Goal: Task Accomplishment & Management: Use online tool/utility

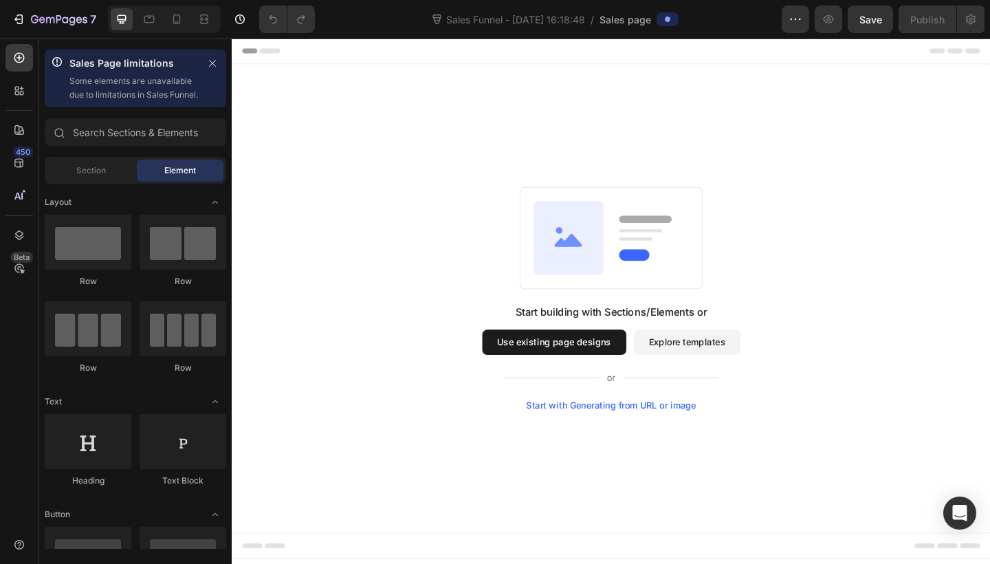
click at [552, 370] on button "Use existing page designs" at bounding box center [582, 368] width 157 height 27
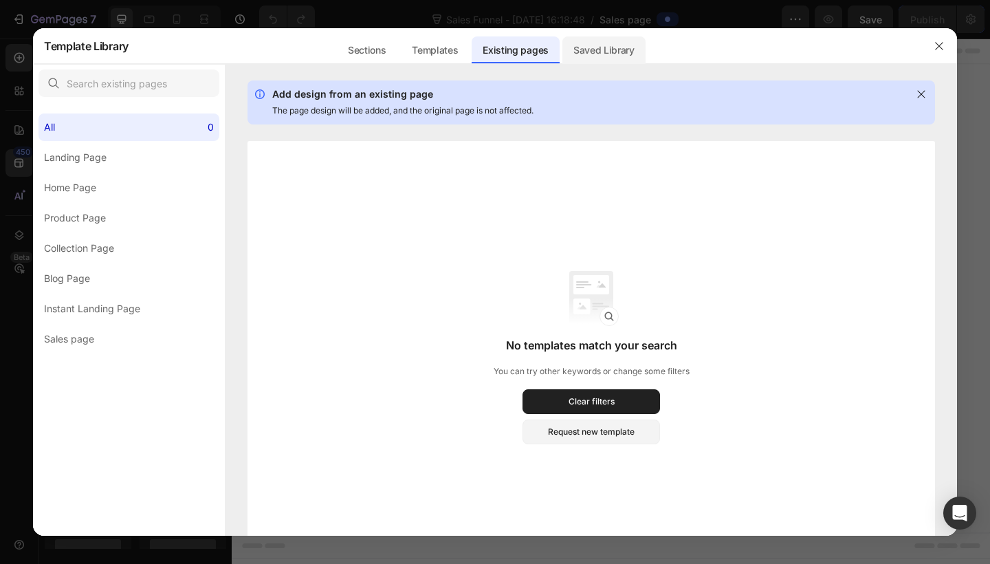
click at [601, 54] on div "Saved Library" at bounding box center [603, 49] width 83 height 27
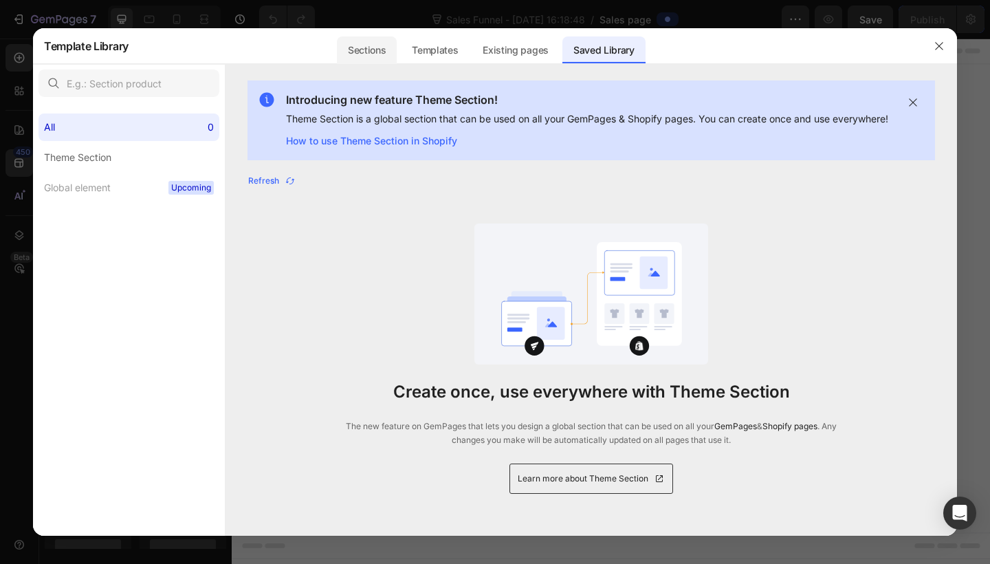
click at [382, 54] on div "Sections" at bounding box center [367, 49] width 60 height 27
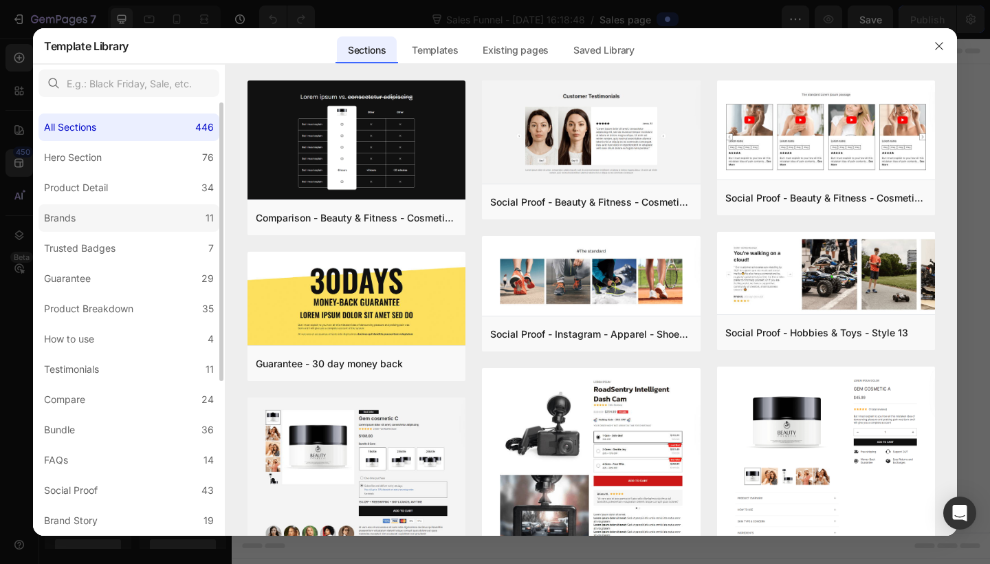
click at [60, 221] on div "Brands" at bounding box center [60, 218] width 32 height 16
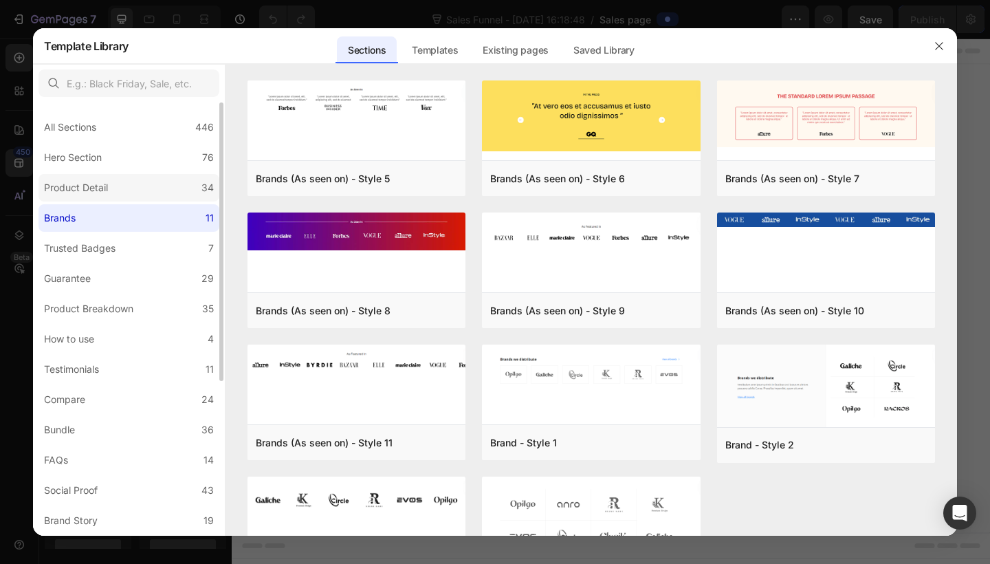
click at [93, 189] on div "Product Detail" at bounding box center [76, 187] width 64 height 16
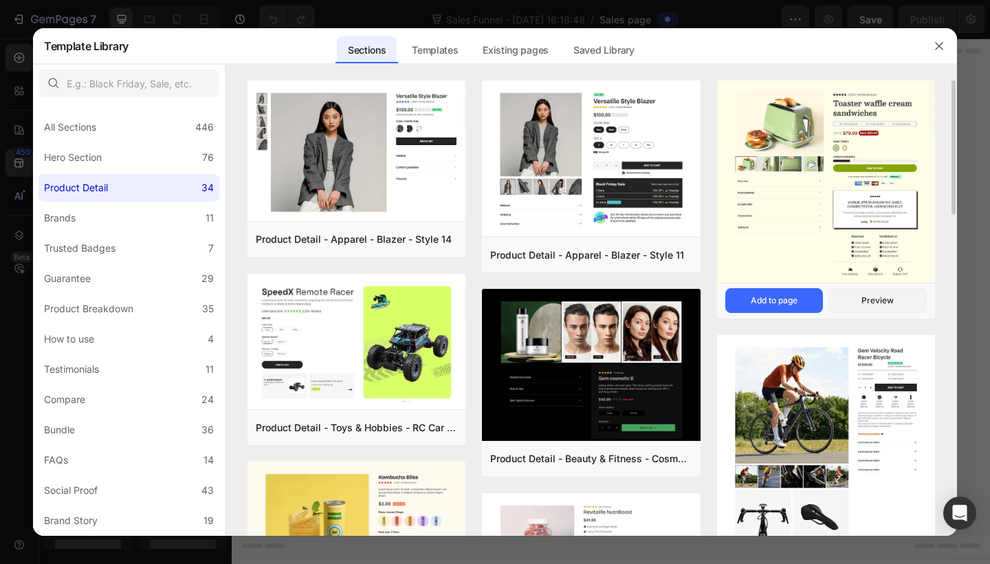
click at [786, 241] on img at bounding box center [826, 182] width 218 height 205
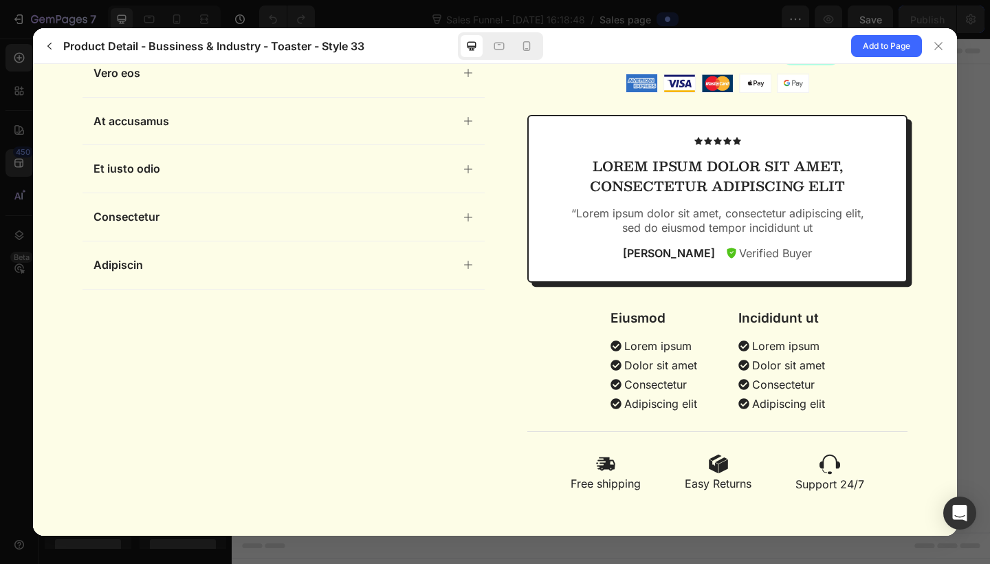
scroll to position [443, 0]
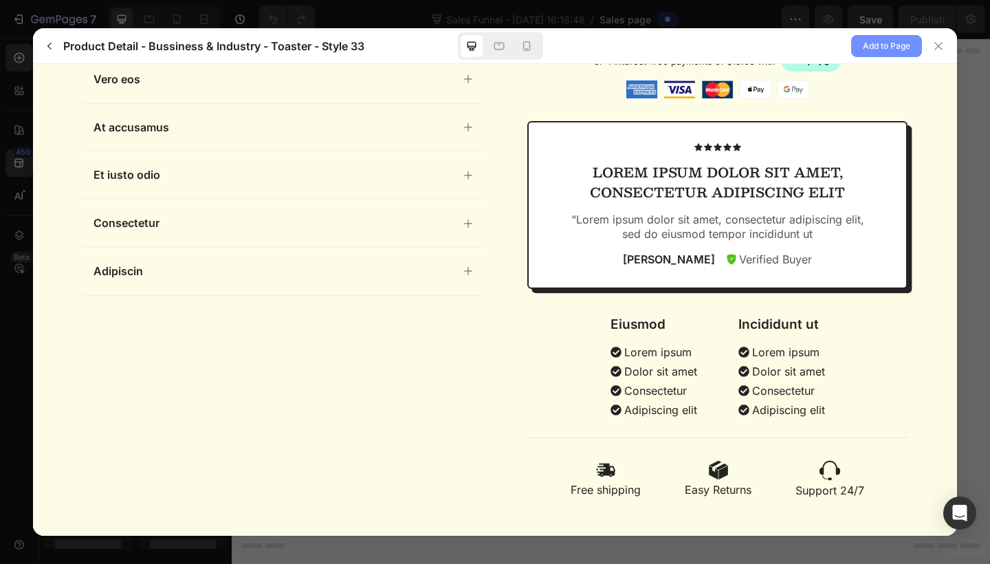
click at [887, 49] on span "Add to Page" at bounding box center [886, 46] width 47 height 16
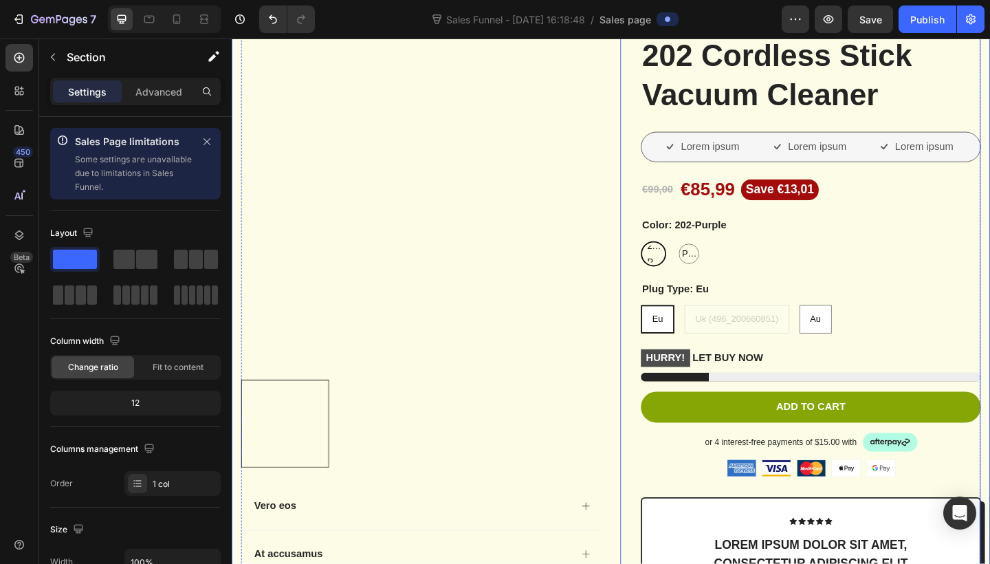
scroll to position [113, 0]
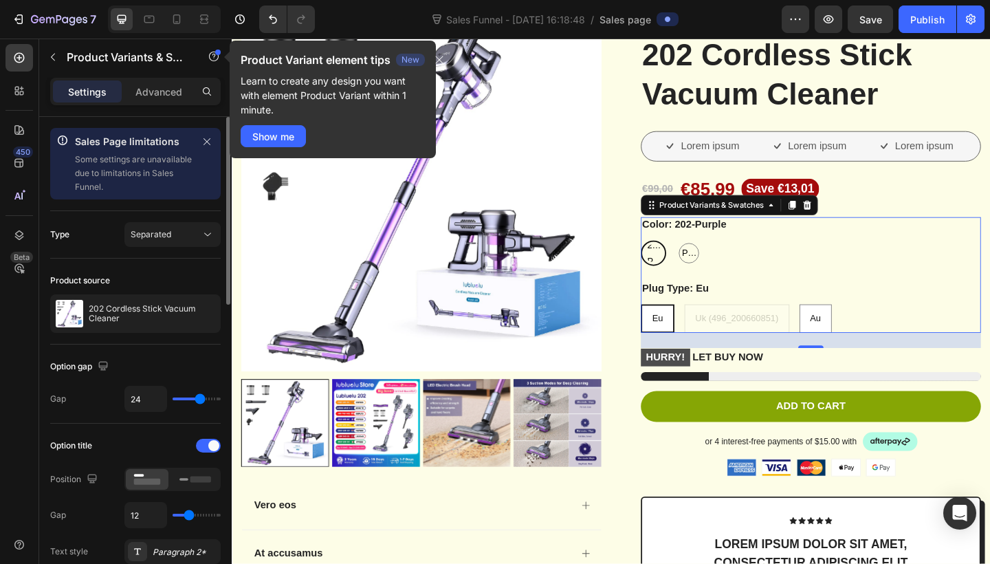
click at [144, 247] on div "Type Separated" at bounding box center [135, 234] width 170 height 47
click at [148, 240] on span "Separated" at bounding box center [151, 234] width 41 height 12
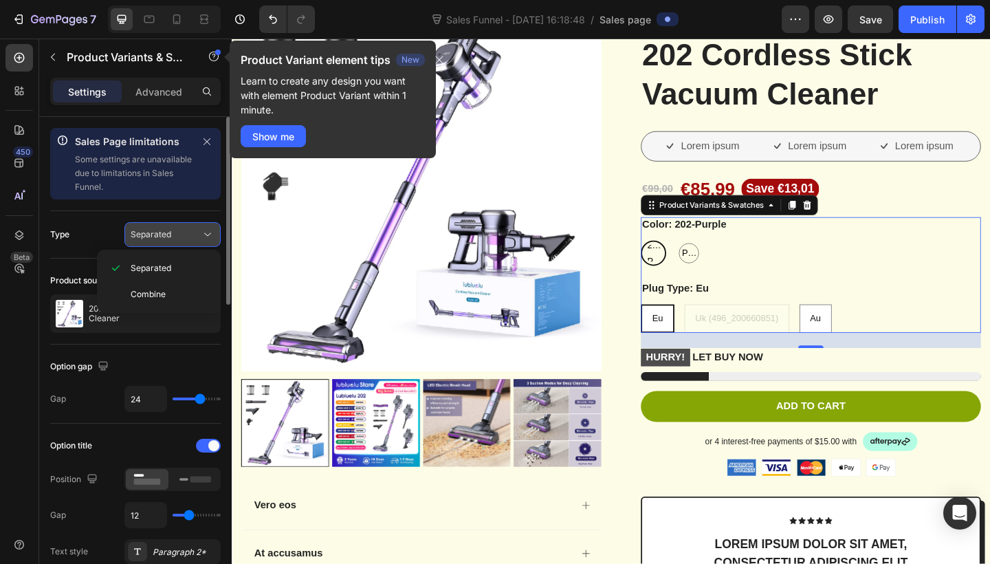
click at [148, 240] on span "Separated" at bounding box center [151, 234] width 41 height 12
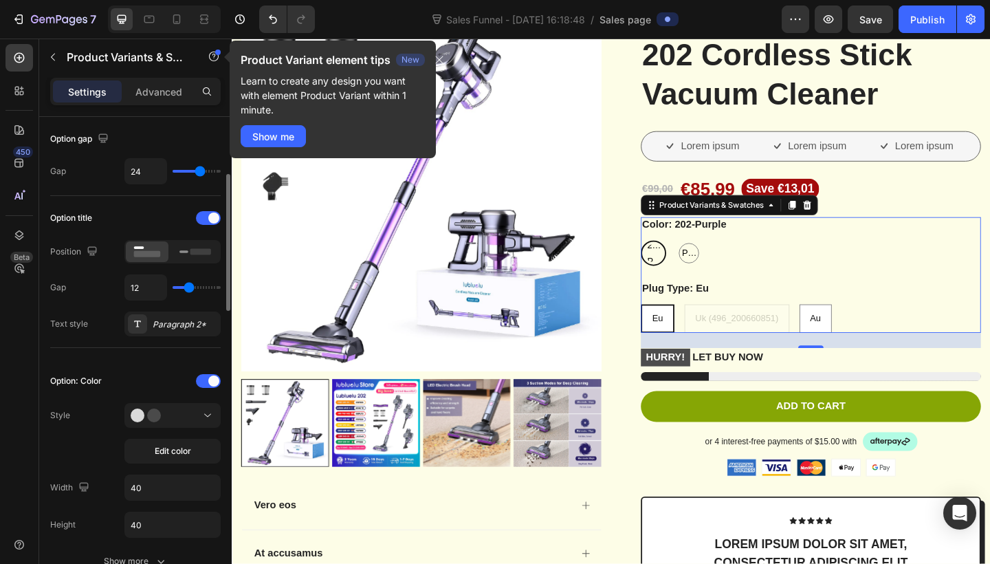
scroll to position [230, 0]
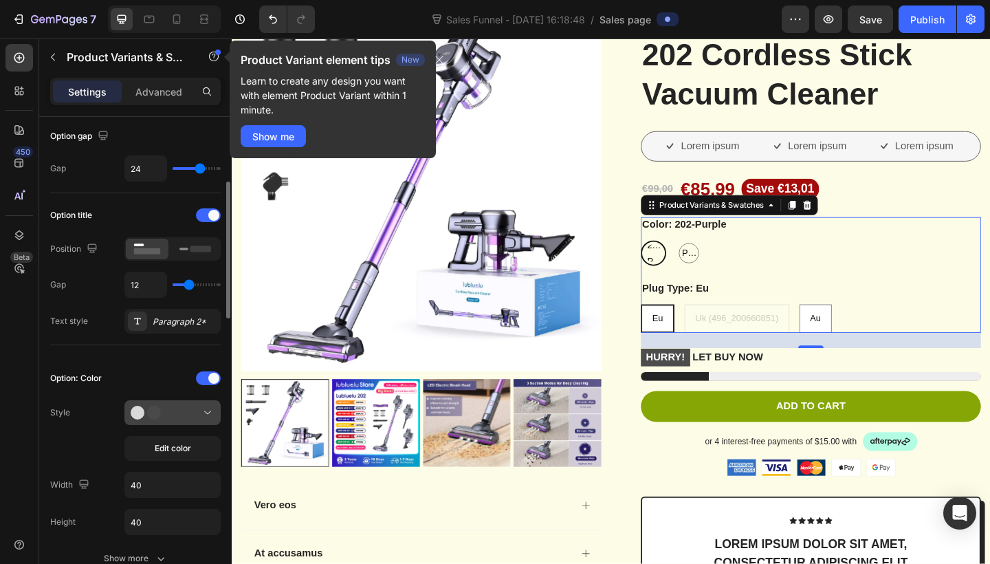
click at [143, 416] on circle at bounding box center [138, 413] width 14 height 14
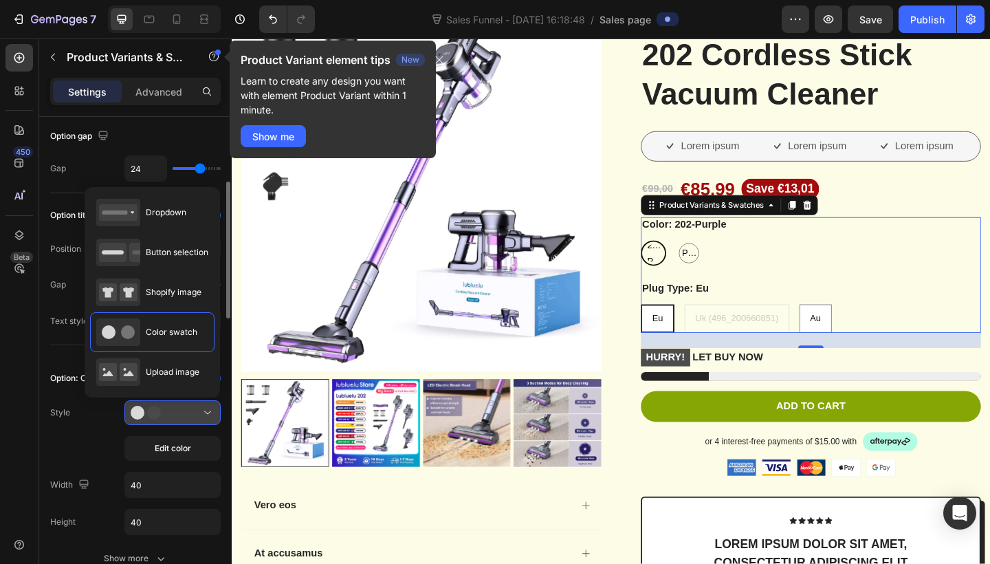
click at [143, 408] on icon at bounding box center [151, 413] width 41 height 14
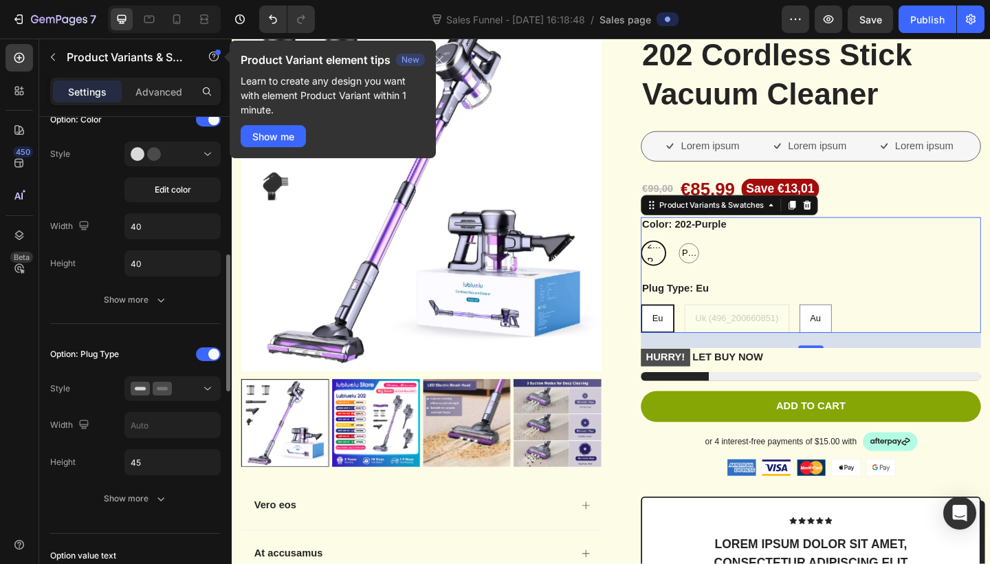
scroll to position [0, 0]
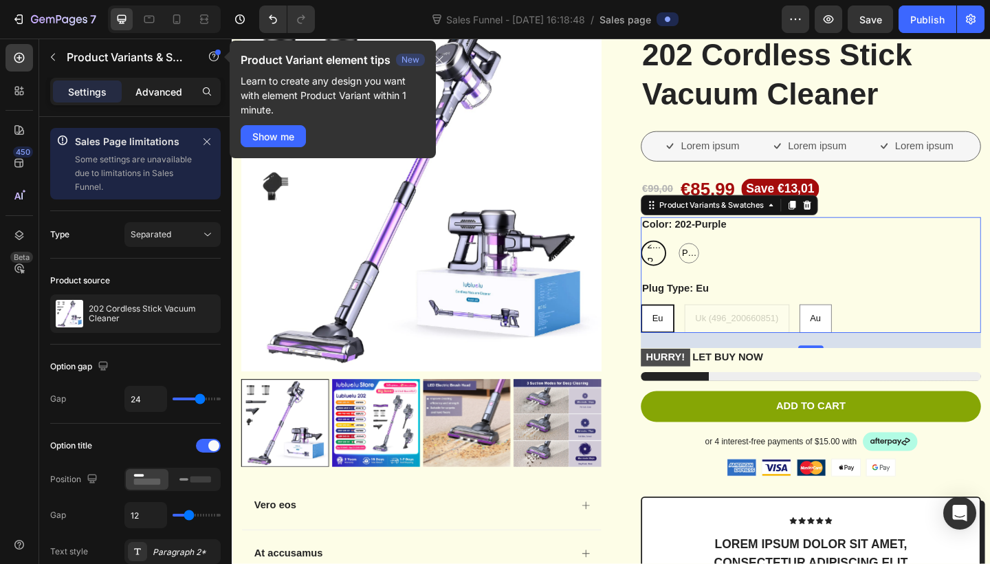
click at [168, 98] on p "Advanced" at bounding box center [158, 92] width 47 height 14
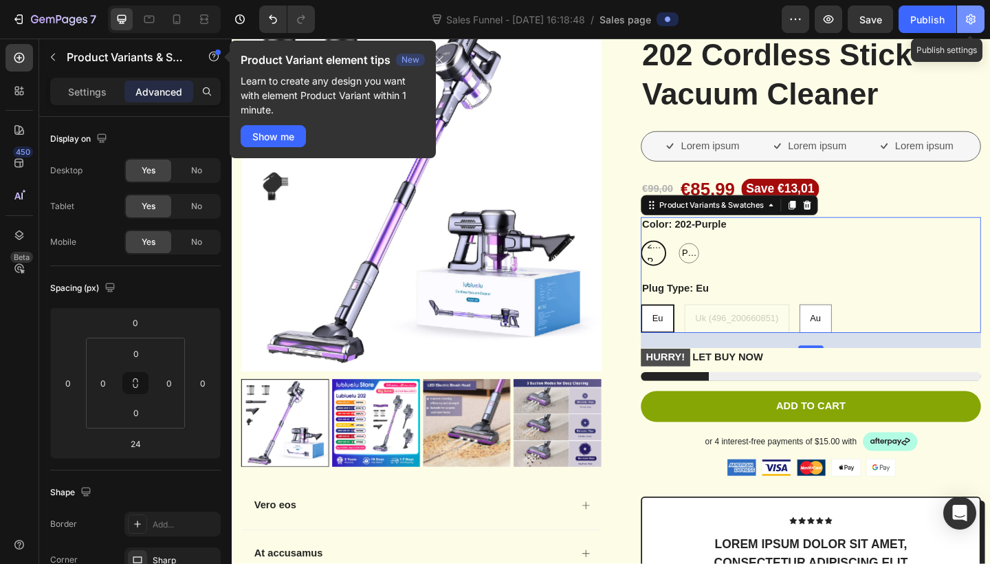
click at [972, 16] on icon "button" at bounding box center [971, 19] width 10 height 10
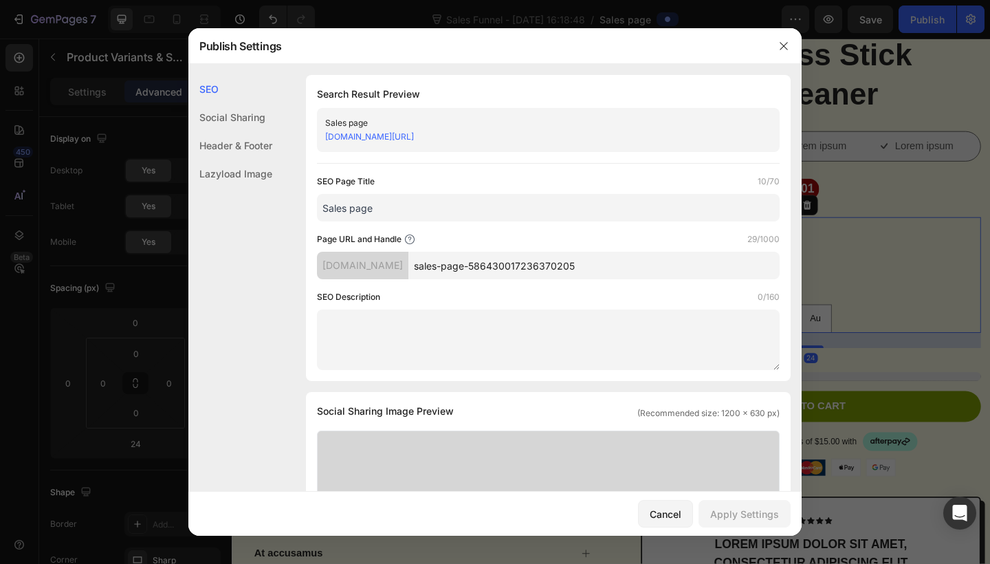
click at [898, 109] on div at bounding box center [495, 282] width 990 height 564
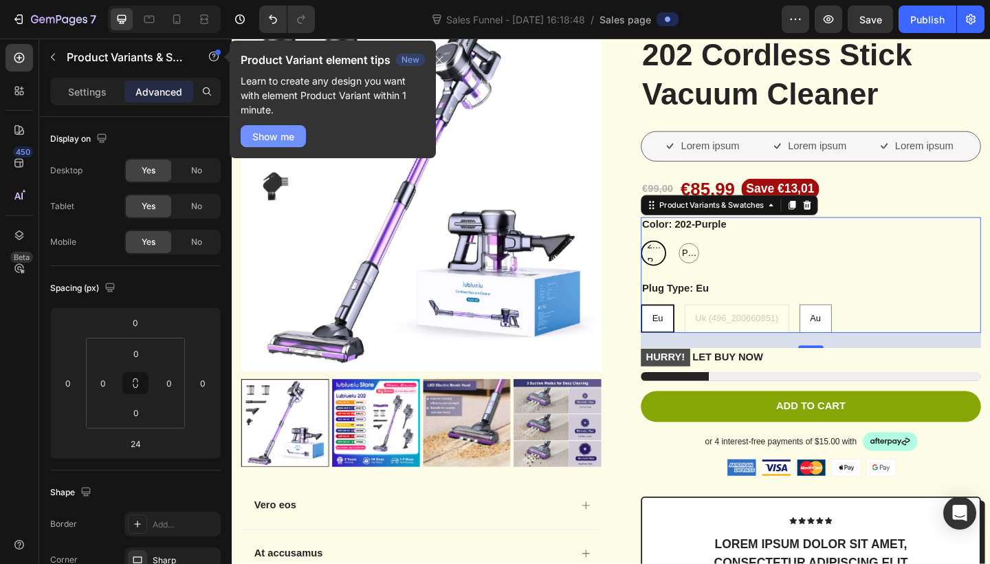
click at [275, 137] on div "Show me" at bounding box center [273, 136] width 42 height 14
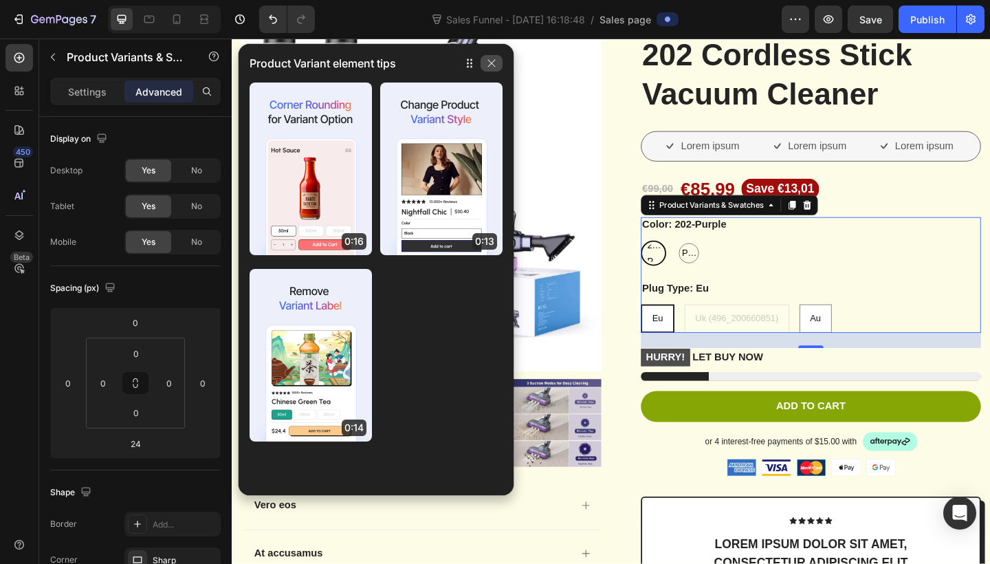
click at [496, 61] on icon "button" at bounding box center [491, 63] width 11 height 11
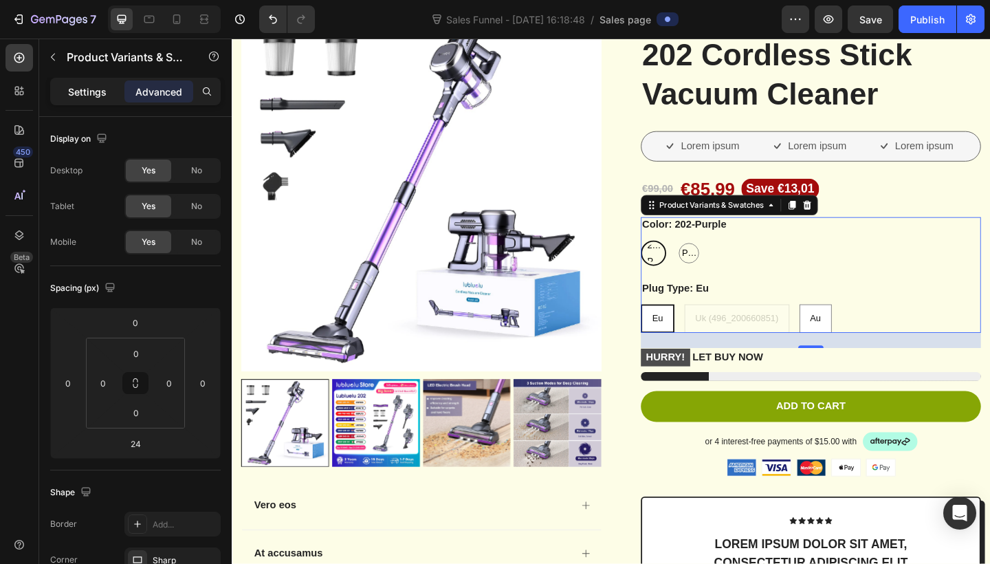
click at [100, 90] on p "Settings" at bounding box center [87, 92] width 38 height 14
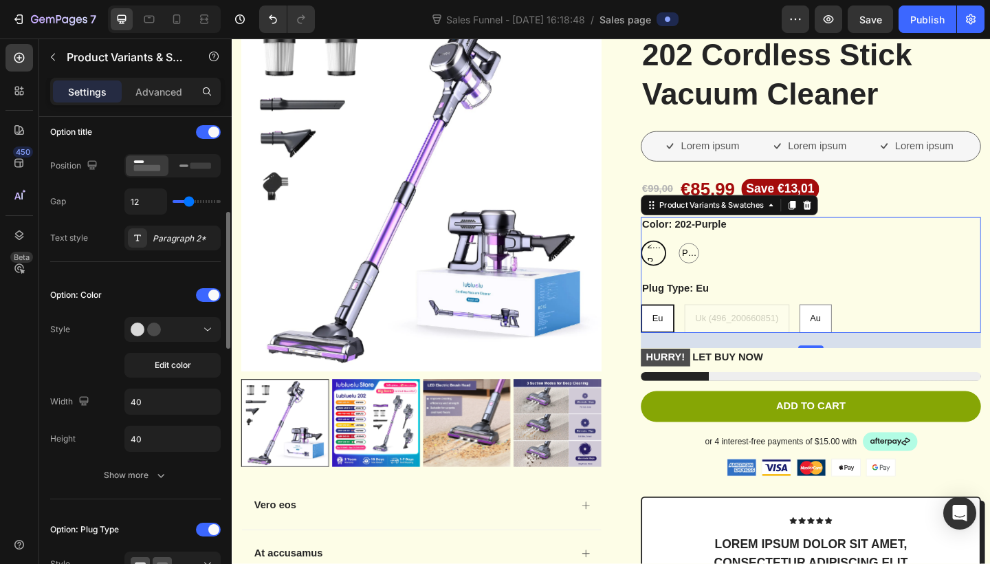
scroll to position [319, 0]
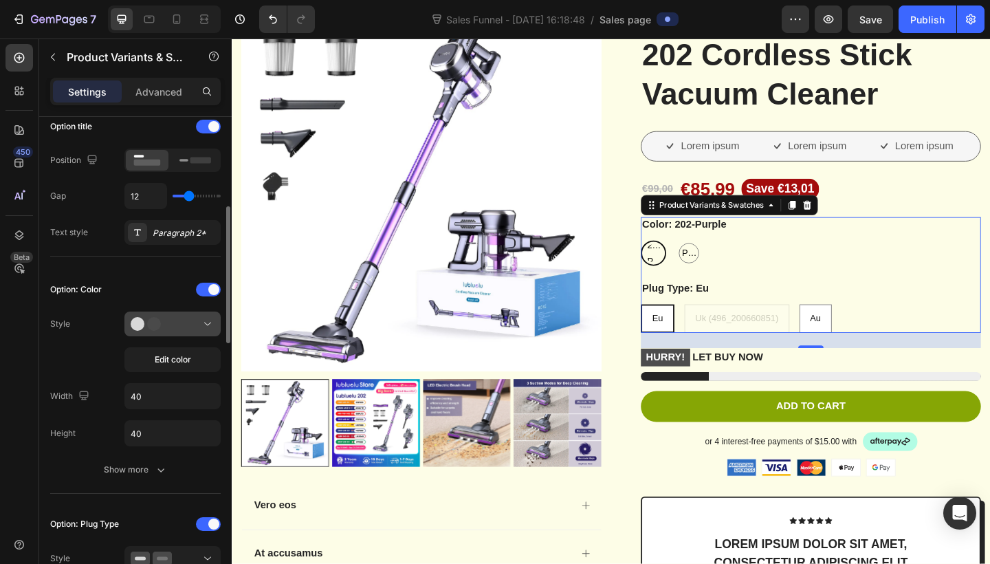
click at [159, 326] on circle at bounding box center [154, 324] width 14 height 14
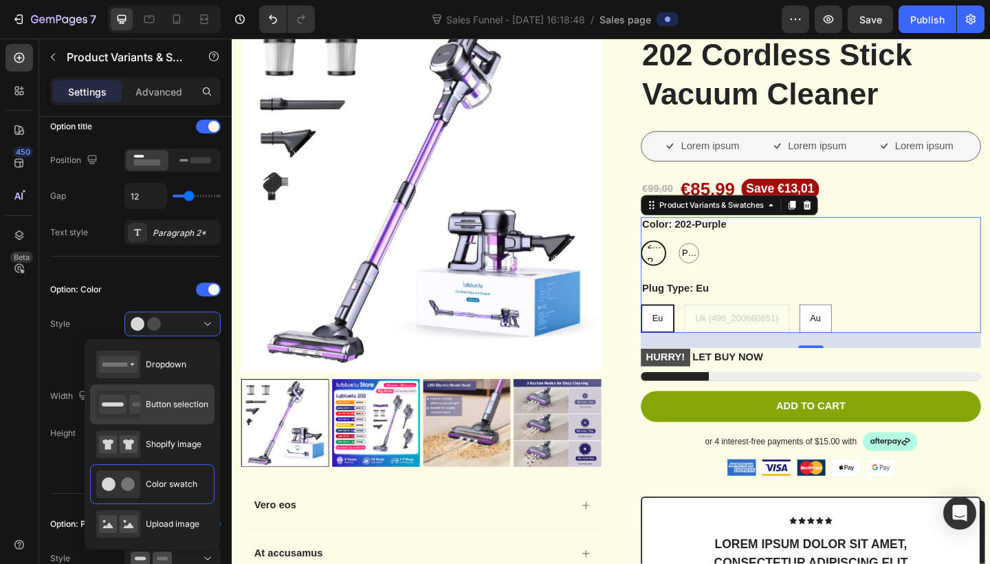
click at [166, 404] on span "Button selection" at bounding box center [177, 404] width 63 height 12
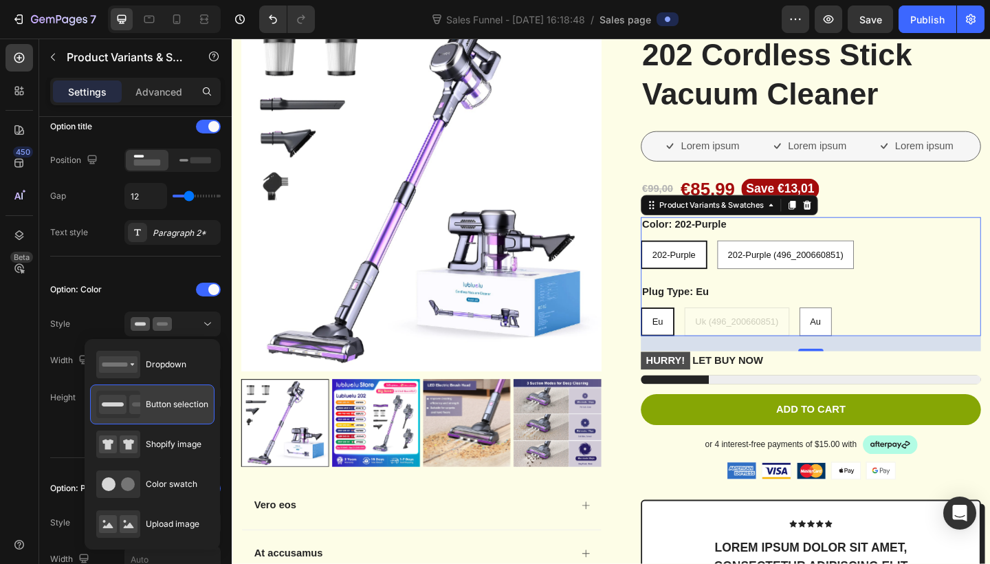
type input "45"
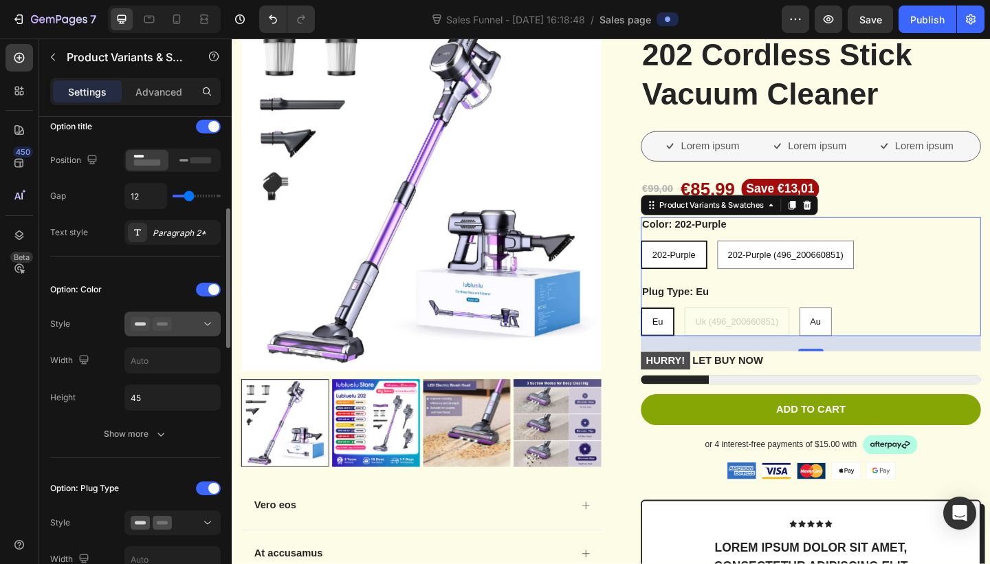
click at [172, 325] on div at bounding box center [173, 324] width 84 height 14
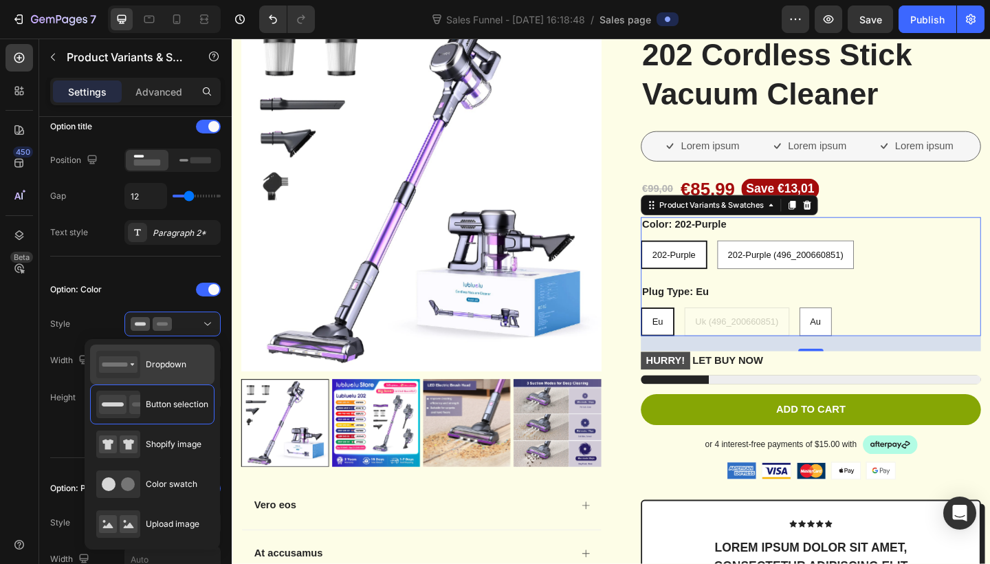
click at [167, 375] on div "Dropdown" at bounding box center [141, 364] width 90 height 27
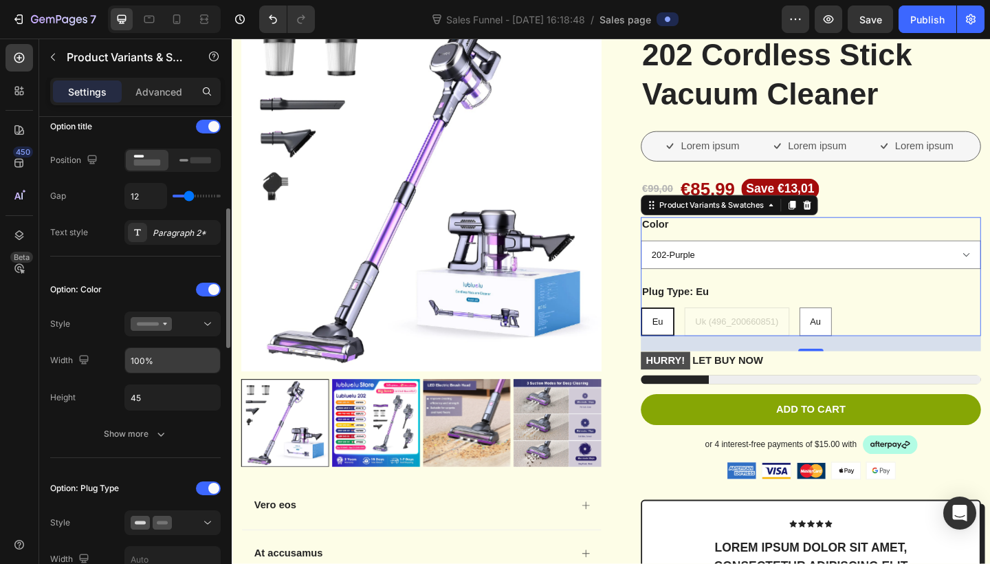
click at [168, 369] on input "100%" at bounding box center [172, 360] width 95 height 25
click at [188, 316] on button at bounding box center [172, 323] width 96 height 25
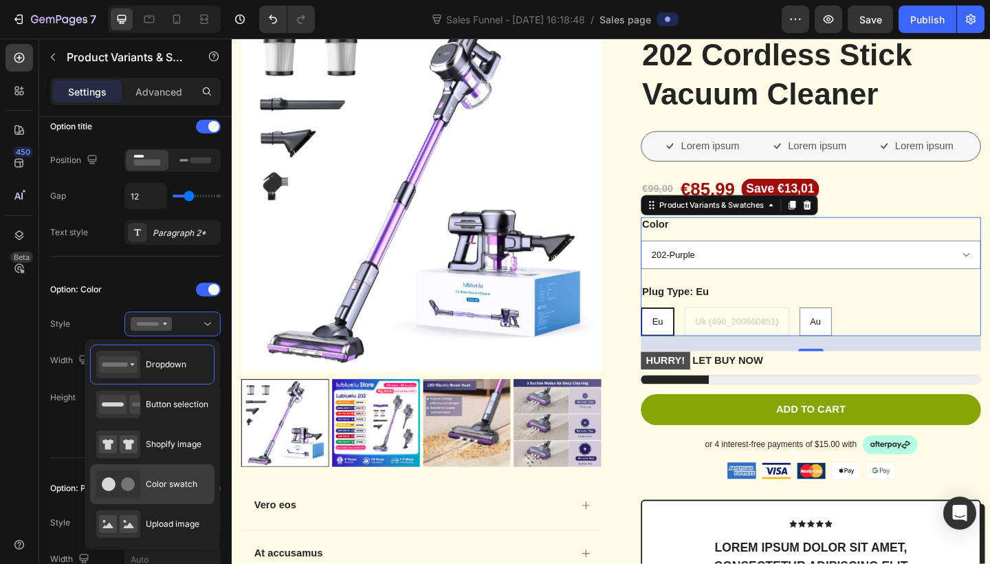
click at [167, 479] on span "Color swatch" at bounding box center [172, 484] width 52 height 12
type input "40"
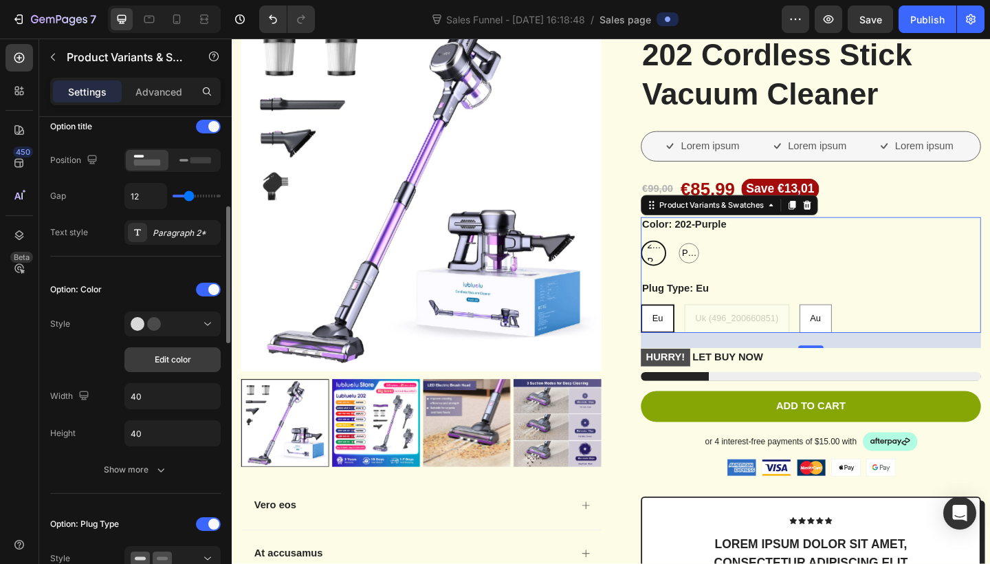
click at [194, 368] on button "Edit color" at bounding box center [172, 359] width 96 height 25
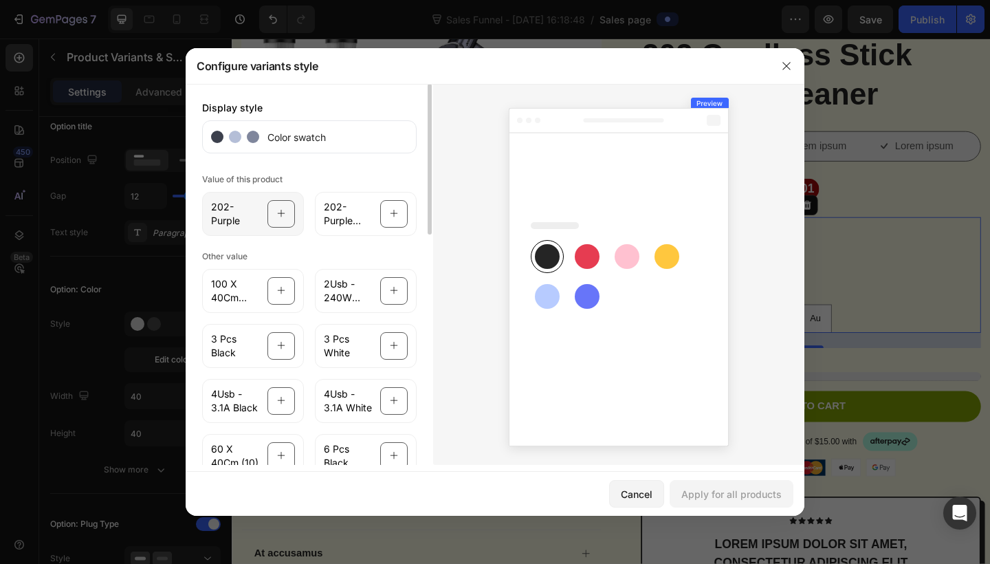
click at [277, 217] on icon at bounding box center [281, 214] width 9 height 26
click at [385, 212] on div at bounding box center [393, 213] width 27 height 27
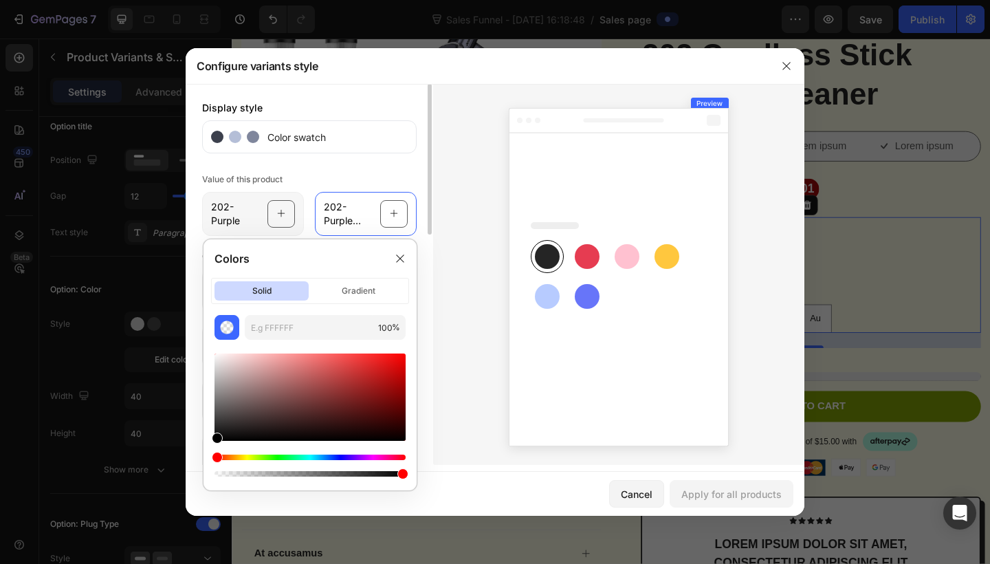
click at [277, 216] on icon at bounding box center [281, 214] width 9 height 26
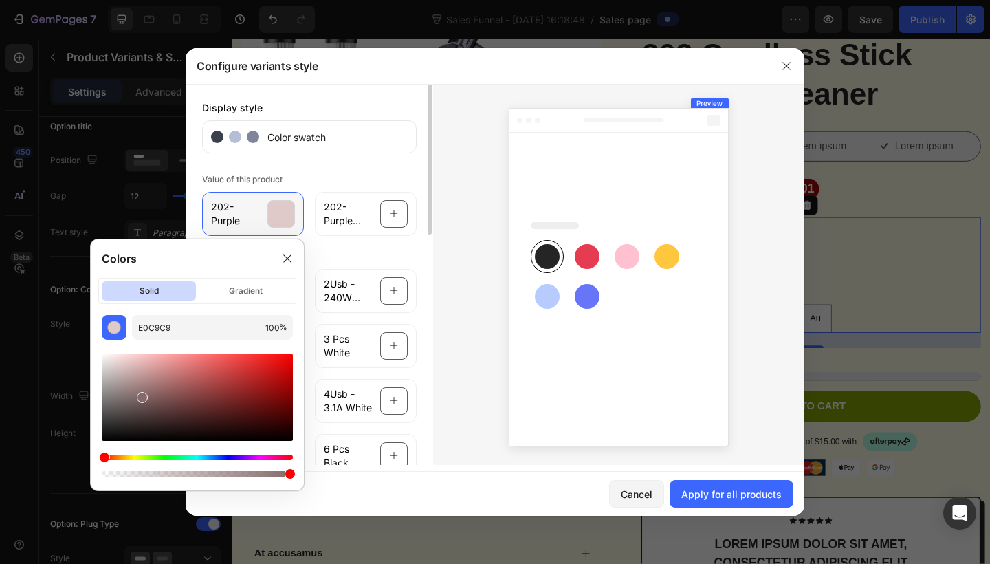
drag, startPoint x: 137, startPoint y: 374, endPoint x: 146, endPoint y: 410, distance: 37.0
click at [146, 410] on div at bounding box center [197, 396] width 191 height 87
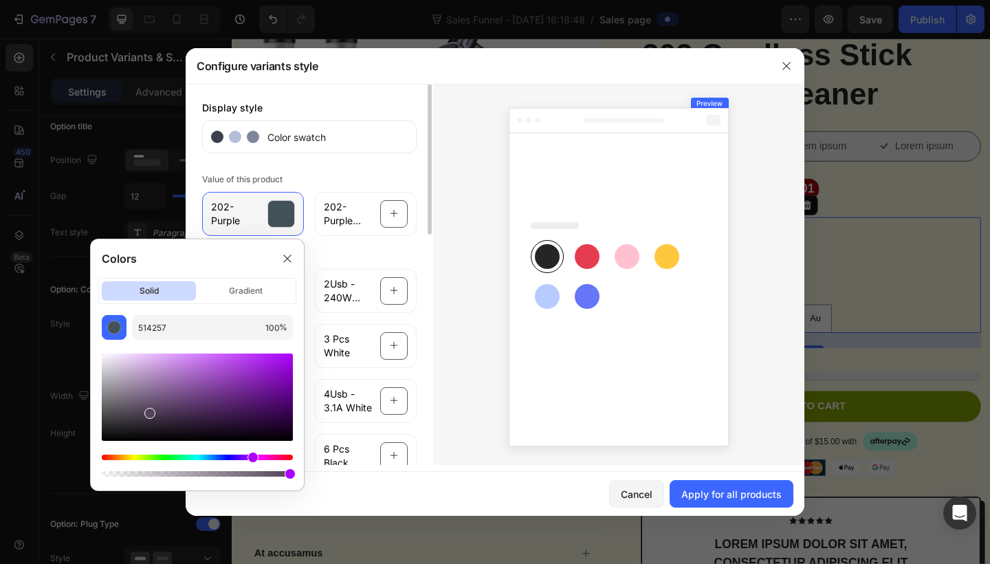
drag, startPoint x: 210, startPoint y: 455, endPoint x: 252, endPoint y: 463, distance: 42.6
click at [252, 463] on div at bounding box center [197, 465] width 191 height 22
drag, startPoint x: 156, startPoint y: 419, endPoint x: 206, endPoint y: 362, distance: 76.0
click at [206, 362] on div at bounding box center [197, 396] width 191 height 87
type input "C269E5"
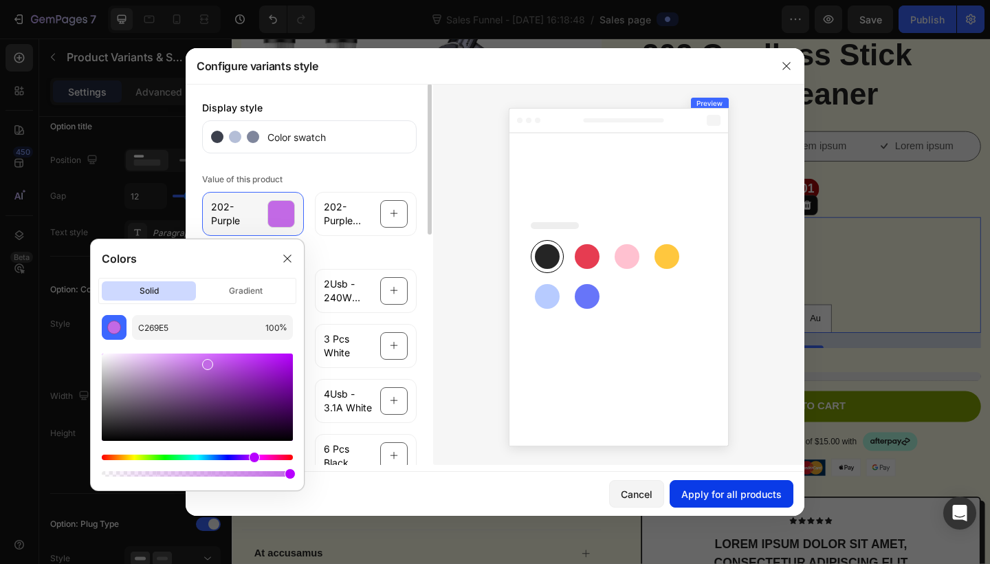
click at [746, 495] on div "Apply for all products" at bounding box center [731, 494] width 100 height 14
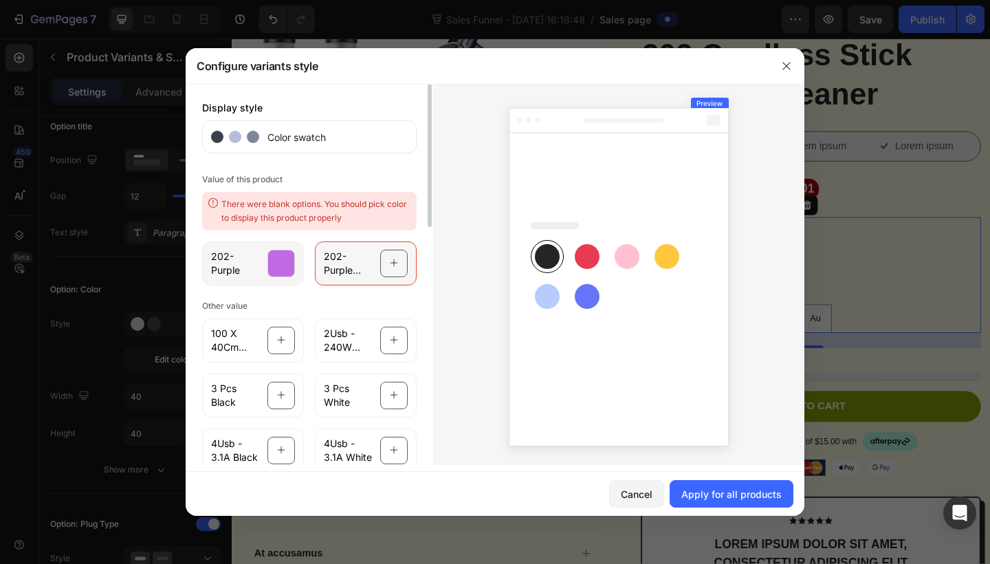
click at [397, 262] on icon at bounding box center [394, 263] width 9 height 26
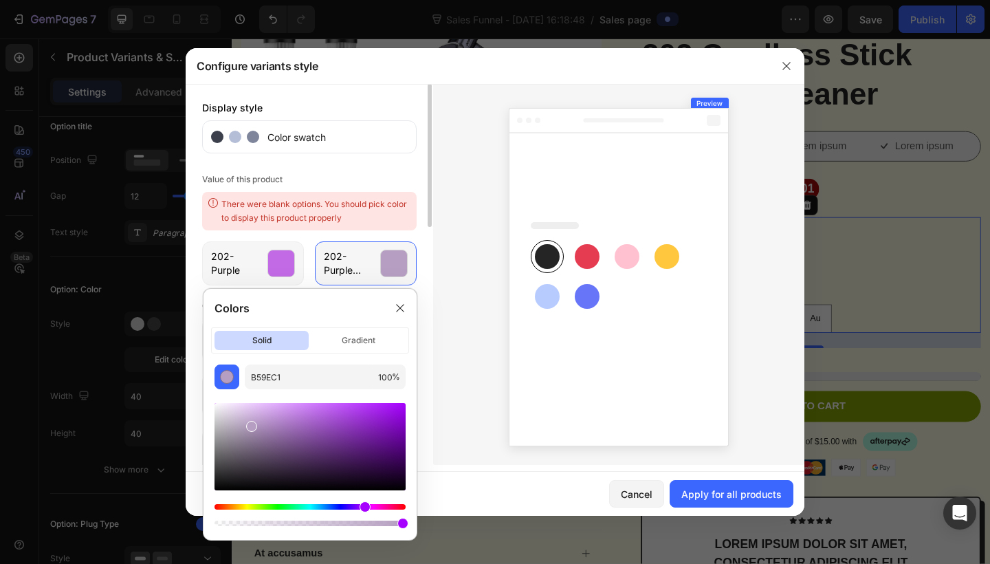
click at [364, 509] on div "Hue" at bounding box center [309, 506] width 191 height 5
drag, startPoint x: 258, startPoint y: 424, endPoint x: 348, endPoint y: 412, distance: 91.6
click at [348, 412] on div at bounding box center [309, 446] width 191 height 87
type input "AB44E2"
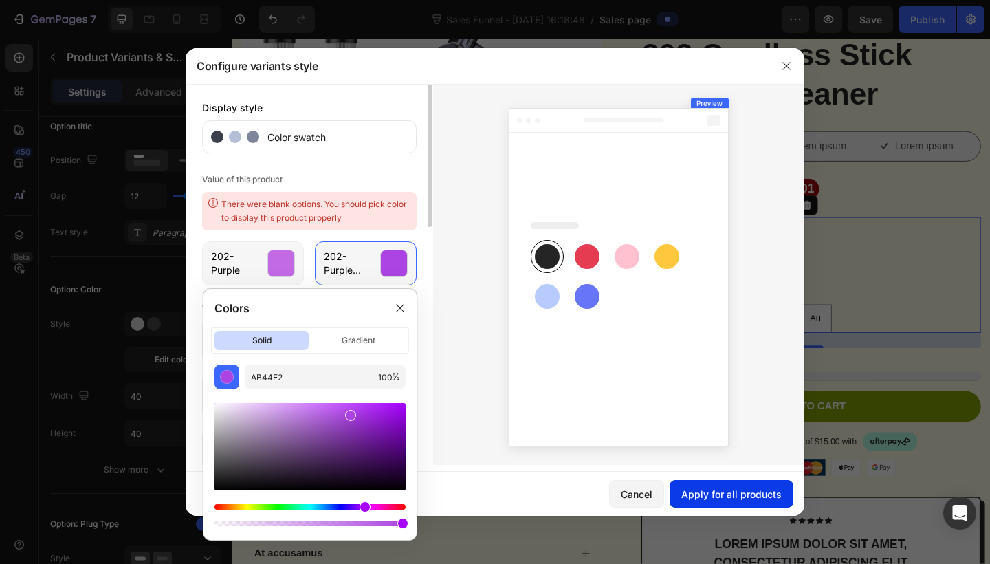
click at [747, 500] on div "Apply for all products" at bounding box center [731, 494] width 100 height 14
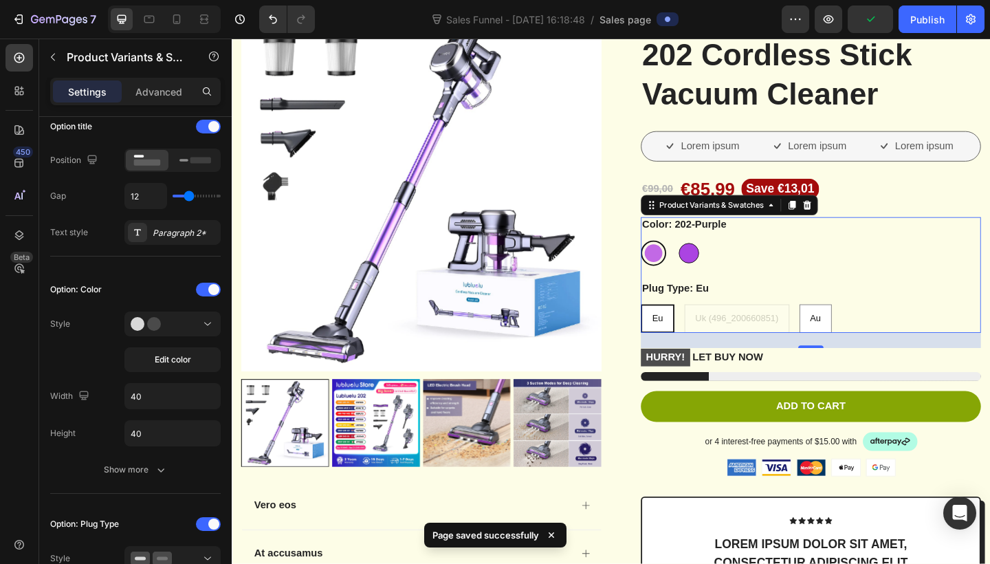
click at [733, 276] on div at bounding box center [729, 272] width 22 height 22
click at [715, 258] on input "202-Purple (496_200660851) 202-Purple (496_200660851)" at bounding box center [714, 258] width 1 height 1
radio input "true"
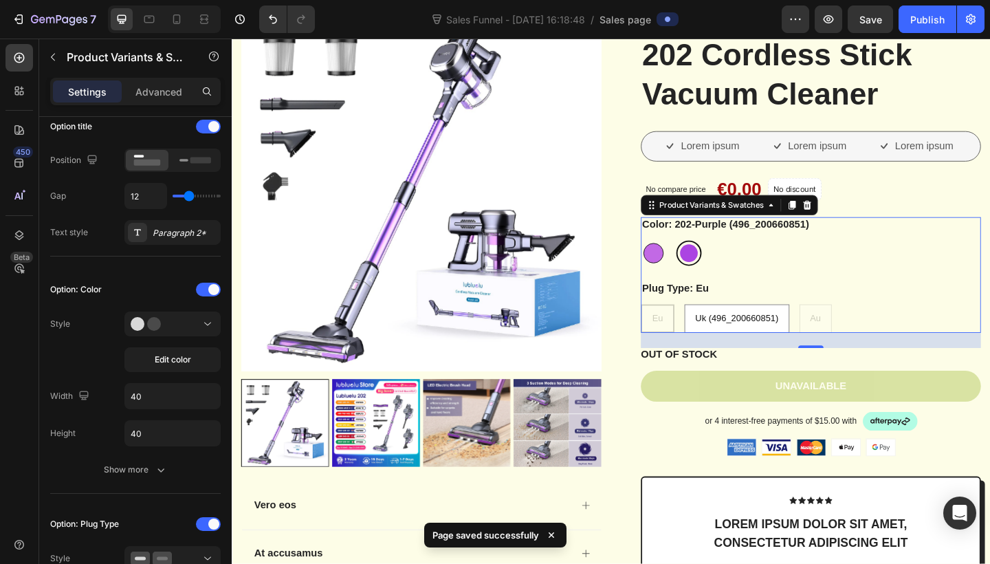
click at [691, 267] on div at bounding box center [690, 272] width 22 height 22
click at [676, 258] on input "202-Purple 202-Purple" at bounding box center [676, 258] width 1 height 1
radio input "true"
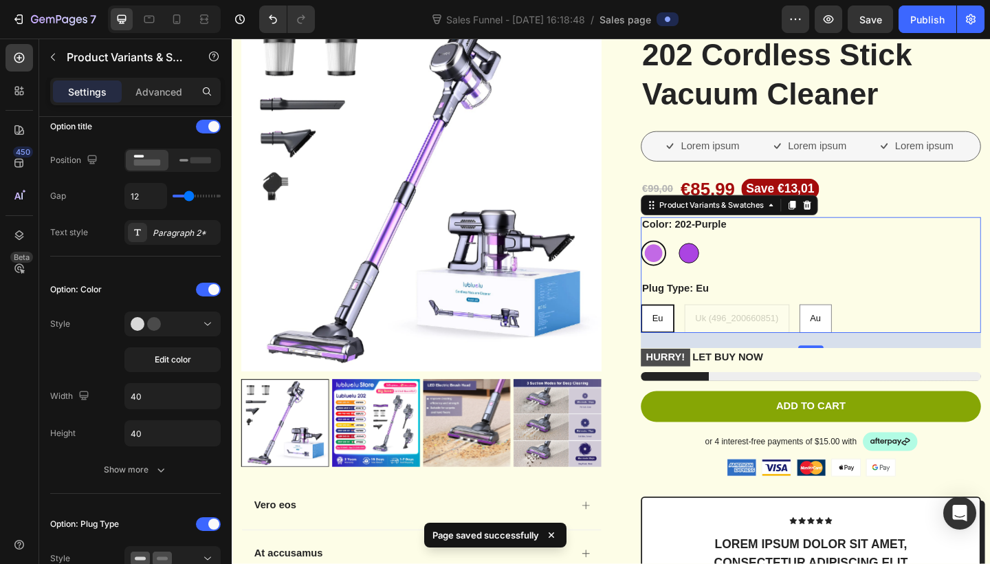
click at [722, 268] on div at bounding box center [729, 272] width 22 height 22
click at [715, 258] on input "202-Purple (496_200660851) 202-Purple (496_200660851)" at bounding box center [714, 258] width 1 height 1
radio input "true"
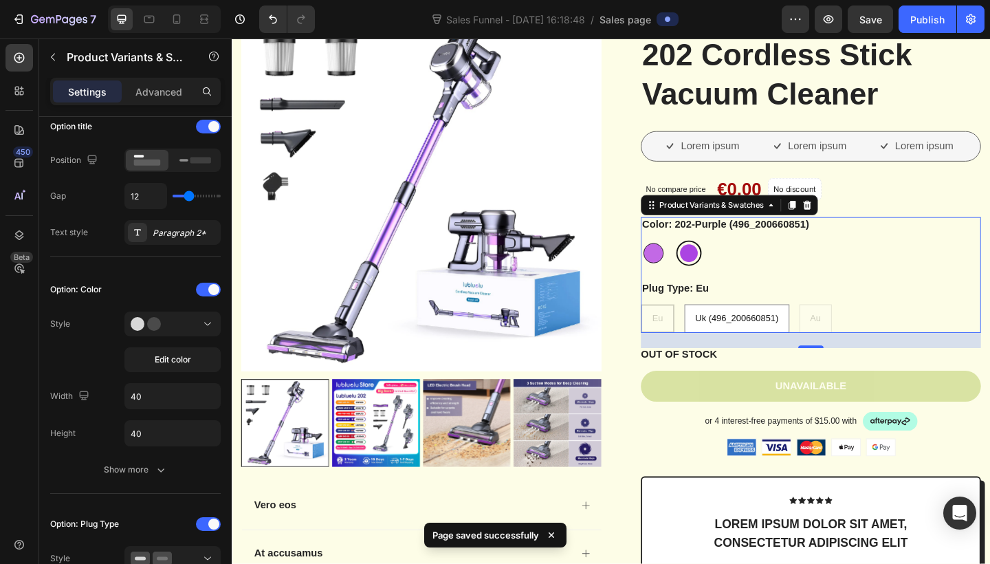
click at [694, 271] on div at bounding box center [690, 272] width 22 height 22
click at [676, 258] on input "202-Purple 202-Purple" at bounding box center [676, 258] width 1 height 1
radio input "true"
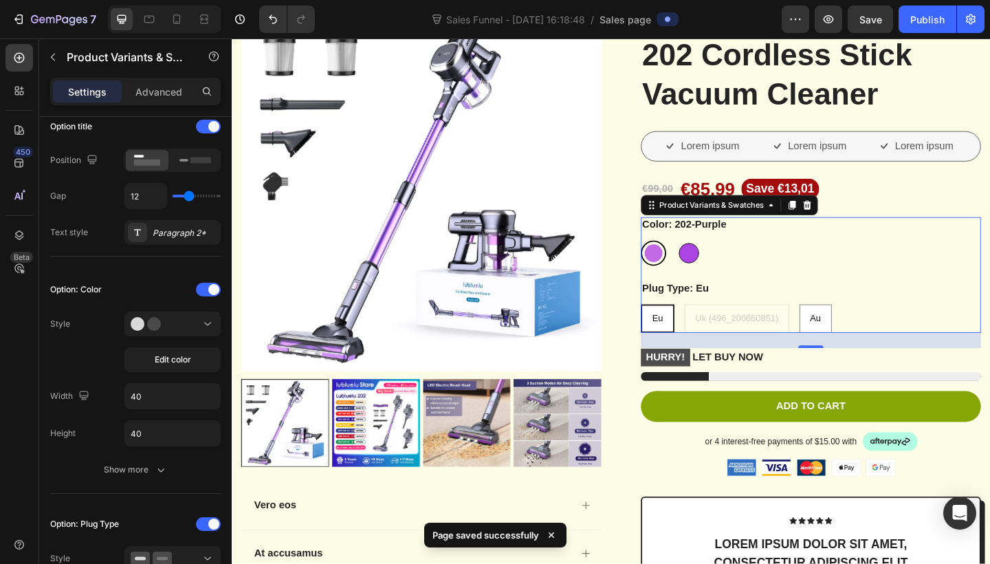
click at [720, 271] on div at bounding box center [729, 272] width 22 height 22
click at [715, 258] on input "202-Purple (496_200660851) 202-Purple (496_200660851)" at bounding box center [714, 258] width 1 height 1
radio input "true"
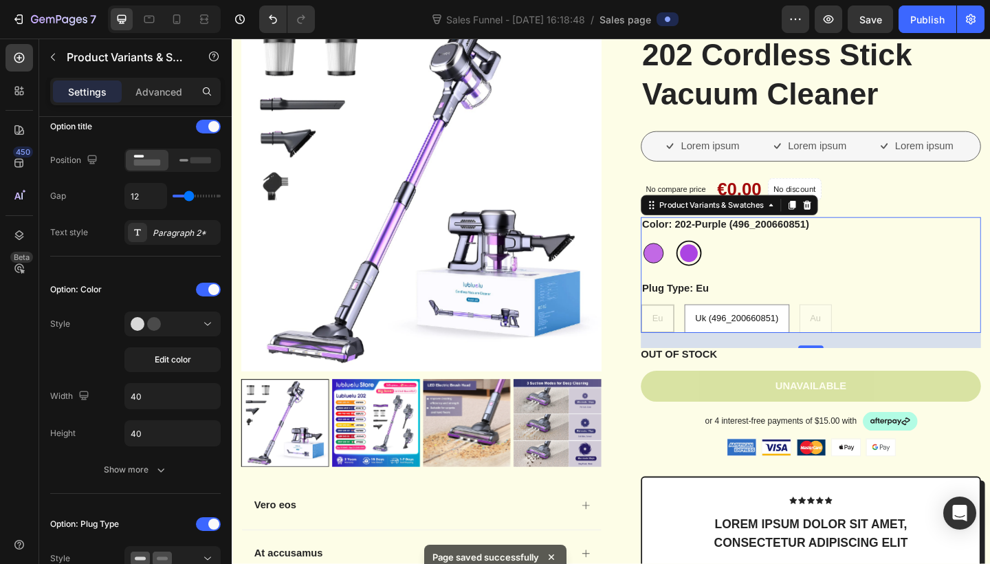
click at [682, 271] on div at bounding box center [690, 272] width 22 height 22
click at [676, 258] on input "202-Purple 202-Purple" at bounding box center [676, 258] width 1 height 1
radio input "true"
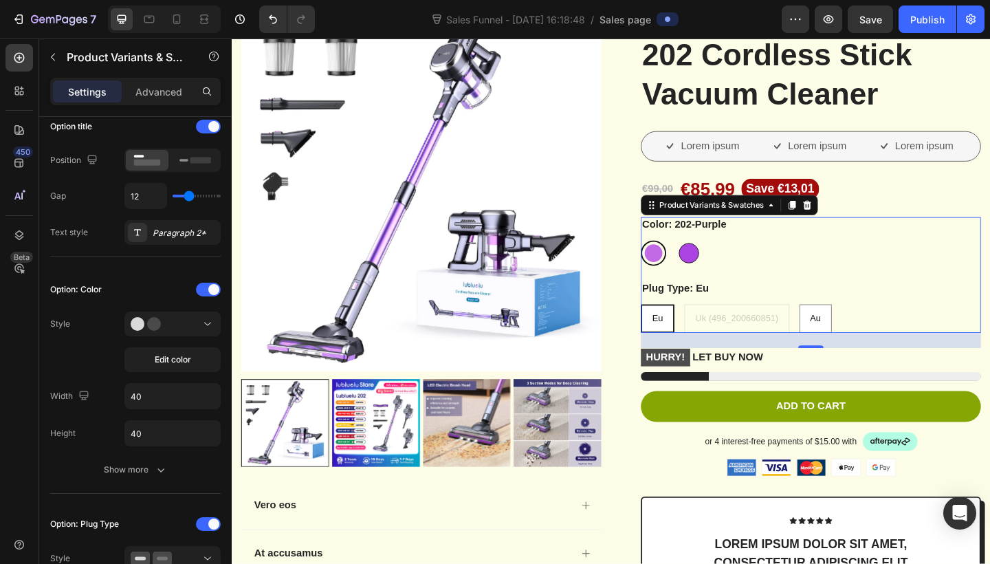
click at [733, 279] on div at bounding box center [729, 272] width 22 height 22
click at [715, 258] on input "202-Purple (496_200660851) 202-Purple (496_200660851)" at bounding box center [714, 258] width 1 height 1
radio input "true"
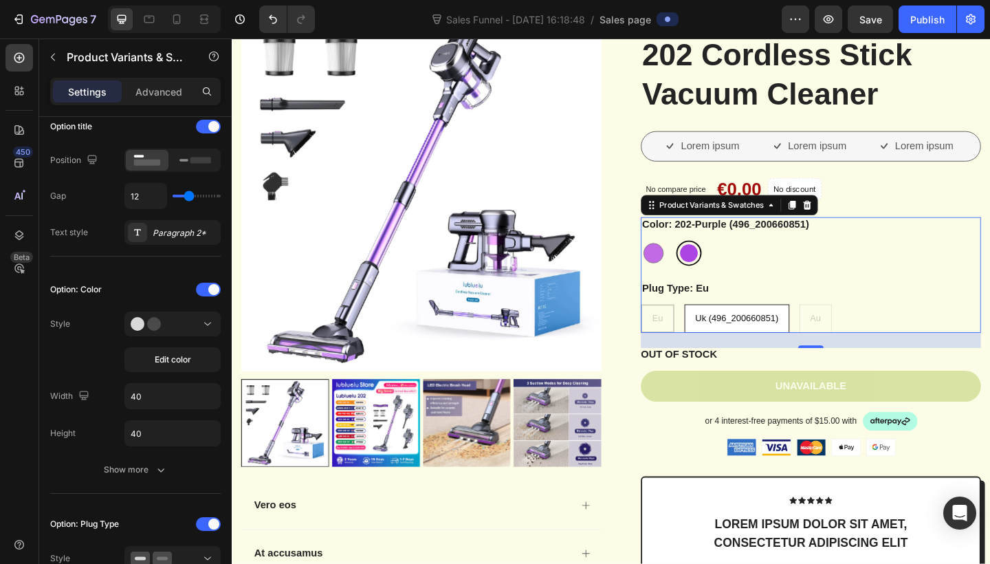
click at [740, 344] on span "Uk (496_200660851)" at bounding box center [780, 342] width 91 height 11
click at [724, 328] on input "Uk (496_200660851) Uk (496_200660851) Uk (496_200660851)" at bounding box center [723, 327] width 1 height 1
radio input "true"
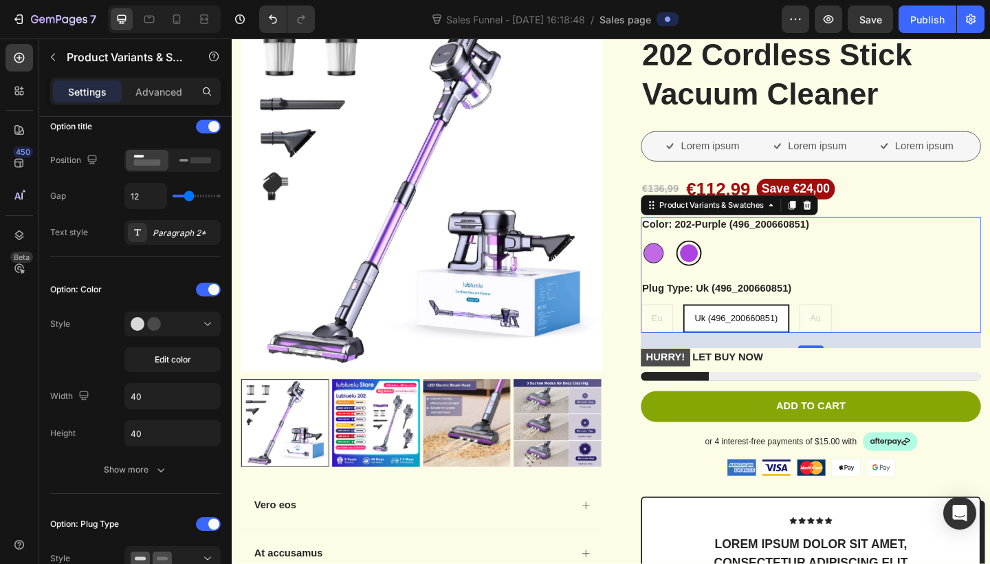
click at [691, 266] on div at bounding box center [690, 272] width 22 height 22
click at [676, 258] on input "202-Purple 202-Purple" at bounding box center [676, 258] width 1 height 1
radio input "true"
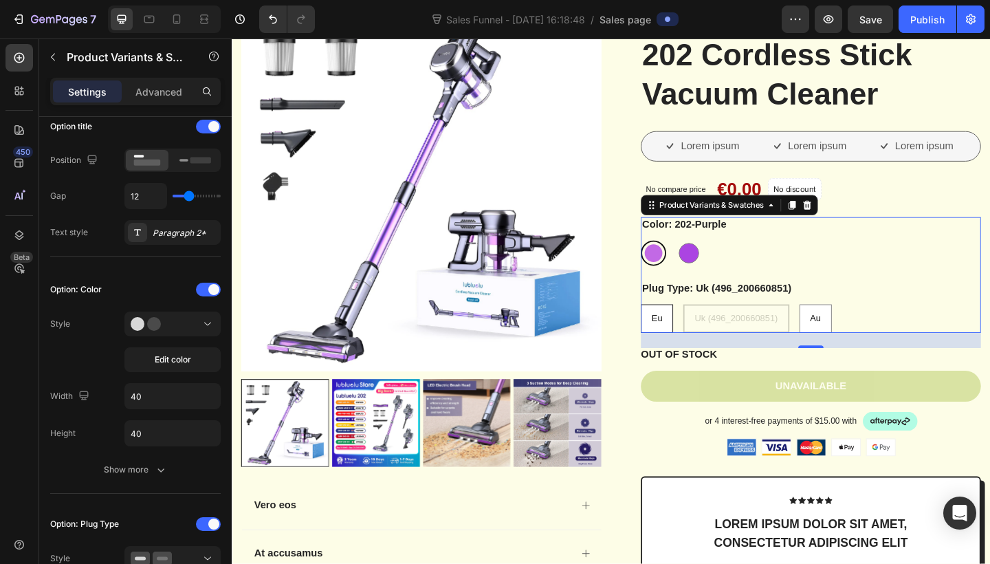
click at [704, 342] on div "Eu" at bounding box center [694, 343] width 34 height 28
click at [676, 328] on input "Eu Eu Eu" at bounding box center [676, 327] width 1 height 1
radio input "true"
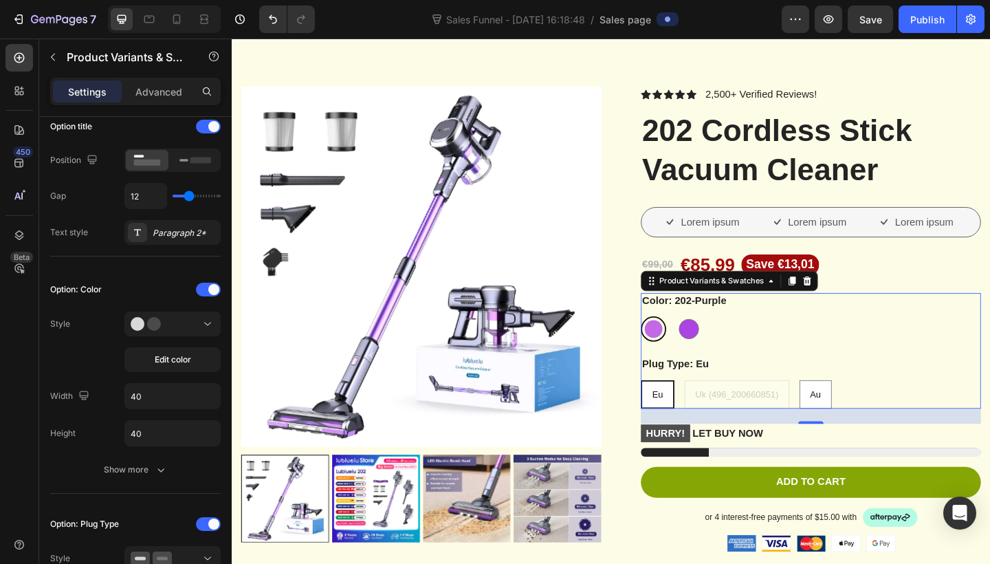
scroll to position [17, 0]
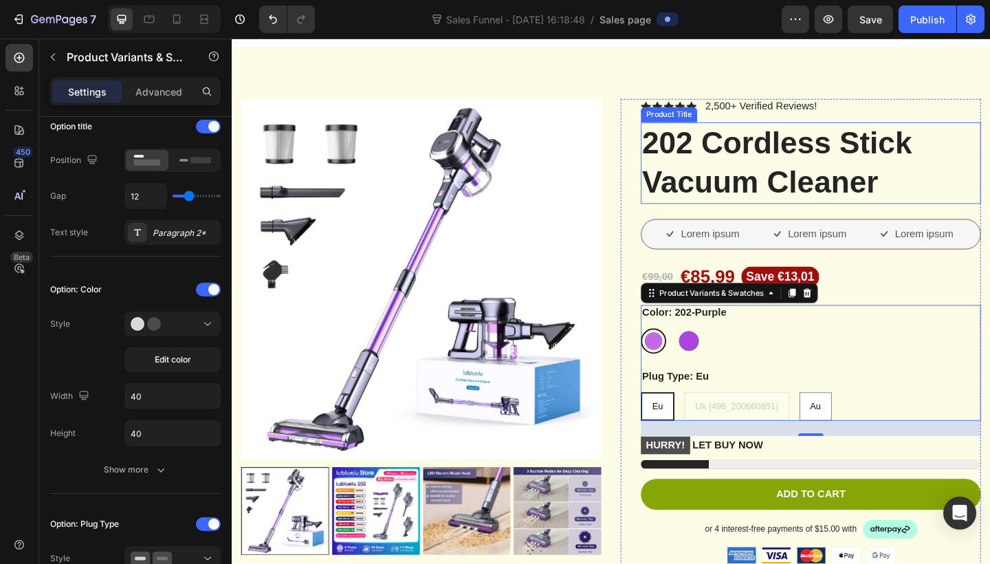
click at [989, 189] on h1 "202 Cordless Stick Vacuum Cleaner" at bounding box center [861, 174] width 370 height 89
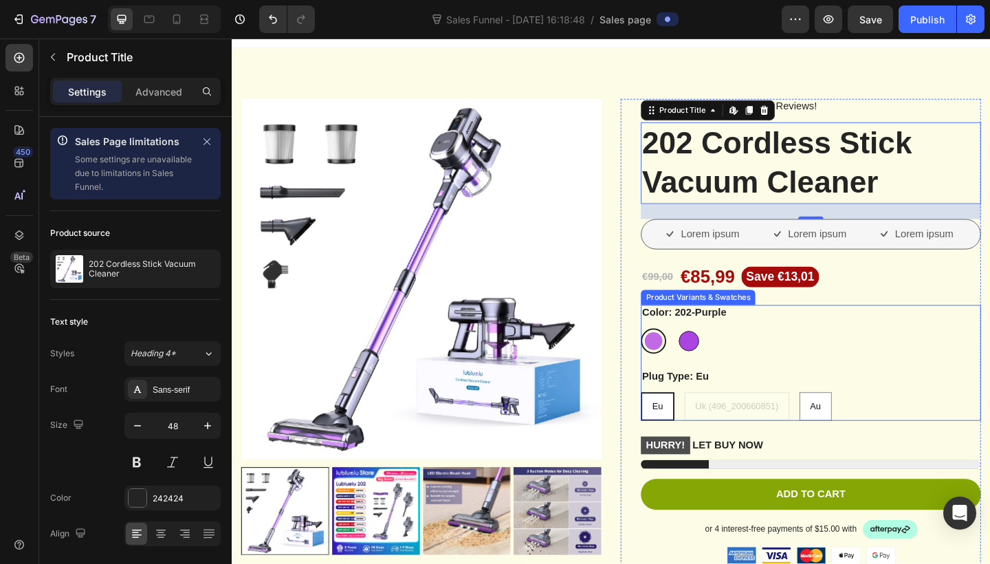
click at [735, 364] on div at bounding box center [729, 368] width 22 height 22
click at [715, 354] on input "202-Purple (496_200660851) 202-Purple (496_200660851)" at bounding box center [714, 353] width 1 height 1
radio input "true"
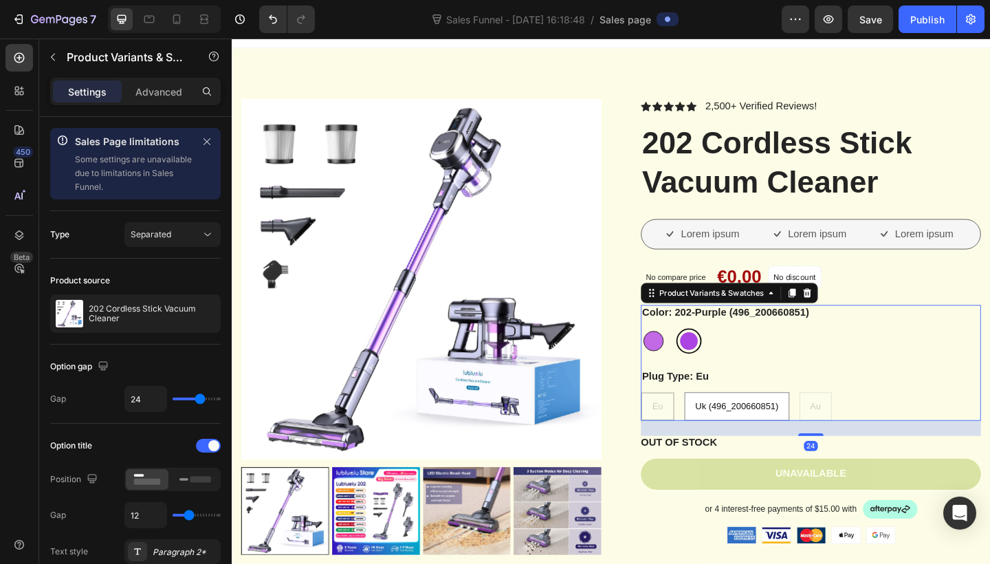
click at [698, 364] on div at bounding box center [690, 368] width 22 height 22
click at [676, 354] on input "202-Purple 202-Purple" at bounding box center [676, 353] width 1 height 1
radio input "true"
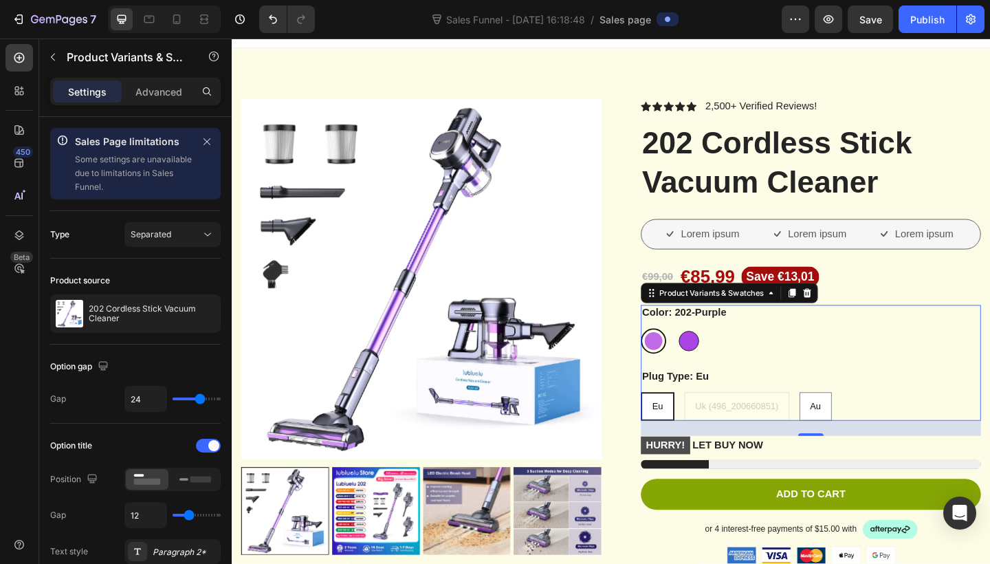
click at [733, 364] on div at bounding box center [729, 368] width 22 height 22
click at [715, 354] on input "202-Purple (496_200660851) 202-Purple (496_200660851)" at bounding box center [714, 353] width 1 height 1
radio input "true"
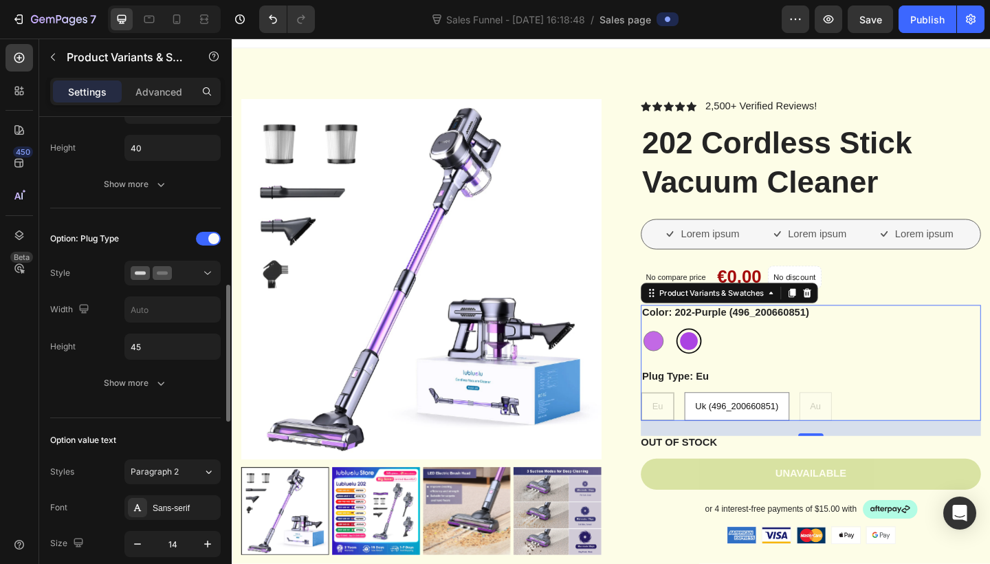
scroll to position [591, 0]
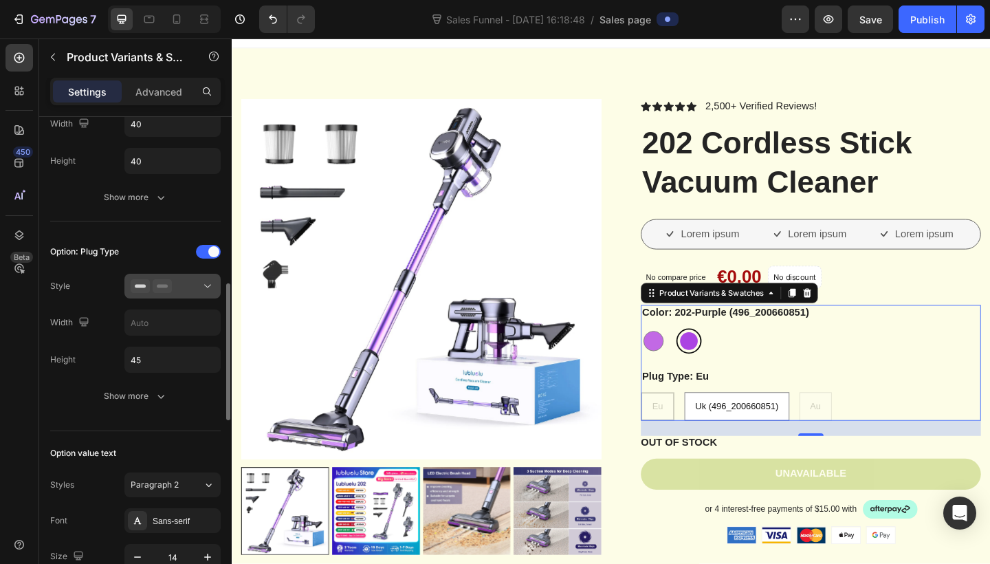
click at [208, 289] on icon at bounding box center [208, 286] width 14 height 14
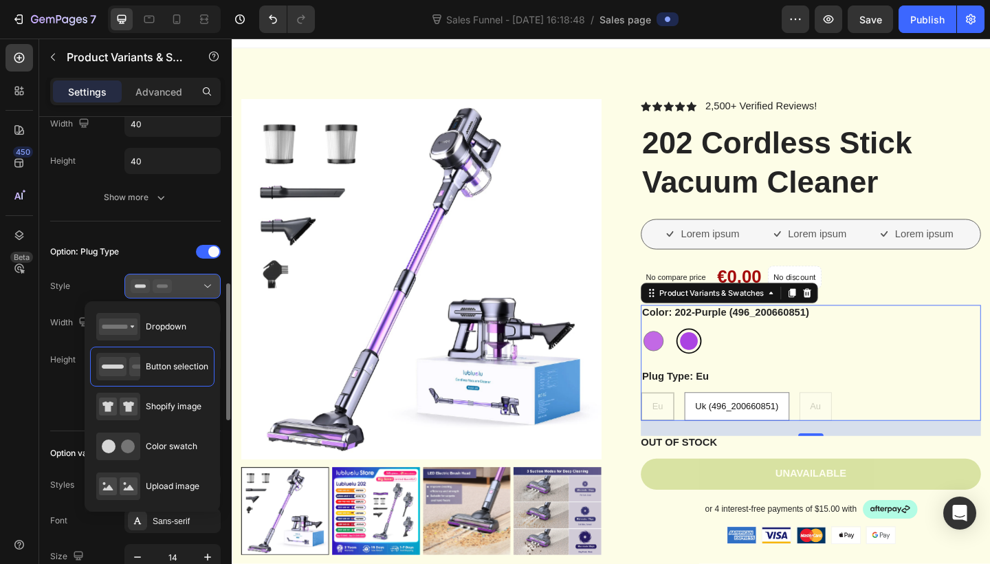
click at [208, 289] on icon at bounding box center [208, 286] width 14 height 14
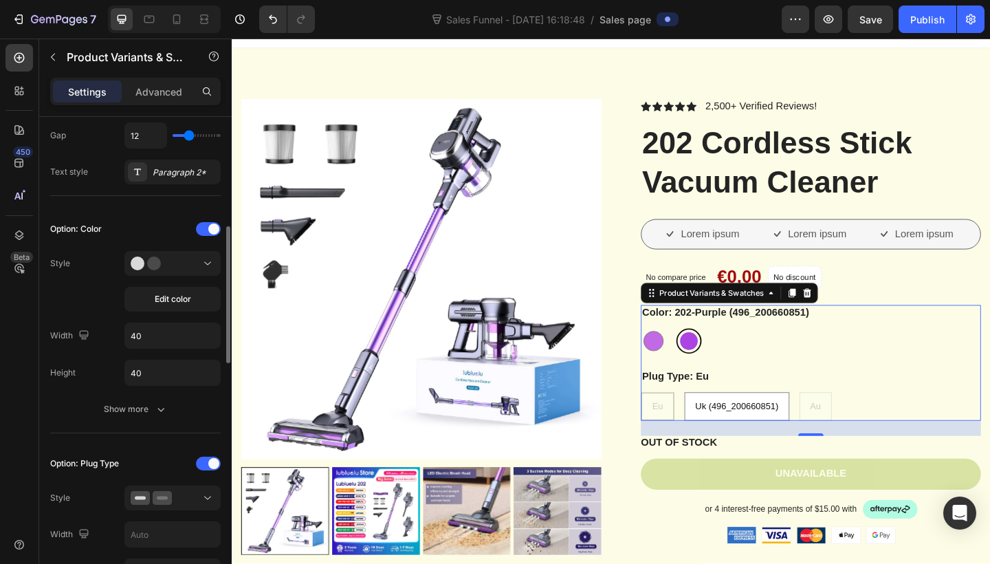
scroll to position [381, 0]
click at [177, 256] on div at bounding box center [173, 261] width 84 height 14
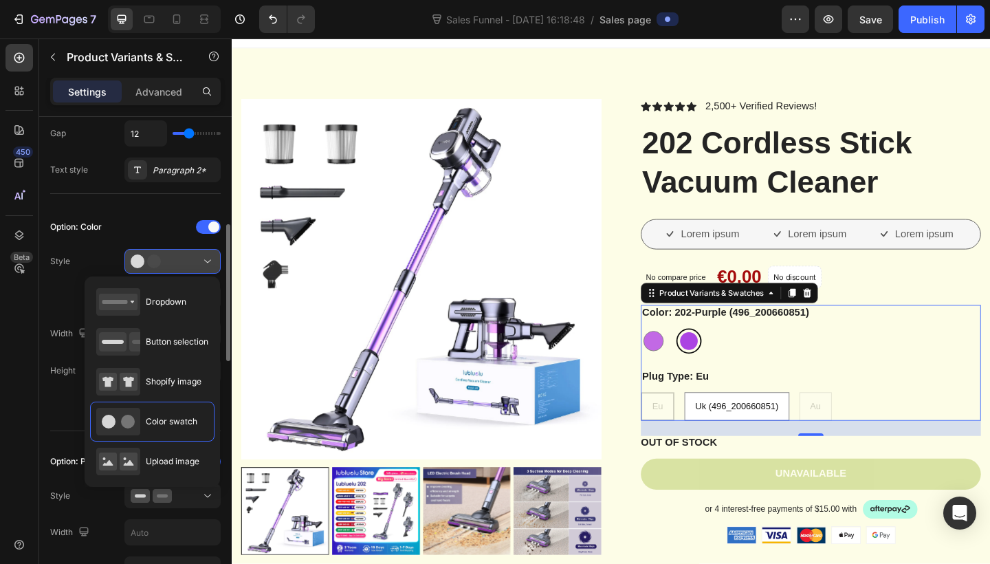
click at [182, 264] on div at bounding box center [173, 261] width 84 height 14
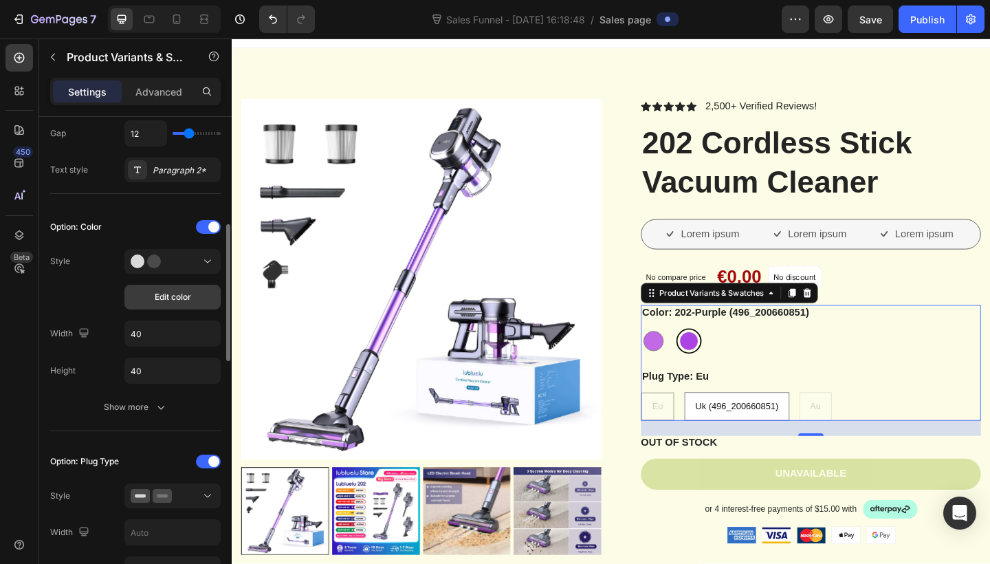
click at [181, 300] on span "Edit color" at bounding box center [173, 297] width 36 height 12
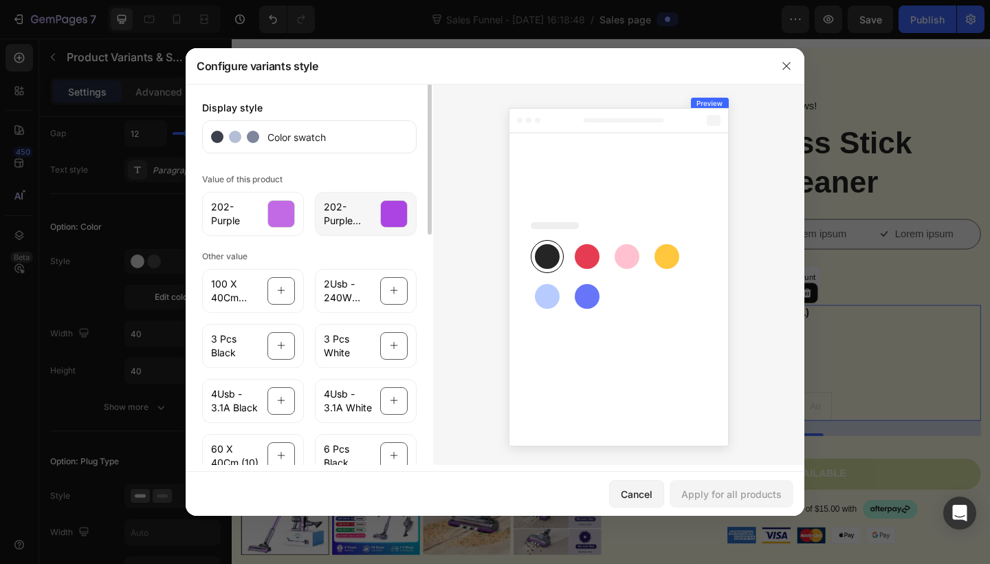
click at [396, 216] on div at bounding box center [393, 213] width 27 height 27
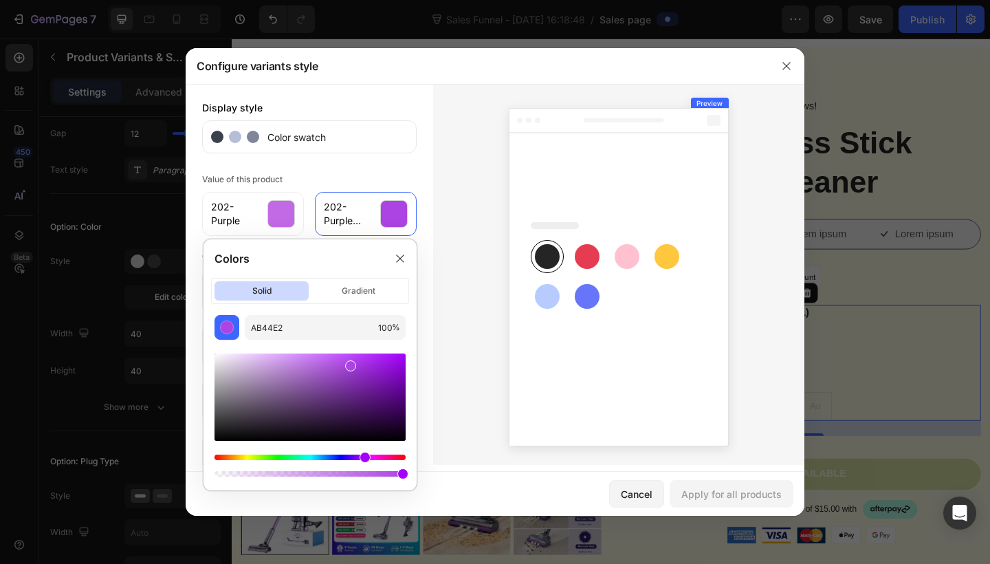
click at [623, 256] on rect at bounding box center [626, 256] width 25 height 25
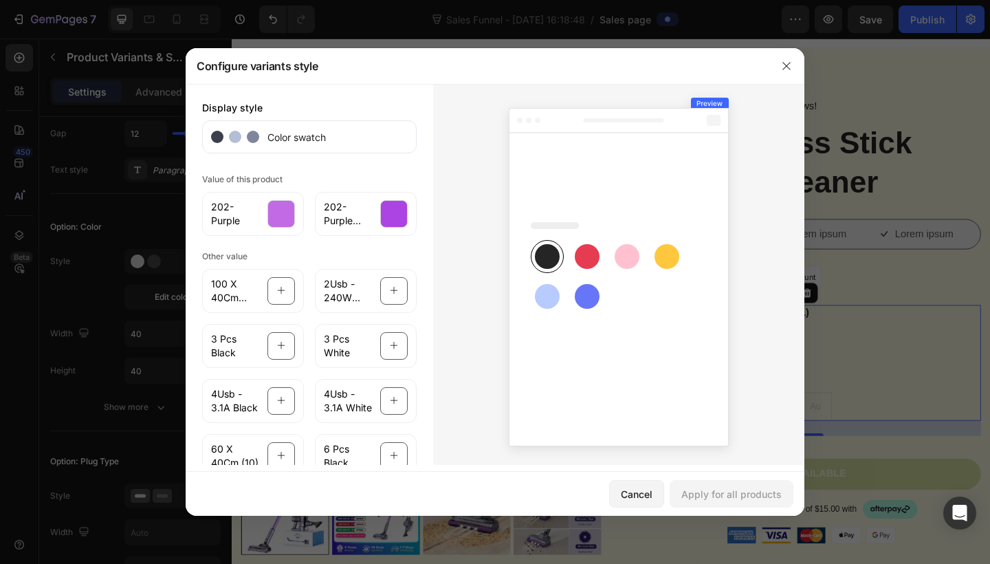
click at [623, 256] on rect at bounding box center [626, 256] width 25 height 25
click at [292, 217] on div at bounding box center [280, 213] width 27 height 27
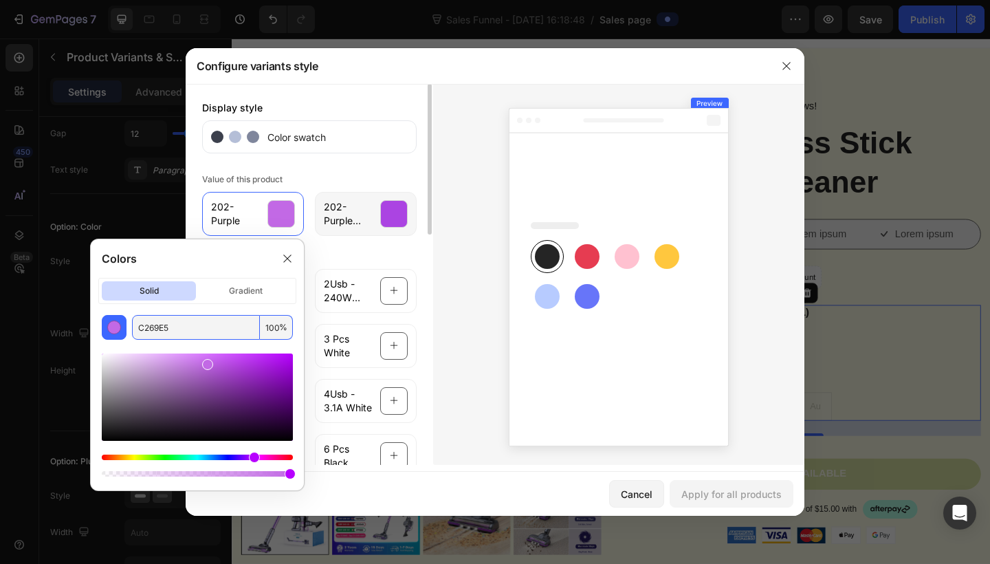
drag, startPoint x: 146, startPoint y: 329, endPoint x: 340, endPoint y: 214, distance: 225.8
click at [340, 0] on body "7 Sales Funnel - Sep 28, 16:18:48 / Sales page Preview Save Publish 450 Beta Sa…" at bounding box center [495, 0] width 990 height 0
click at [340, 214] on span "202-Purple (496_200660851)" at bounding box center [348, 213] width 48 height 27
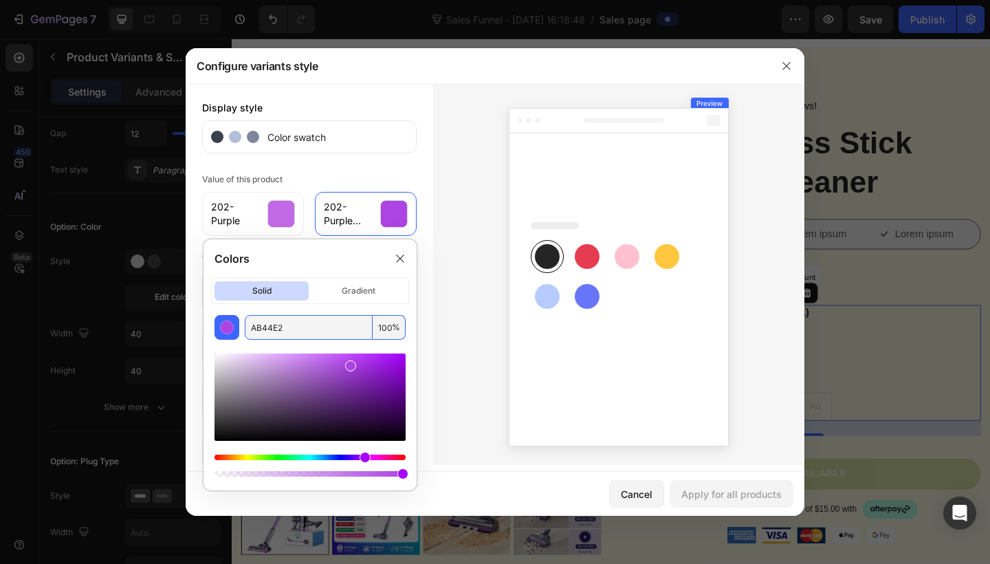
click at [299, 327] on input "AB44E2" at bounding box center [309, 327] width 128 height 25
paste input "C269E5"
type input "C269E5"
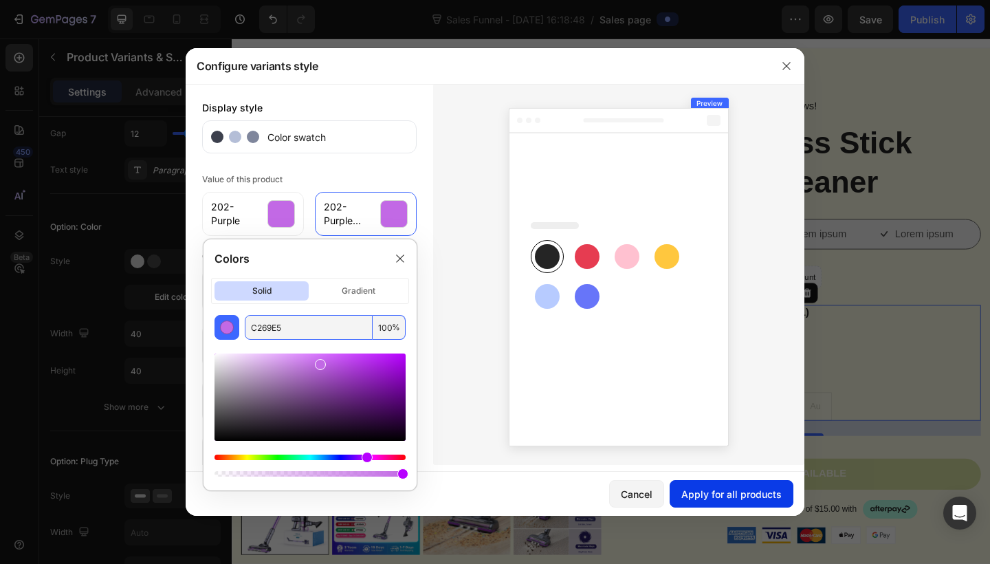
click at [731, 487] on div "Apply for all products" at bounding box center [731, 494] width 100 height 14
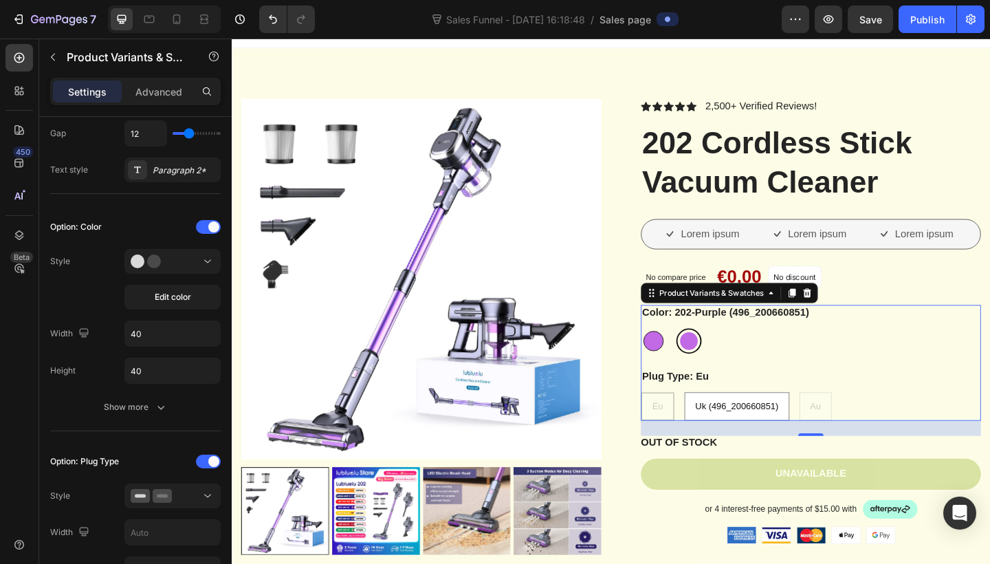
click at [689, 362] on div at bounding box center [690, 368] width 22 height 22
click at [676, 354] on input "202-Purple 202-Purple" at bounding box center [676, 353] width 1 height 1
radio input "true"
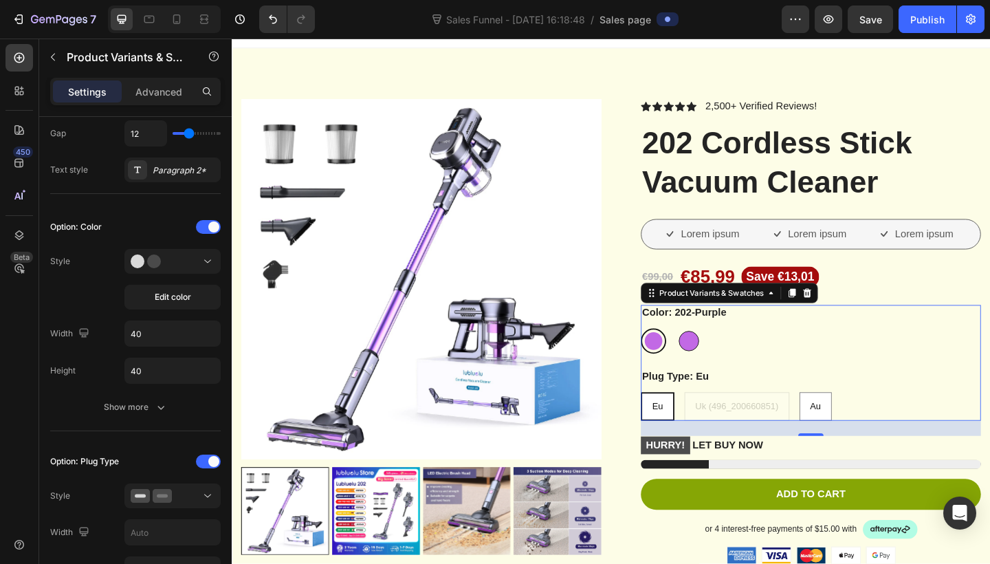
click at [731, 370] on div at bounding box center [729, 368] width 22 height 22
click at [715, 354] on input "202-Purple (496_200660851) 202-Purple (496_200660851)" at bounding box center [714, 353] width 1 height 1
radio input "true"
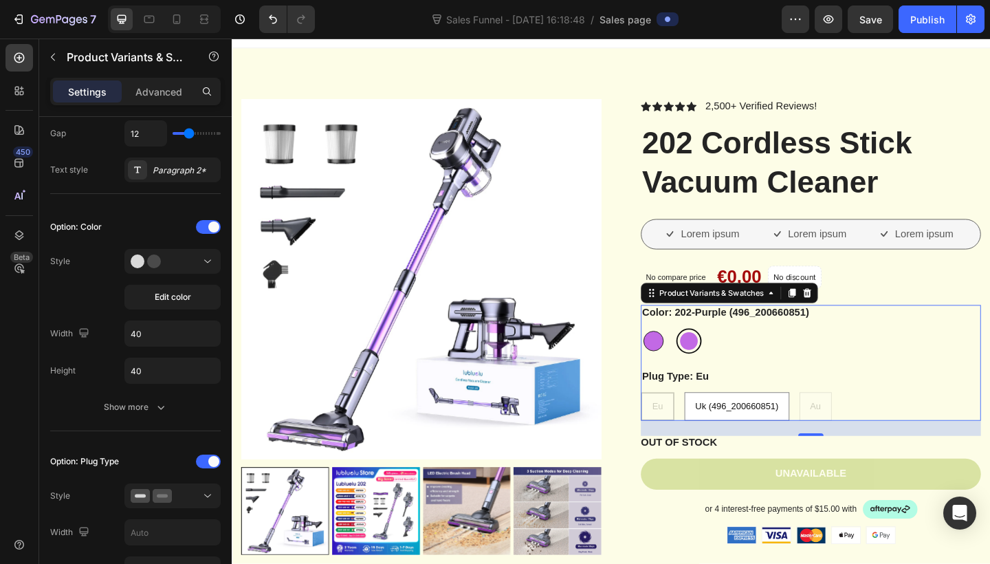
click at [698, 370] on div at bounding box center [690, 368] width 22 height 22
click at [676, 354] on input "202-Purple 202-Purple" at bounding box center [676, 353] width 1 height 1
radio input "true"
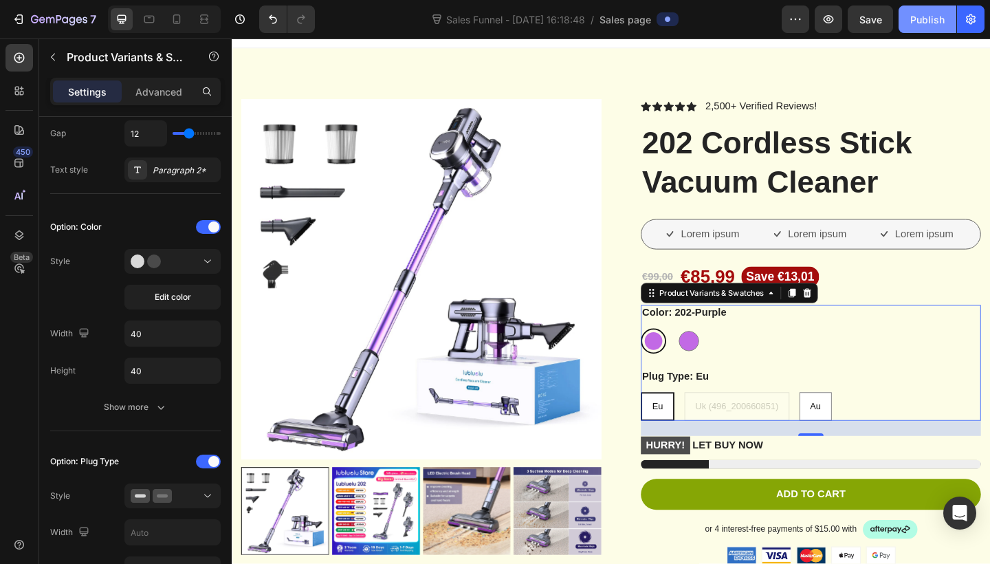
click at [920, 29] on button "Publish" at bounding box center [927, 18] width 58 height 27
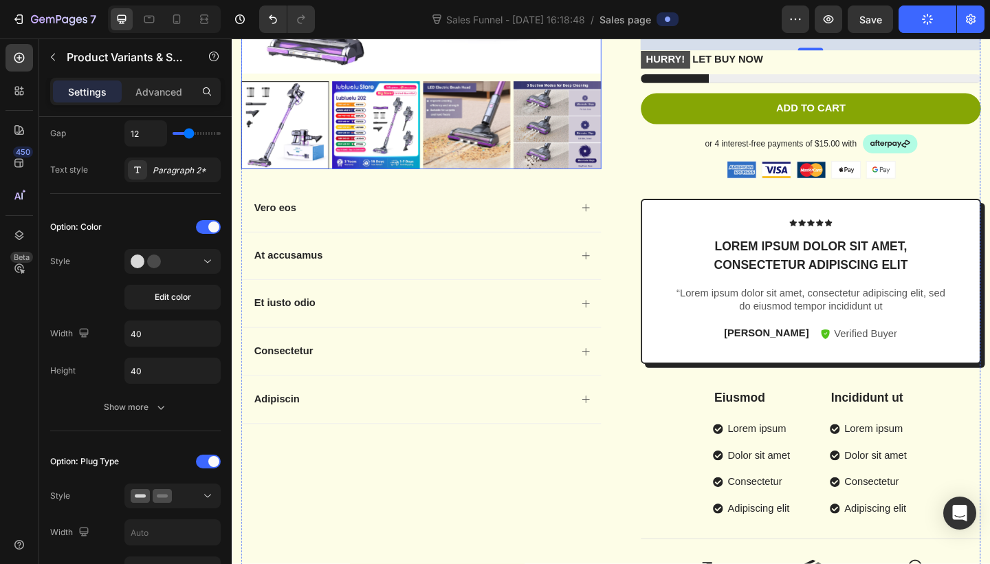
scroll to position [438, 0]
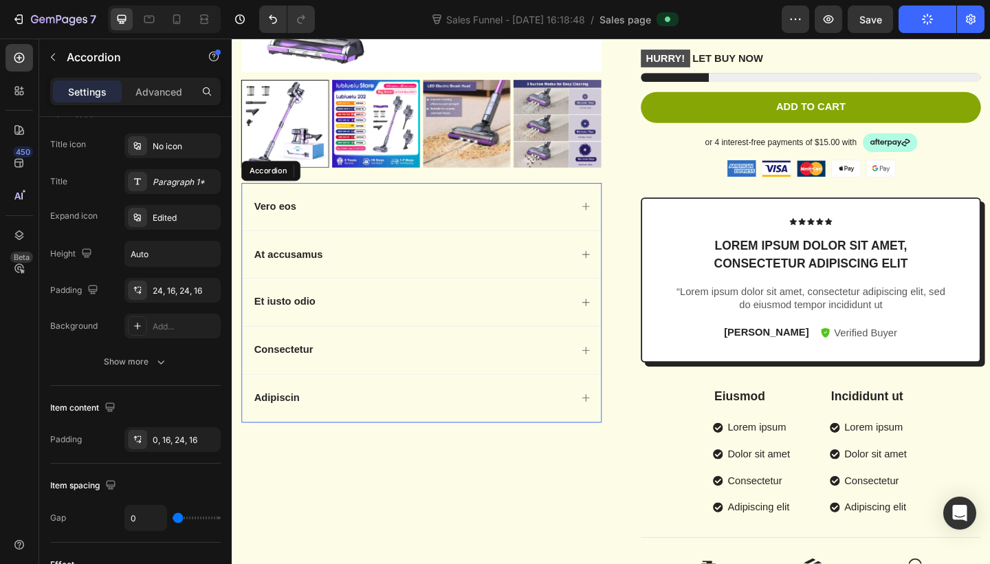
click at [483, 232] on div "Vero eos" at bounding box center [438, 222] width 390 height 52
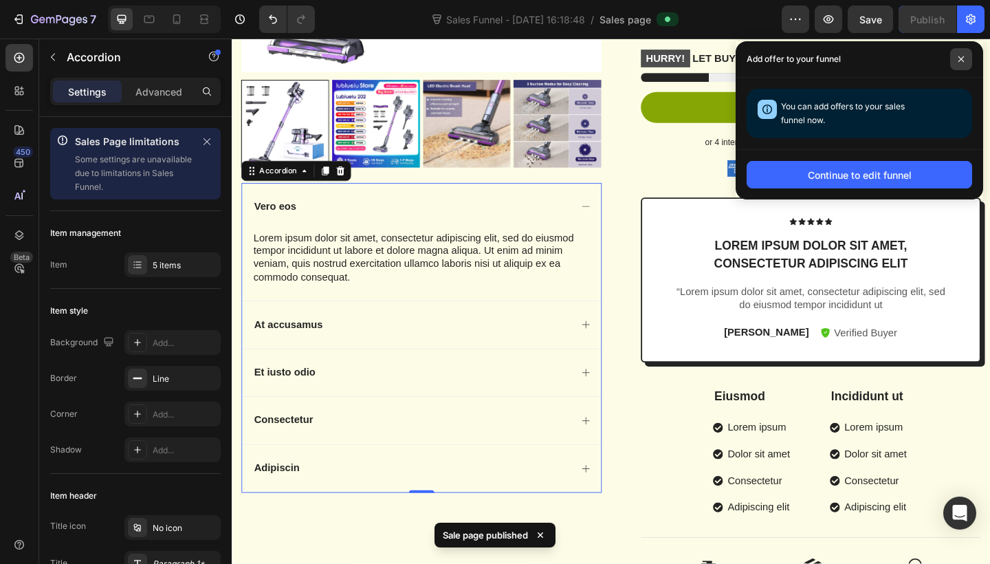
click at [957, 64] on span at bounding box center [961, 59] width 22 height 22
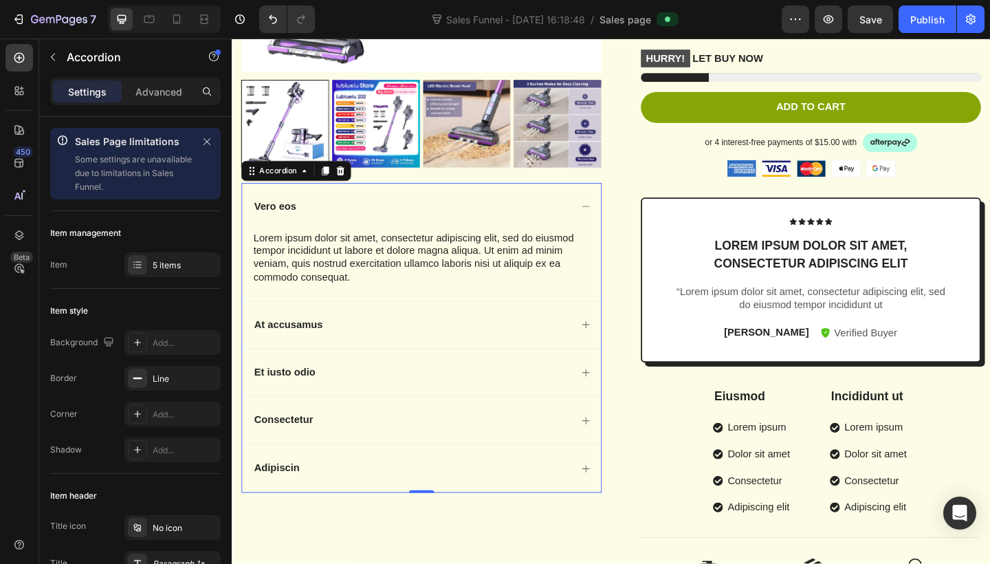
click at [368, 222] on div "Vero eos" at bounding box center [427, 221] width 346 height 19
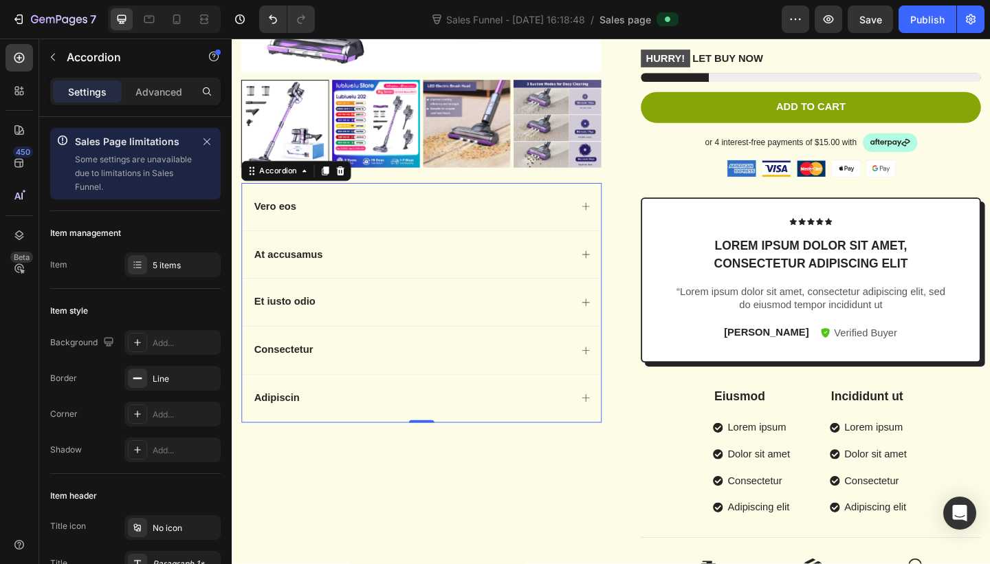
click at [379, 208] on div "Vero eos" at bounding box center [438, 222] width 390 height 52
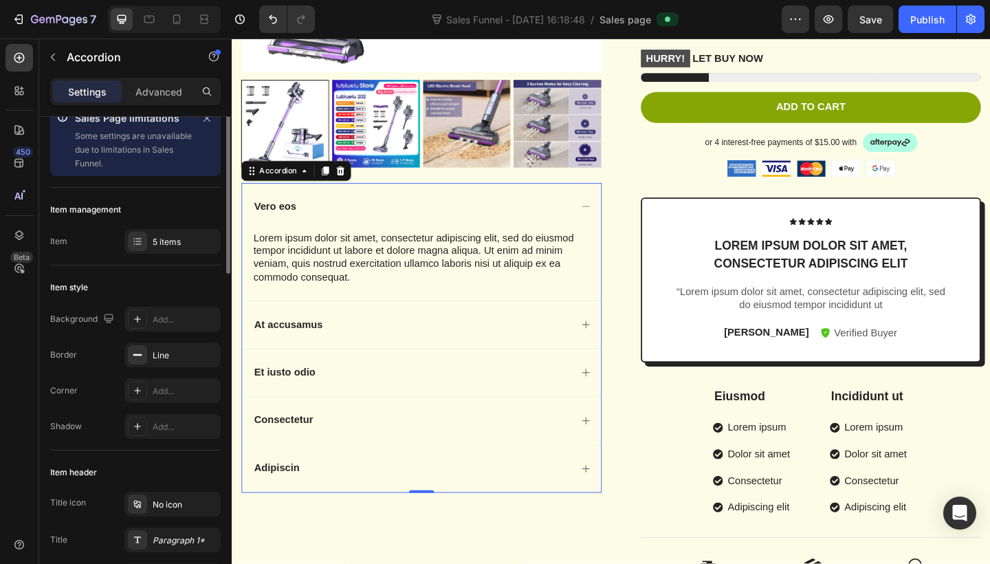
scroll to position [10, 0]
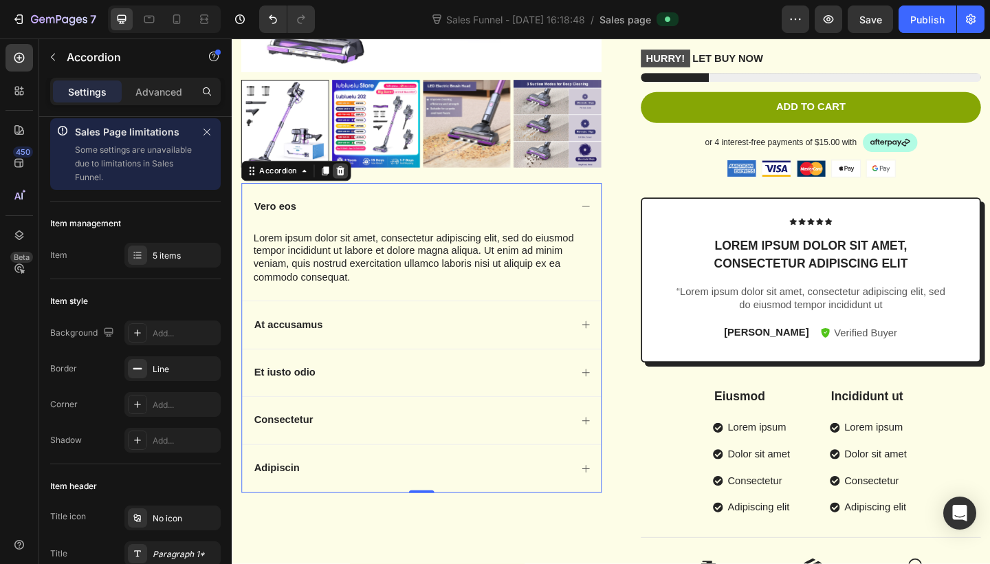
click at [350, 184] on icon at bounding box center [350, 183] width 9 height 10
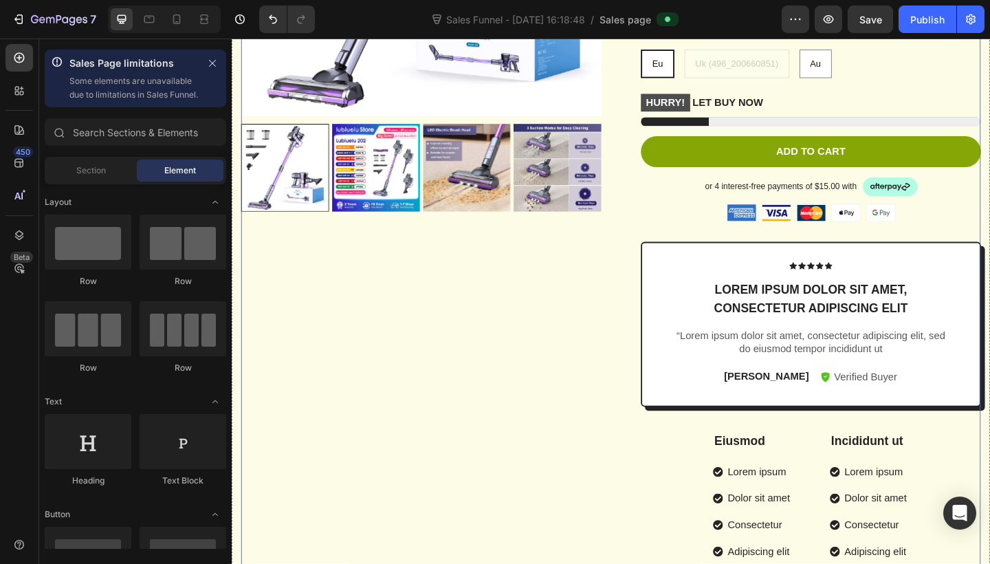
scroll to position [408, 0]
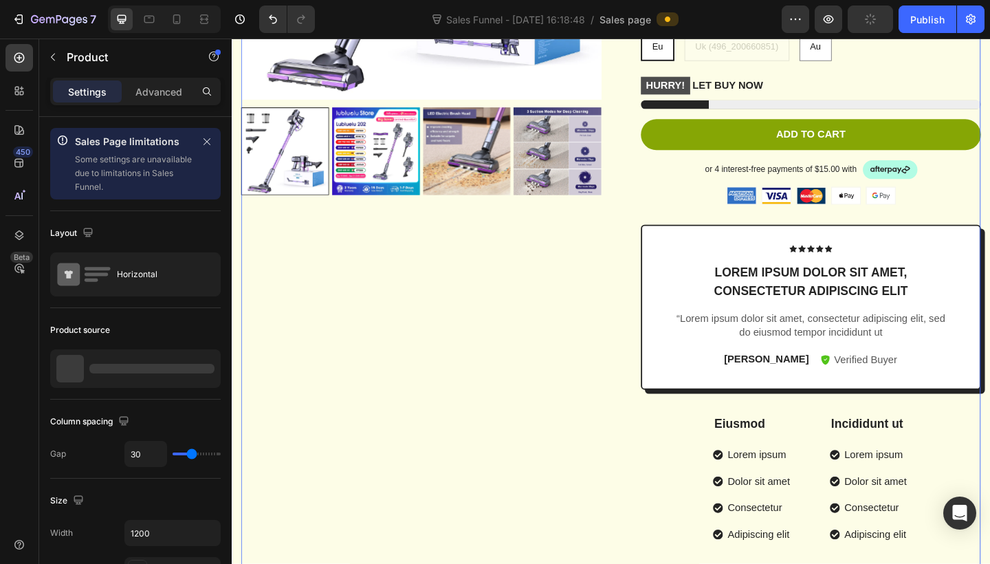
click at [395, 306] on div "Product Images" at bounding box center [438, 193] width 392 height 960
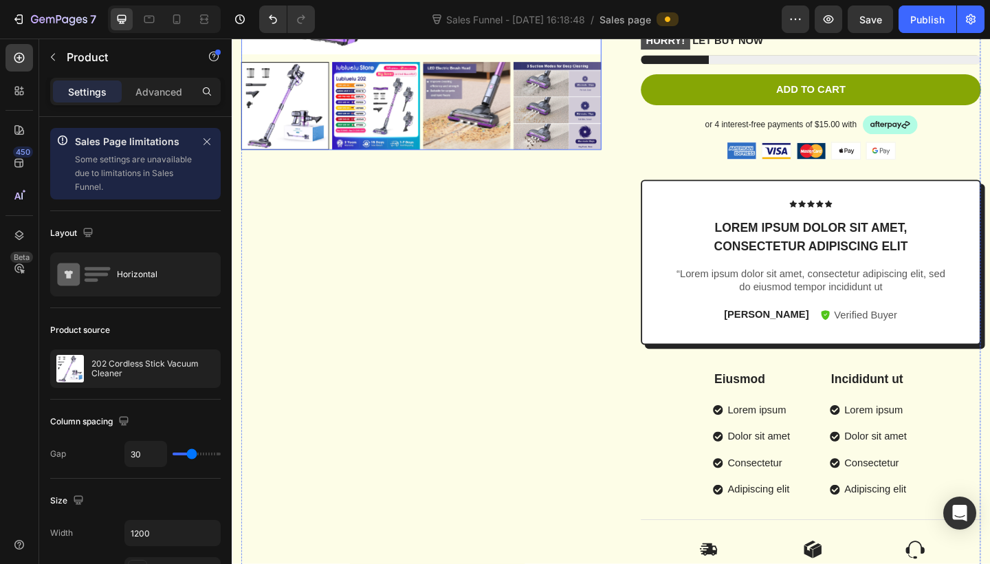
scroll to position [456, 0]
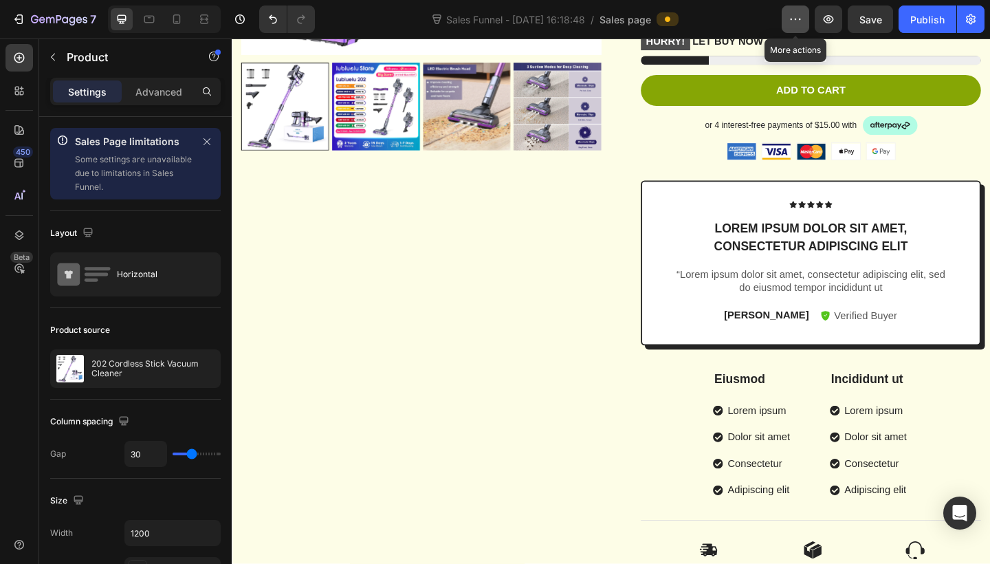
click at [795, 6] on button "button" at bounding box center [794, 18] width 27 height 27
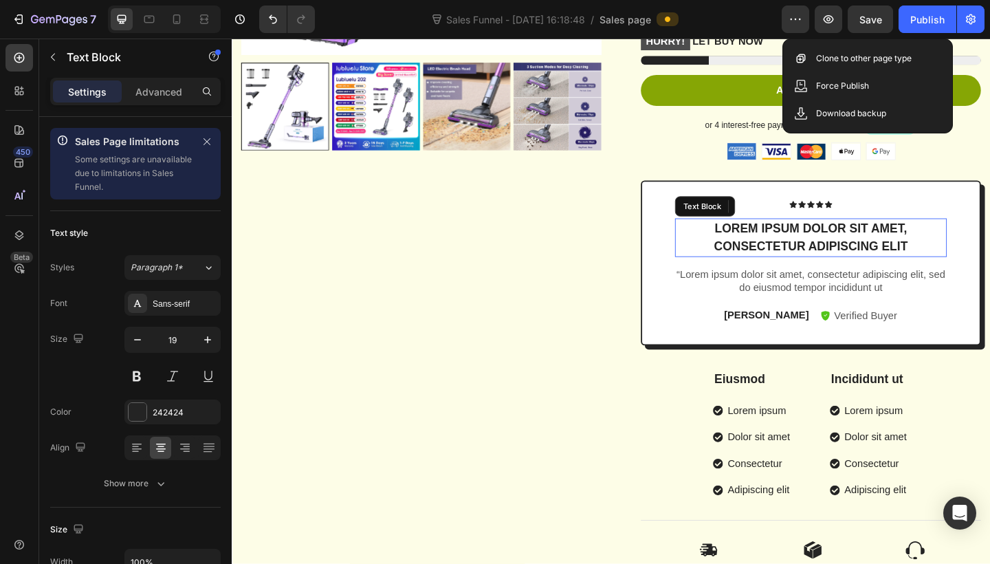
click at [770, 236] on p "Lorem ipsum dolor sit amet, consectetur adipiscing elit" at bounding box center [861, 255] width 293 height 39
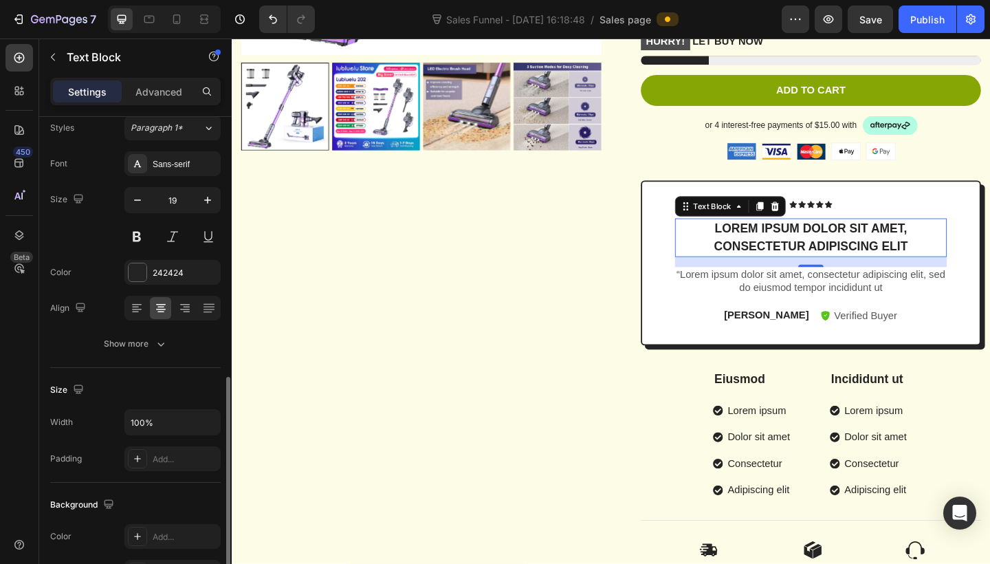
scroll to position [0, 0]
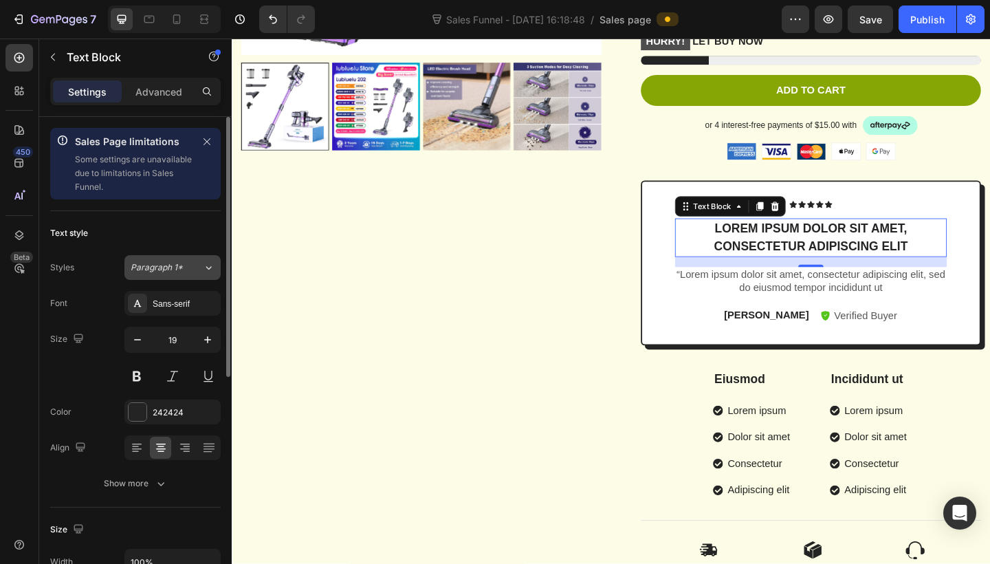
click at [203, 267] on icon at bounding box center [209, 267] width 12 height 14
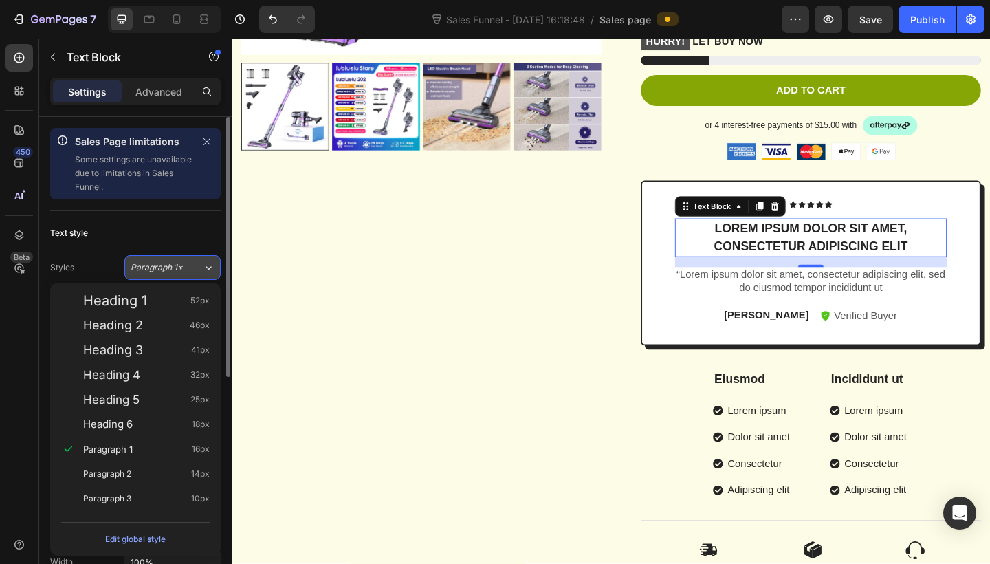
click at [203, 267] on icon at bounding box center [209, 267] width 12 height 14
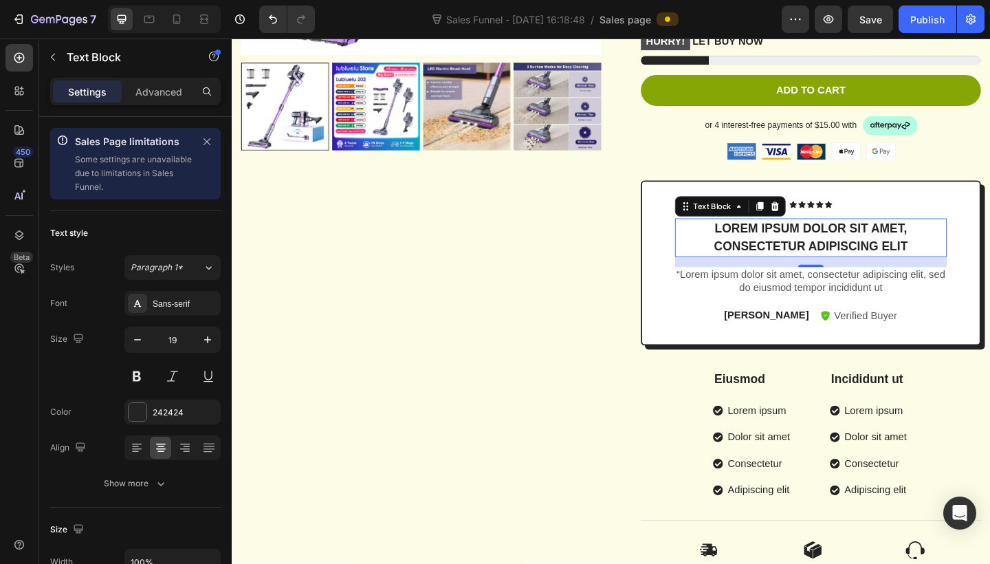
click at [770, 241] on p "Lorem ipsum dolor sit amet, consectetur adipiscing elit" at bounding box center [861, 255] width 293 height 39
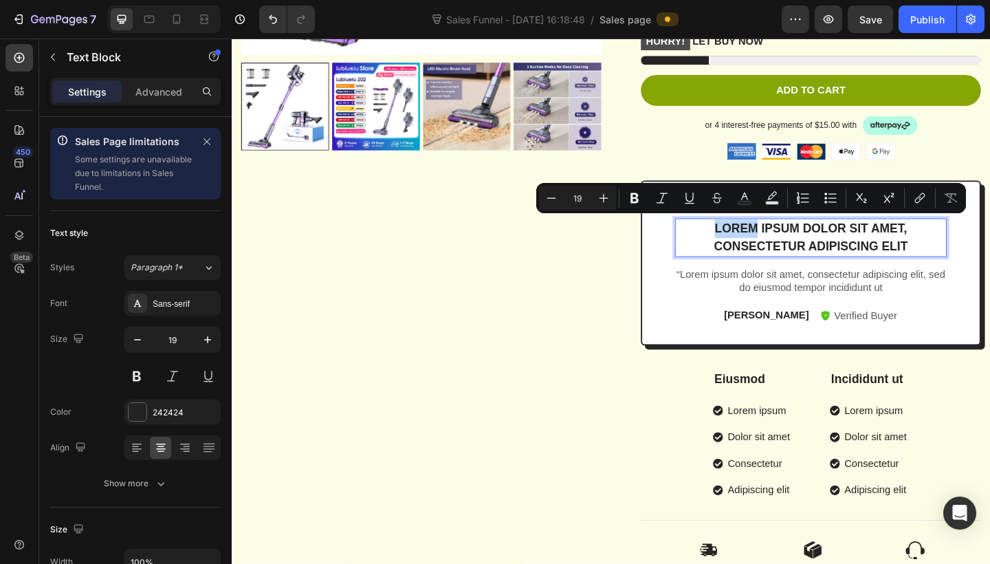
click at [770, 241] on p "Lorem ipsum dolor sit amet, consectetur adipiscing elit" at bounding box center [861, 255] width 293 height 39
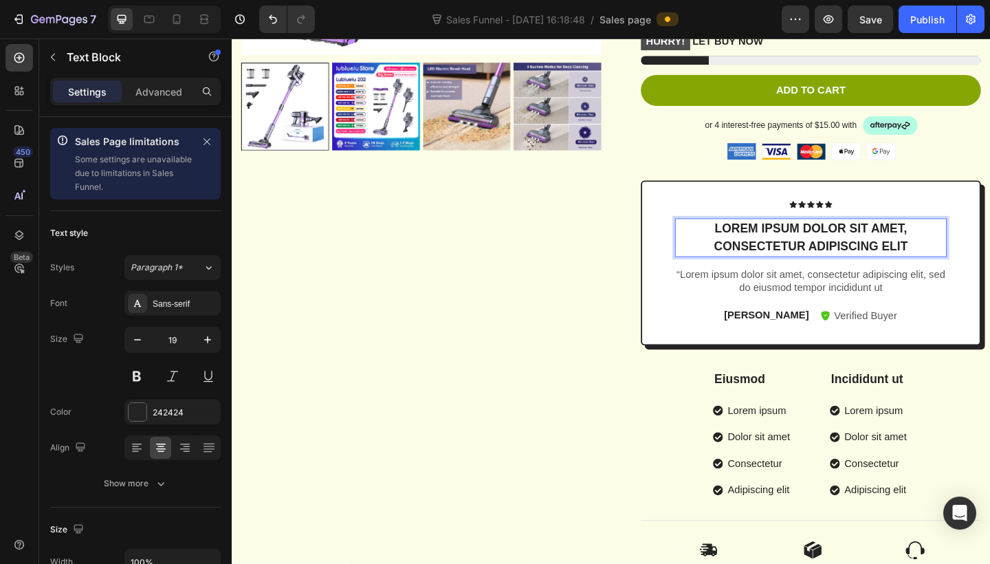
click at [970, 254] on p "Lorem ipsum dolor sit amet, consectetur adipiscing elit" at bounding box center [861, 255] width 293 height 39
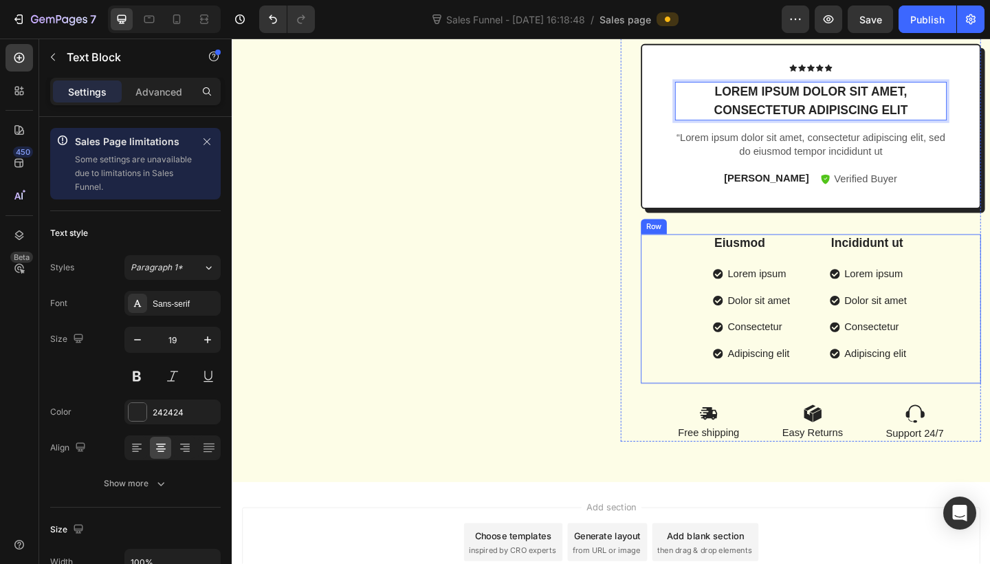
scroll to position [604, 0]
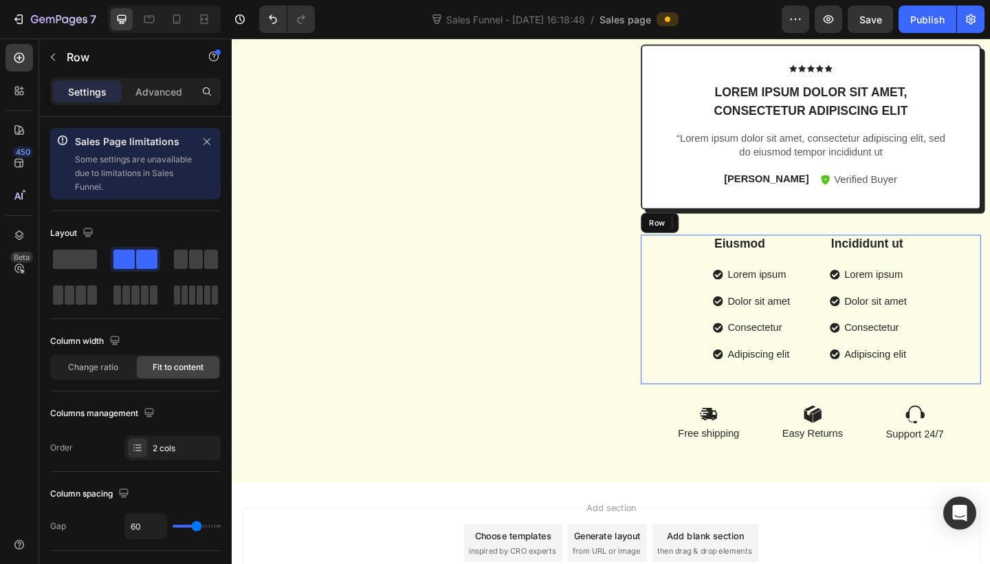
click at [730, 302] on div "Eiusmod Text Block Lorem ipsum Dolor sit amet Consectetur Adipiscing elit Item …" at bounding box center [861, 334] width 370 height 164
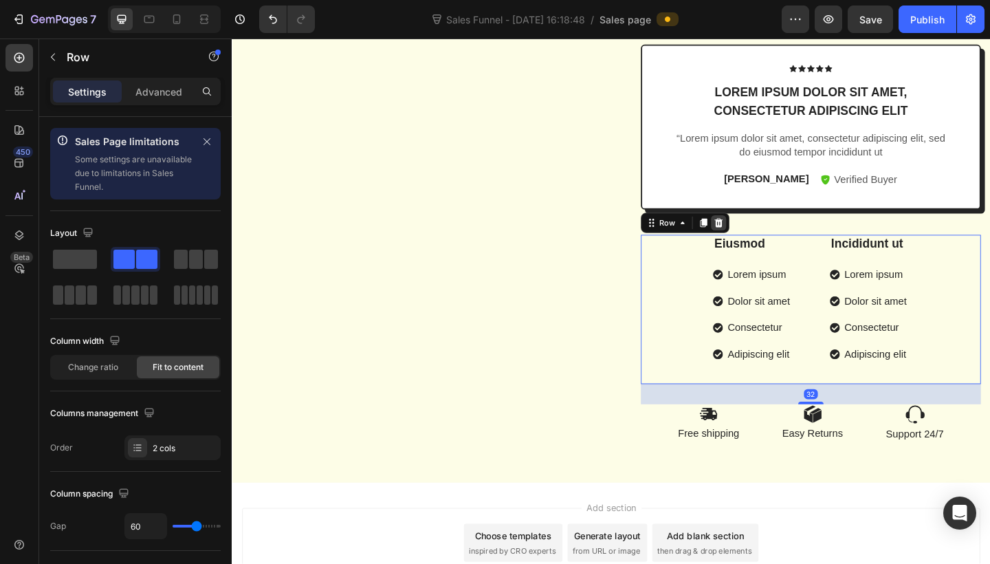
click at [764, 234] on icon at bounding box center [760, 239] width 11 height 11
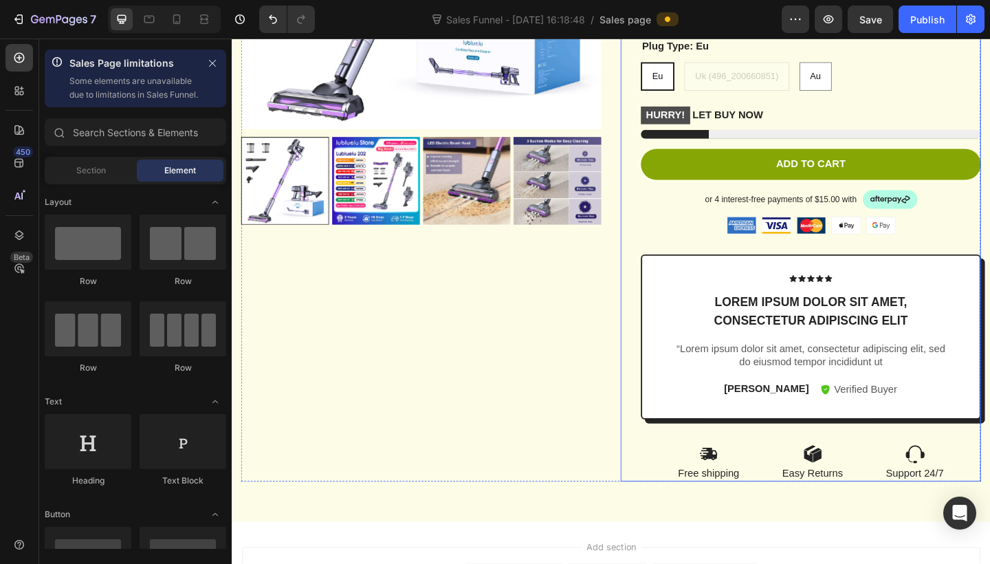
scroll to position [379, 0]
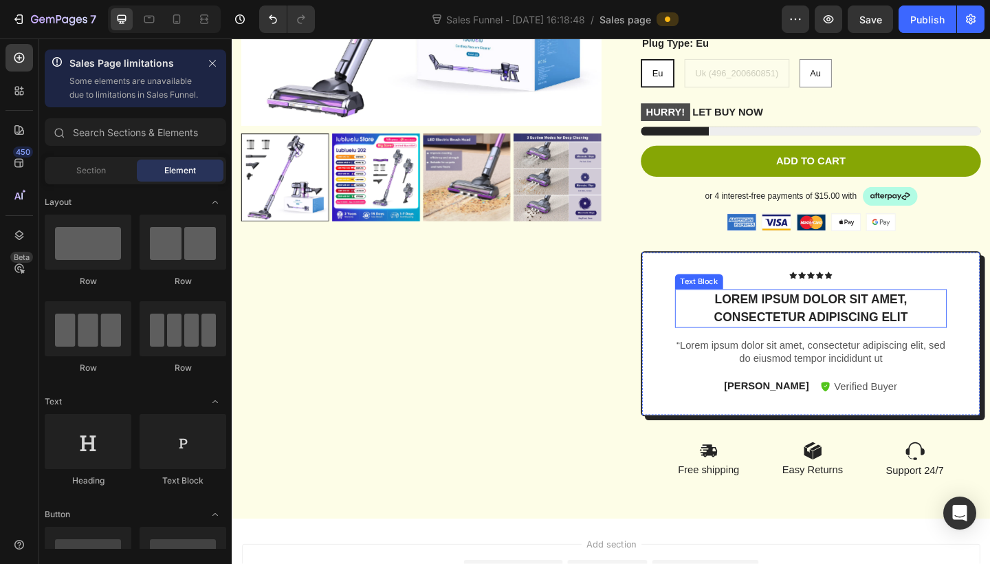
click at [964, 336] on p "Lorem ipsum dolor sit amet, consectetur adipiscing elit" at bounding box center [861, 332] width 293 height 39
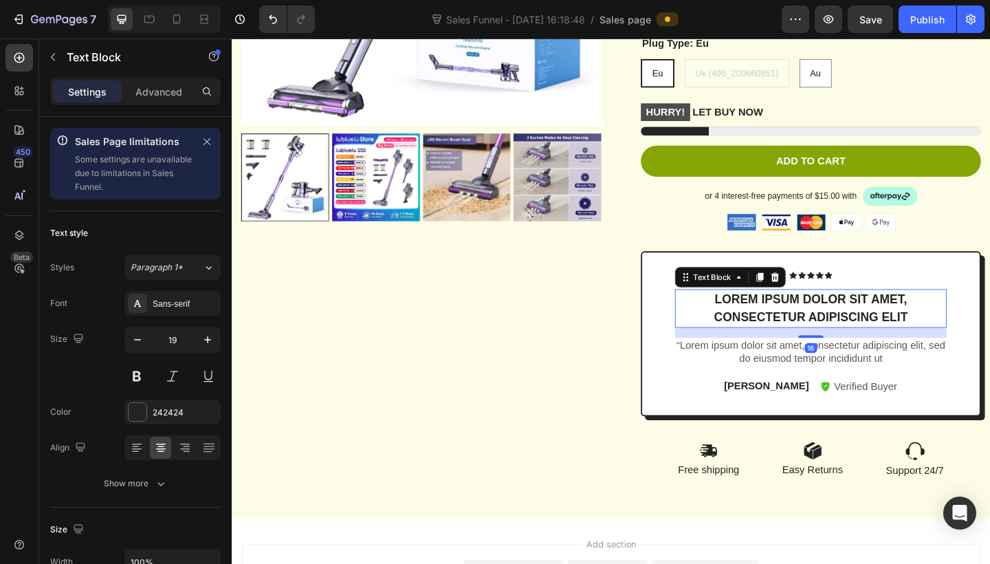
click at [964, 336] on p "Lorem ipsum dolor sit amet, consectetur adipiscing elit" at bounding box center [861, 332] width 293 height 39
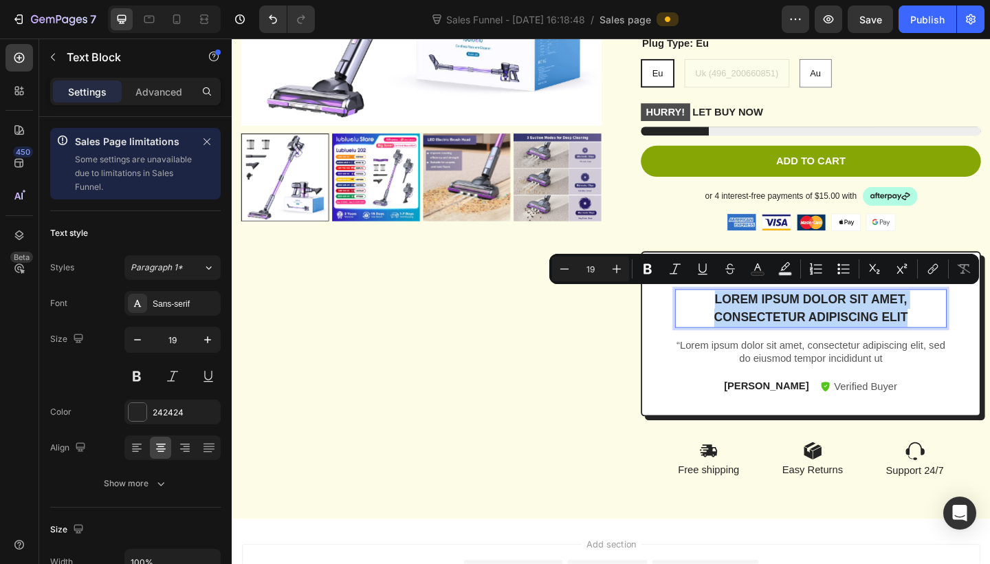
drag, startPoint x: 964, startPoint y: 336, endPoint x: 749, endPoint y: 319, distance: 215.8
click at [749, 319] on p "Lorem ipsum dolor sit amet, consectetur adipiscing elit" at bounding box center [861, 332] width 293 height 39
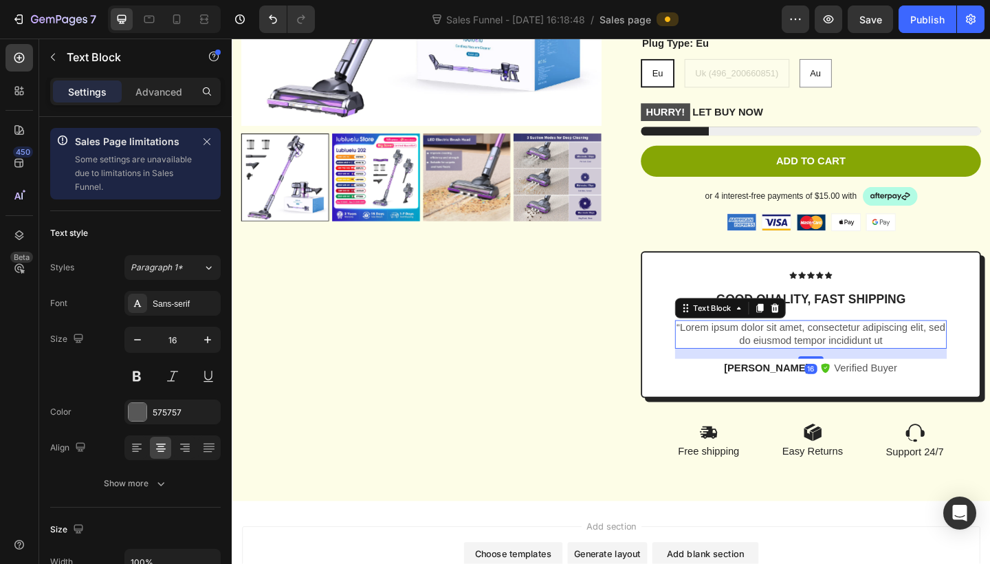
click at [879, 362] on p "“Lorem ipsum dolor sit amet, consectetur adipiscing elit, sed do eiusmod tempor…" at bounding box center [861, 360] width 293 height 29
click at [934, 358] on p "“Lorem ipsum dolor sit amet, consectetur adipiscing elit, sed do eiusmod tempor…" at bounding box center [861, 360] width 293 height 29
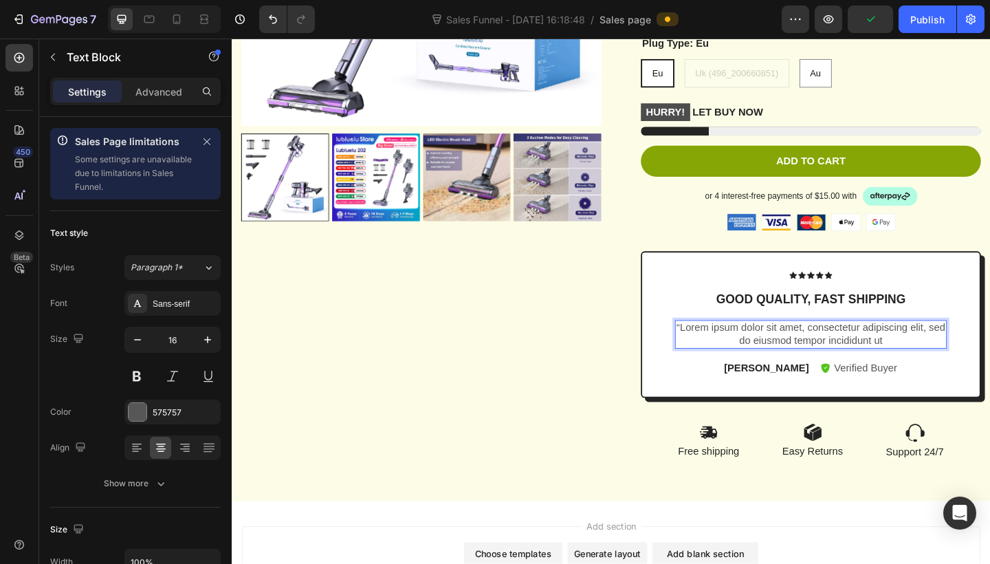
click at [731, 350] on p "“Lorem ipsum dolor sit amet, consectetur adipiscing elit, sed do eiusmod tempor…" at bounding box center [861, 360] width 293 height 29
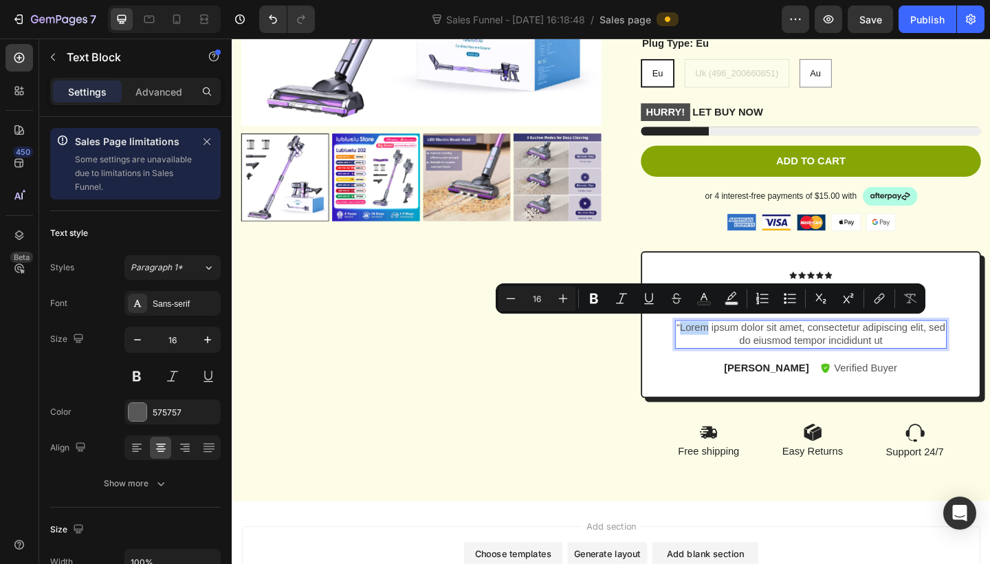
click at [740, 351] on p "“Lorem ipsum dolor sit amet, consectetur adipiscing elit, sed do eiusmod tempor…" at bounding box center [861, 360] width 293 height 29
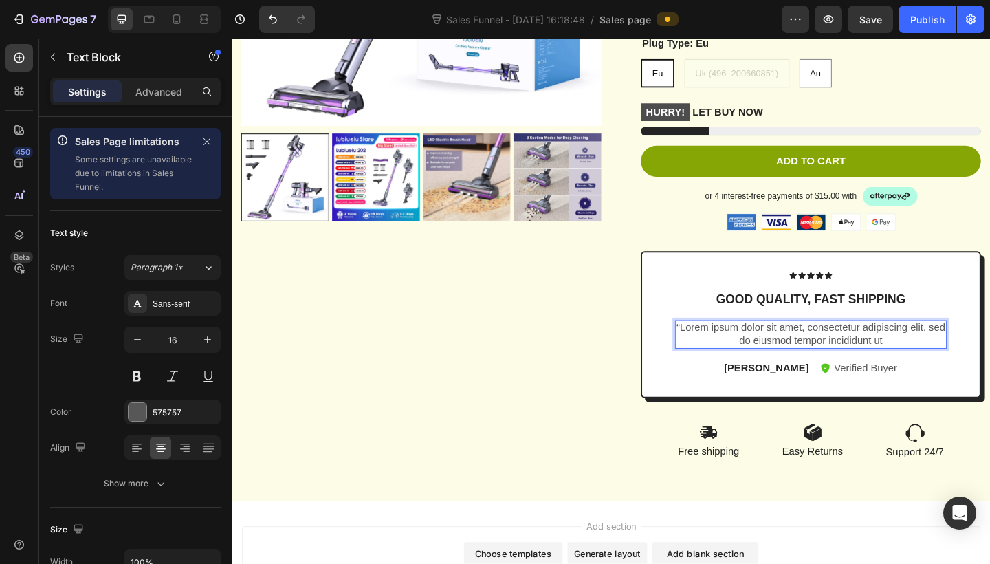
drag, startPoint x: 724, startPoint y: 347, endPoint x: 944, endPoint y: 366, distance: 220.8
click at [944, 366] on p "“Lorem ipsum dolor sit amet, consectetur adipiscing elit, sed do eiusmod tempor…" at bounding box center [861, 360] width 293 height 29
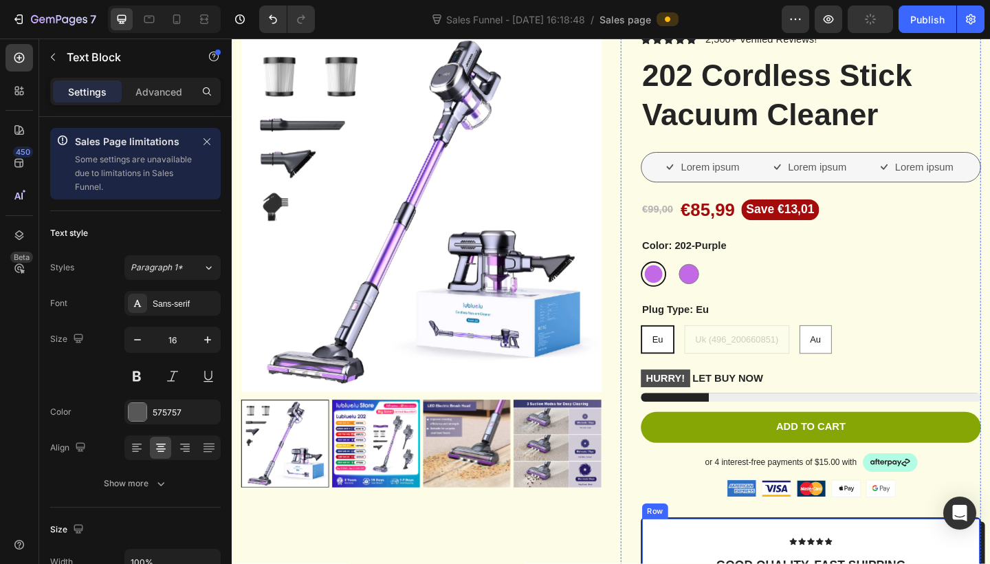
scroll to position [80, 0]
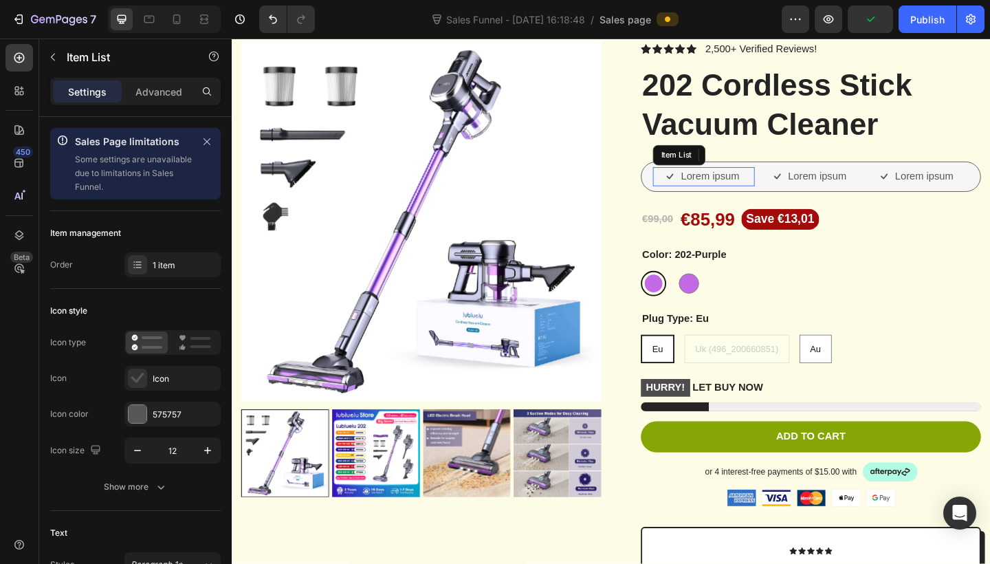
click at [736, 184] on p "Lorem ipsum" at bounding box center [751, 189] width 63 height 16
click at [683, 184] on div "Lorem ipsum Item List 0 Lorem ipsum Item List Lorem ipsum Item List Row" at bounding box center [861, 189] width 370 height 33
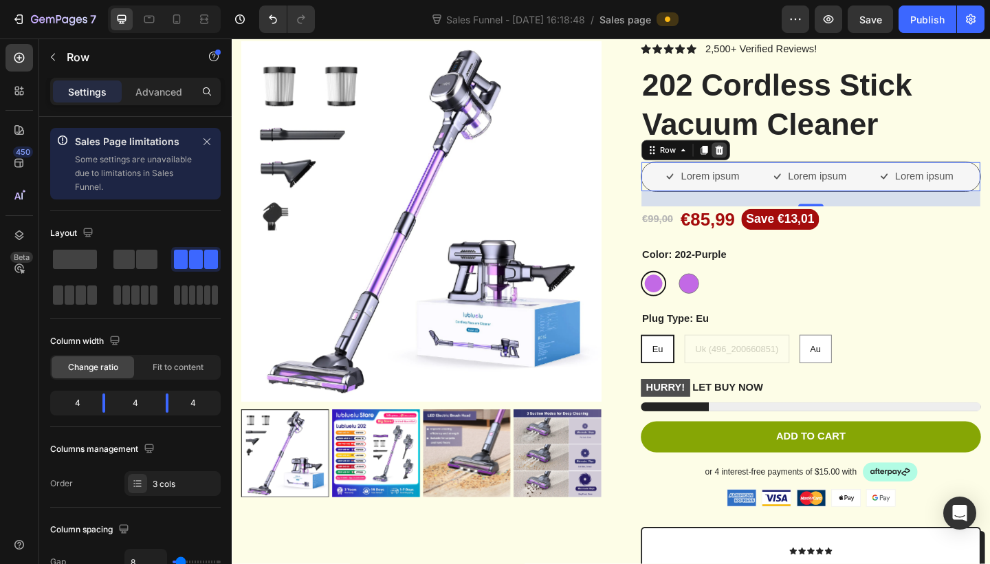
click at [761, 162] on icon at bounding box center [761, 160] width 9 height 10
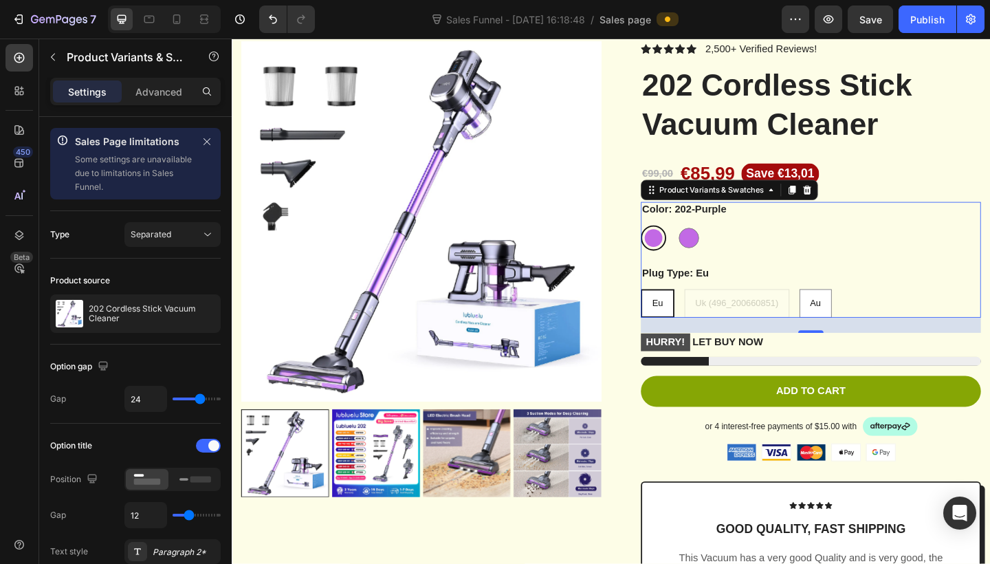
click at [694, 254] on div at bounding box center [689, 255] width 19 height 19
click at [676, 242] on input "202-Purple 202-Purple" at bounding box center [676, 241] width 1 height 1
radio input "true"
click at [723, 253] on div at bounding box center [729, 256] width 22 height 22
click at [715, 242] on input "202-Purple (496_200660851) 202-Purple (496_200660851)" at bounding box center [714, 241] width 1 height 1
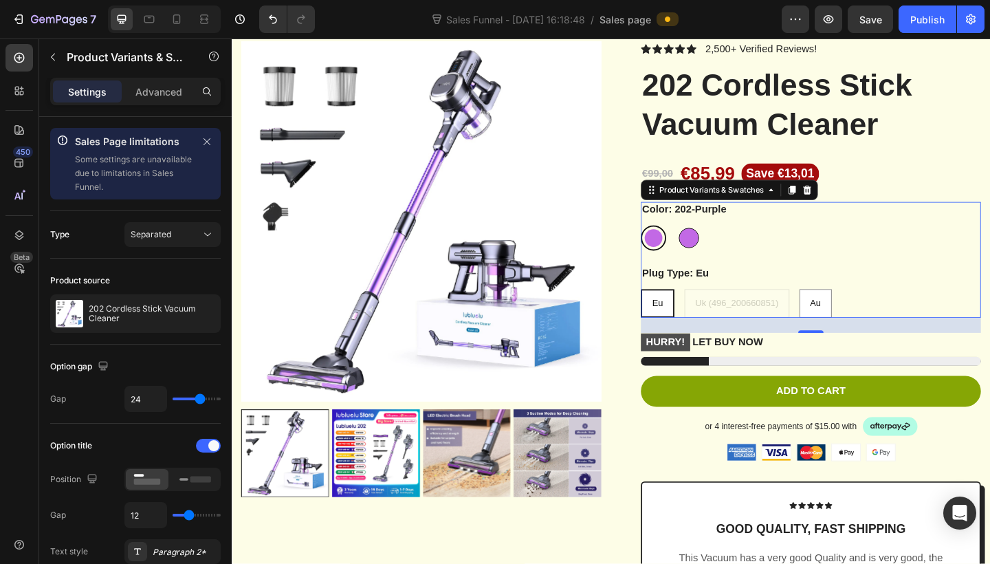
radio input "true"
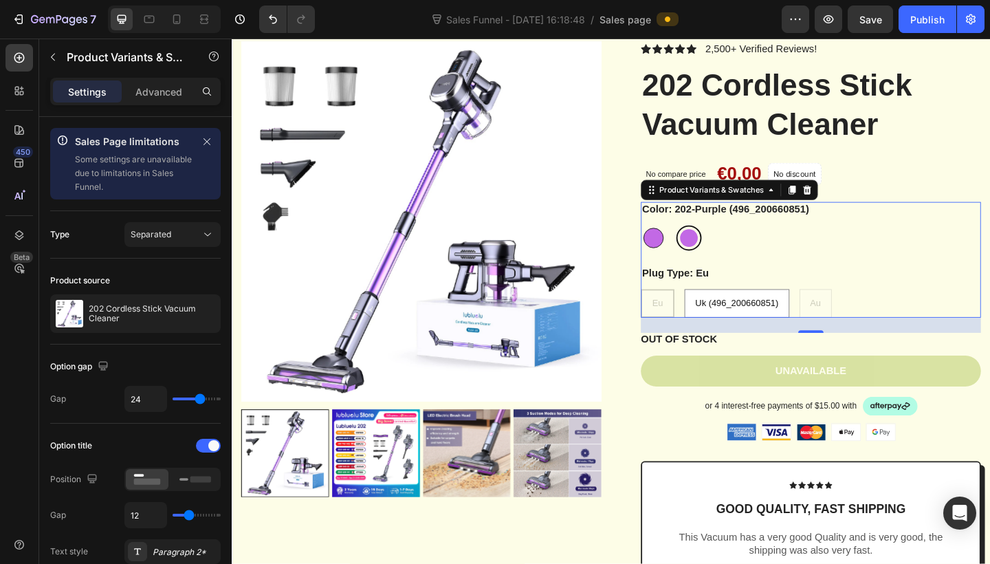
click at [698, 252] on div at bounding box center [690, 256] width 22 height 22
click at [676, 242] on input "202-Purple 202-Purple" at bounding box center [676, 241] width 1 height 1
radio input "true"
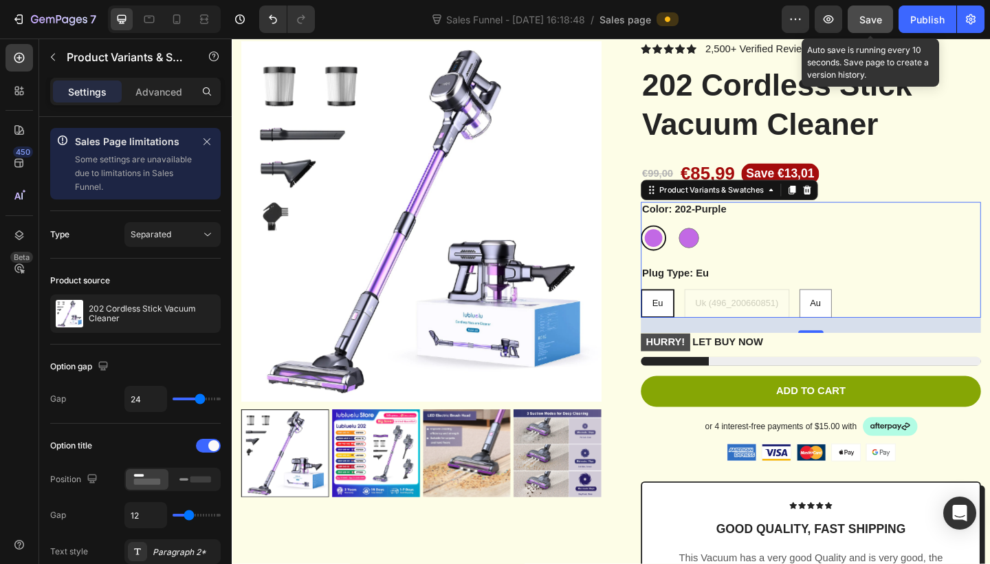
click at [869, 16] on span "Save" at bounding box center [870, 20] width 23 height 12
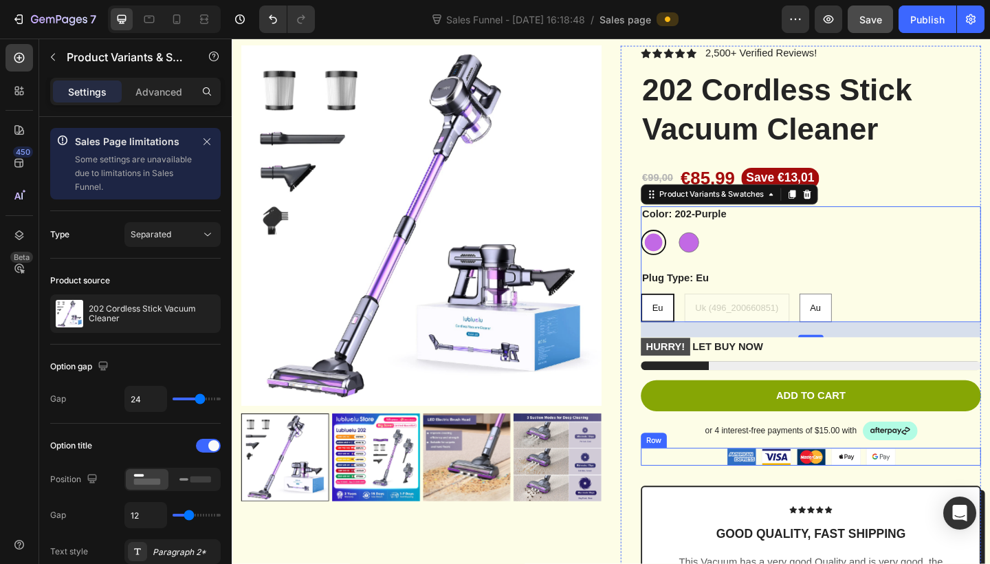
scroll to position [66, 0]
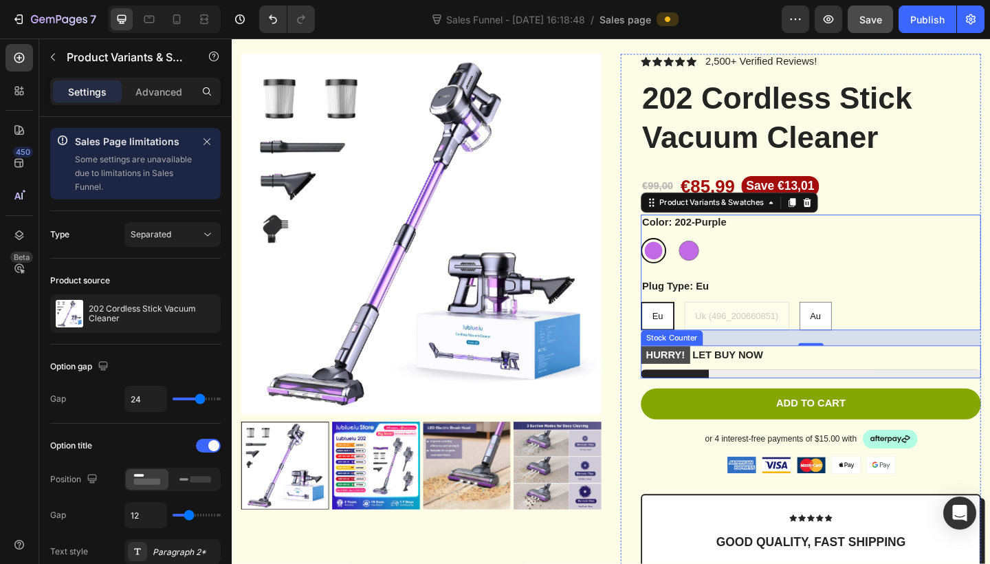
click at [773, 380] on p "HURRY! LET BUY NOW" at bounding box center [742, 383] width 133 height 21
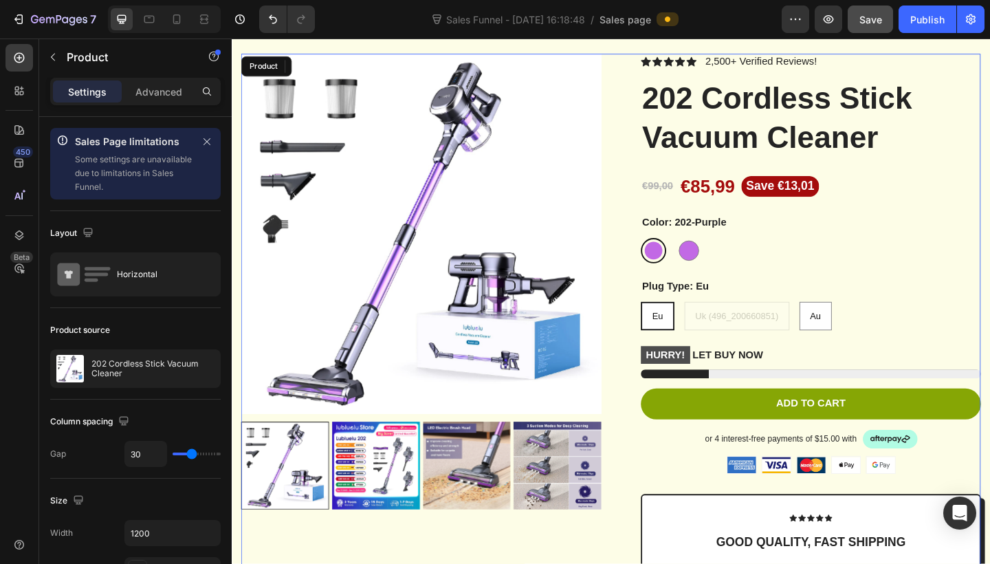
click at [643, 480] on div "Product Images Icon Icon Icon Icon Icon Icon List 2,500+ Verified Reviews! Text…" at bounding box center [644, 409] width 804 height 706
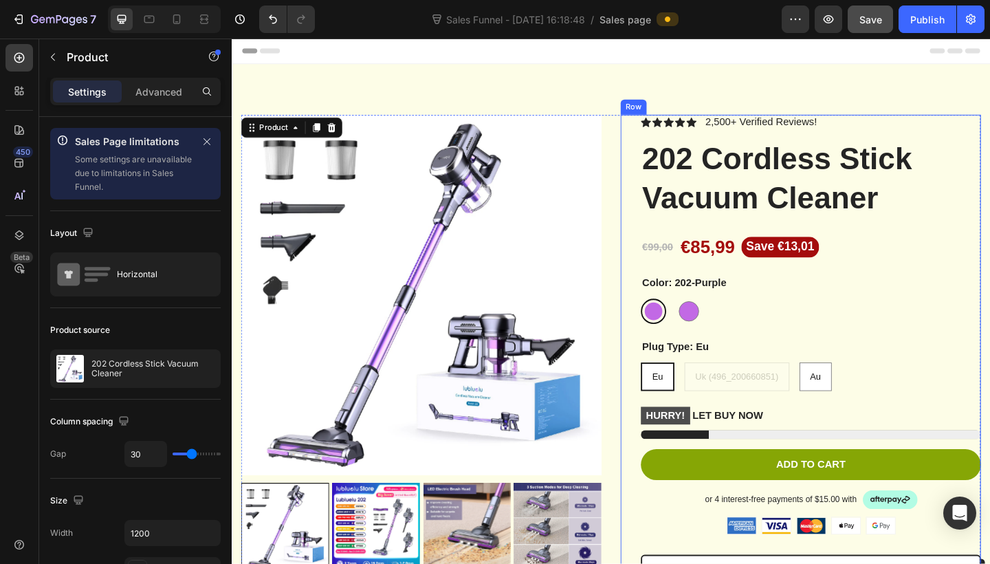
scroll to position [0, 0]
click at [920, 15] on div "Publish" at bounding box center [927, 19] width 34 height 14
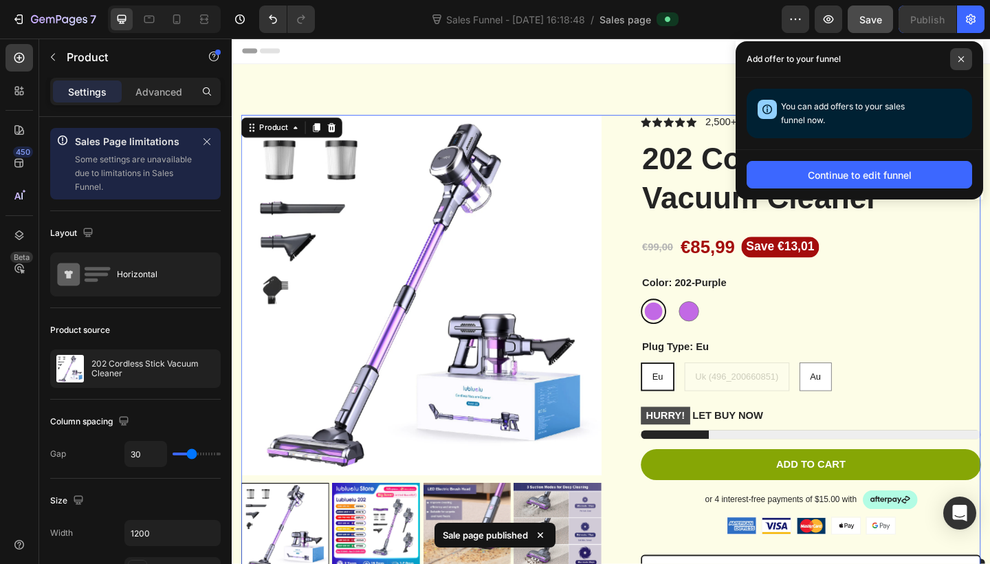
click at [961, 57] on icon at bounding box center [960, 59] width 7 height 7
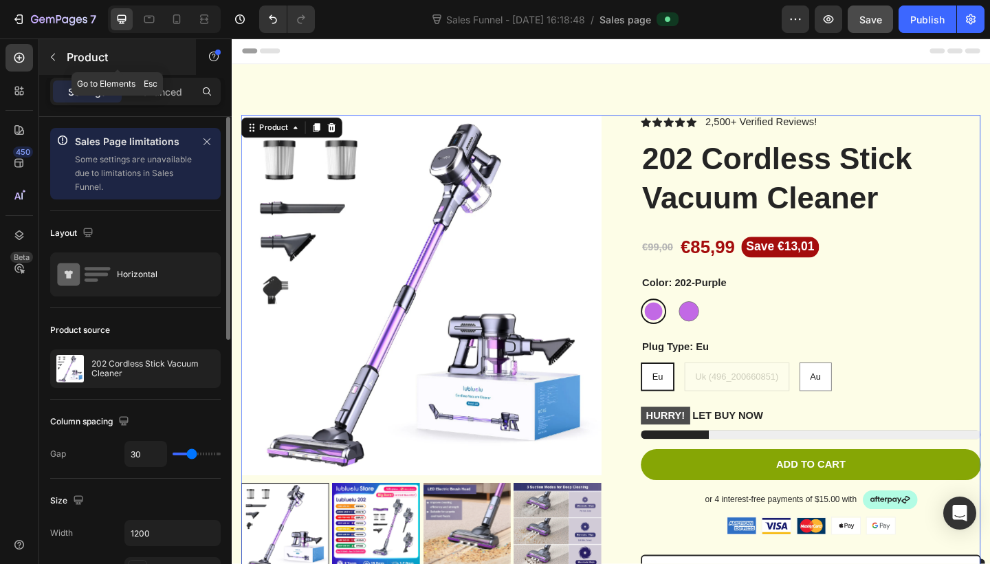
click at [54, 52] on icon "button" at bounding box center [52, 57] width 11 height 11
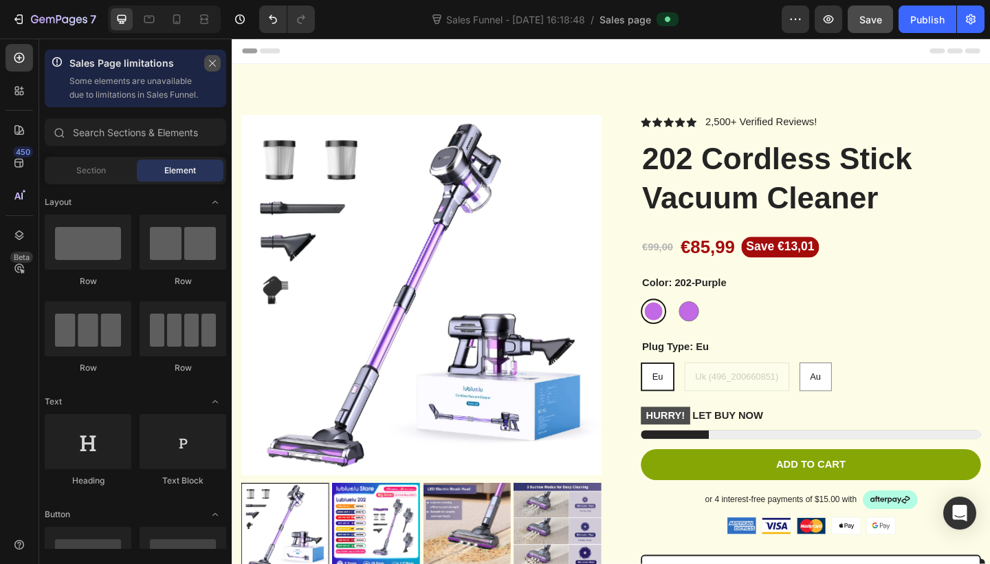
click at [208, 64] on icon "button" at bounding box center [213, 63] width 10 height 10
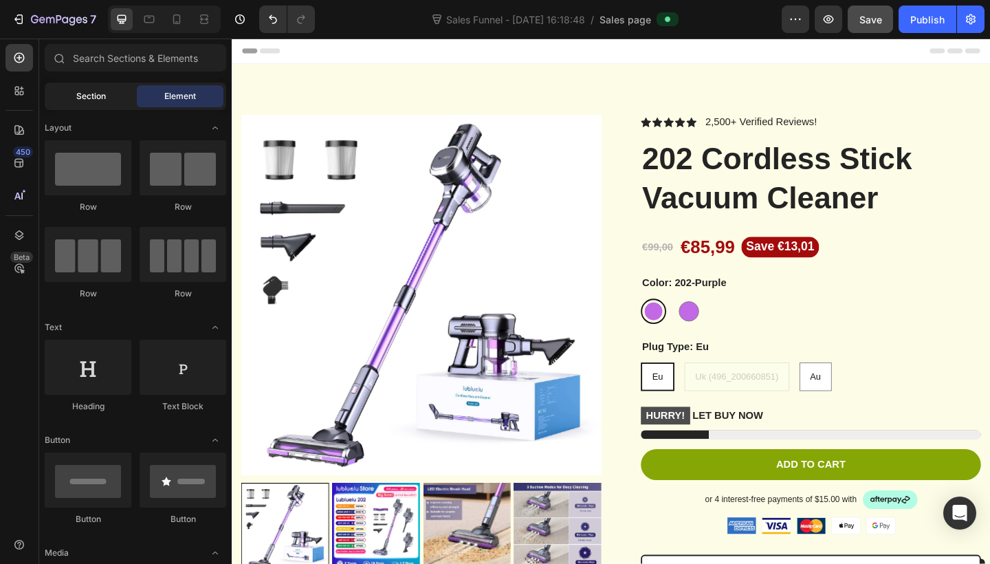
click at [111, 99] on div "Section" at bounding box center [90, 96] width 87 height 22
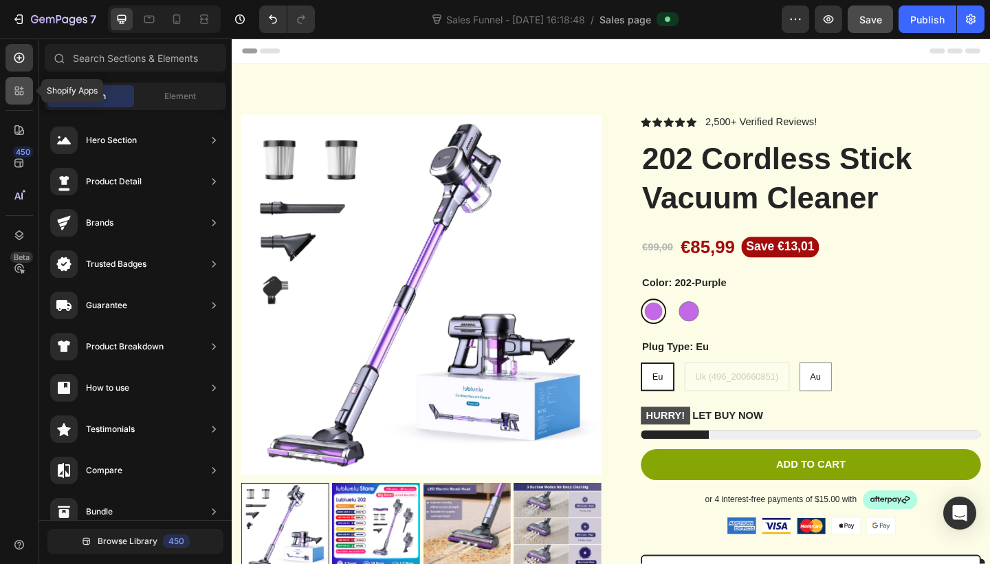
click at [19, 93] on icon at bounding box center [17, 93] width 4 height 4
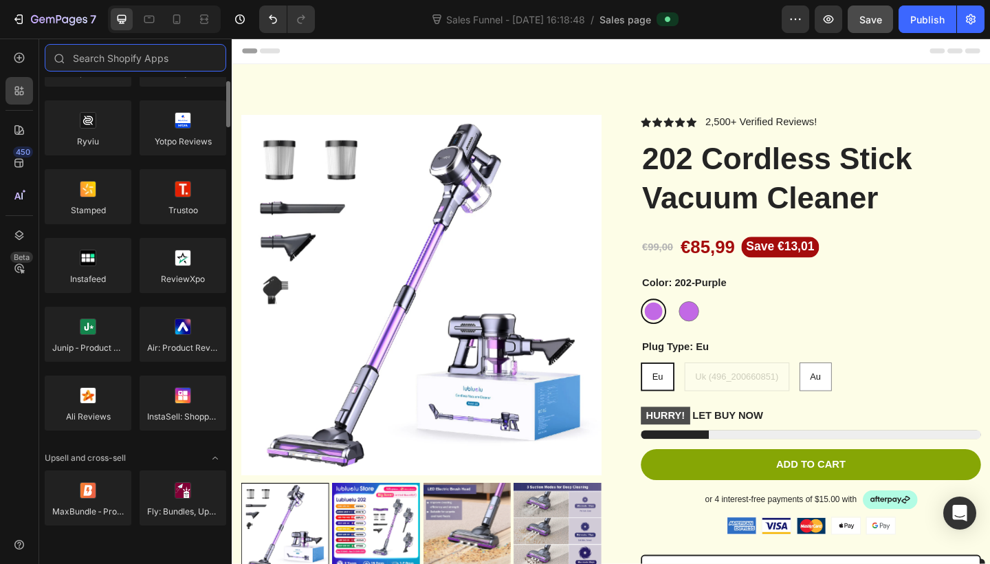
scroll to position [221, 0]
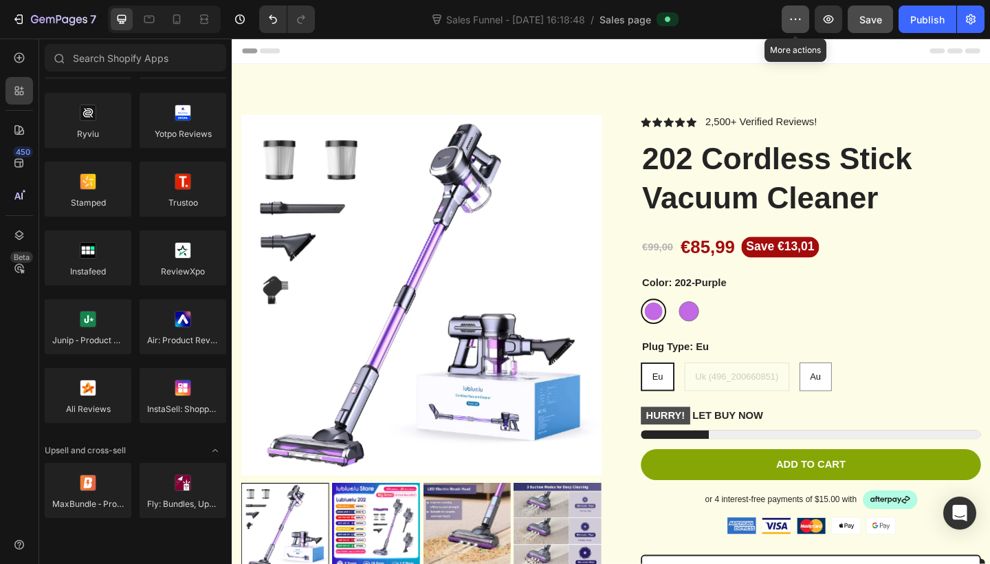
click at [790, 27] on button "button" at bounding box center [794, 18] width 27 height 27
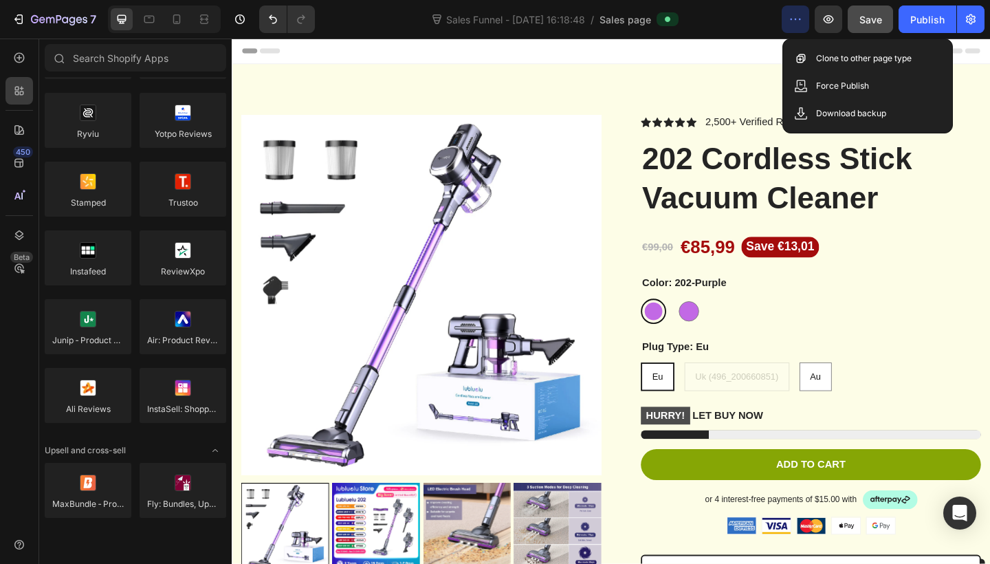
click at [795, 25] on icon "button" at bounding box center [795, 19] width 14 height 14
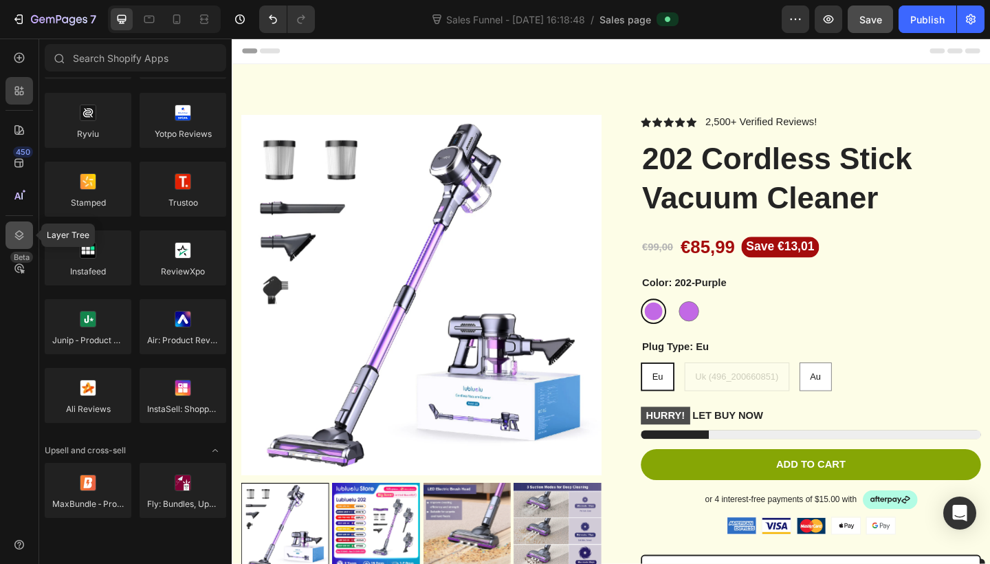
click at [25, 238] on icon at bounding box center [19, 235] width 14 height 14
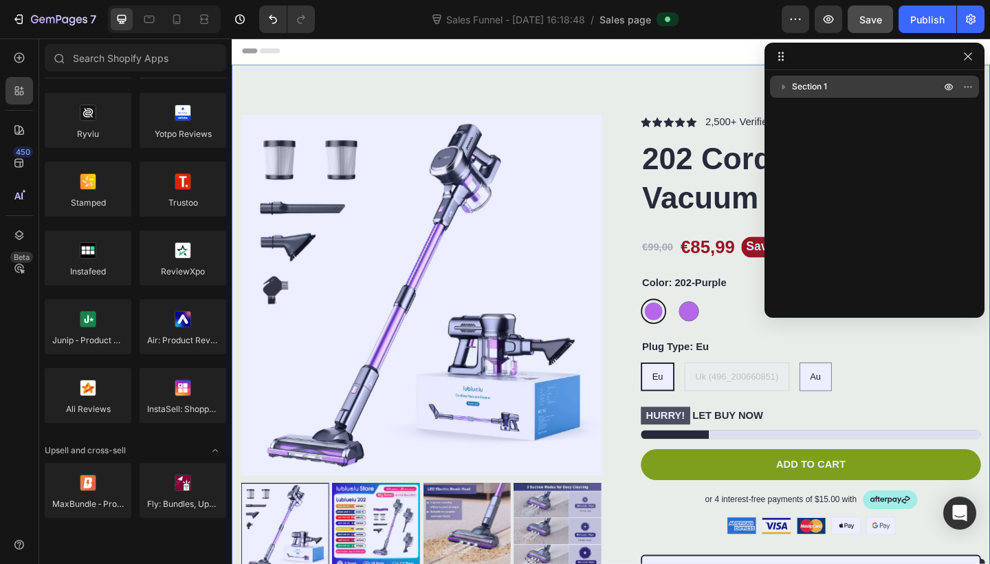
click at [847, 91] on p "Section 1" at bounding box center [867, 87] width 151 height 14
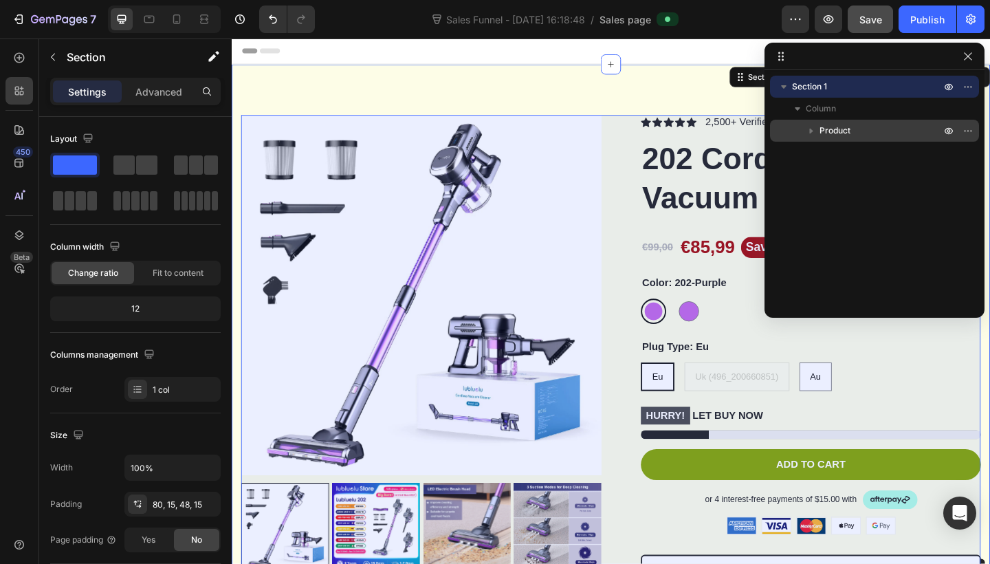
click at [854, 135] on p "Product" at bounding box center [881, 131] width 124 height 14
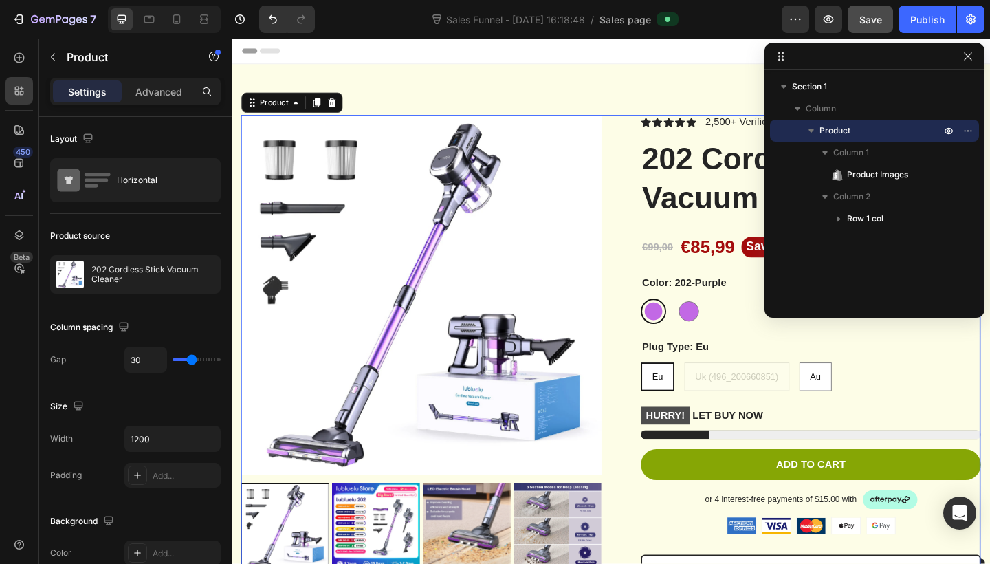
scroll to position [35, 0]
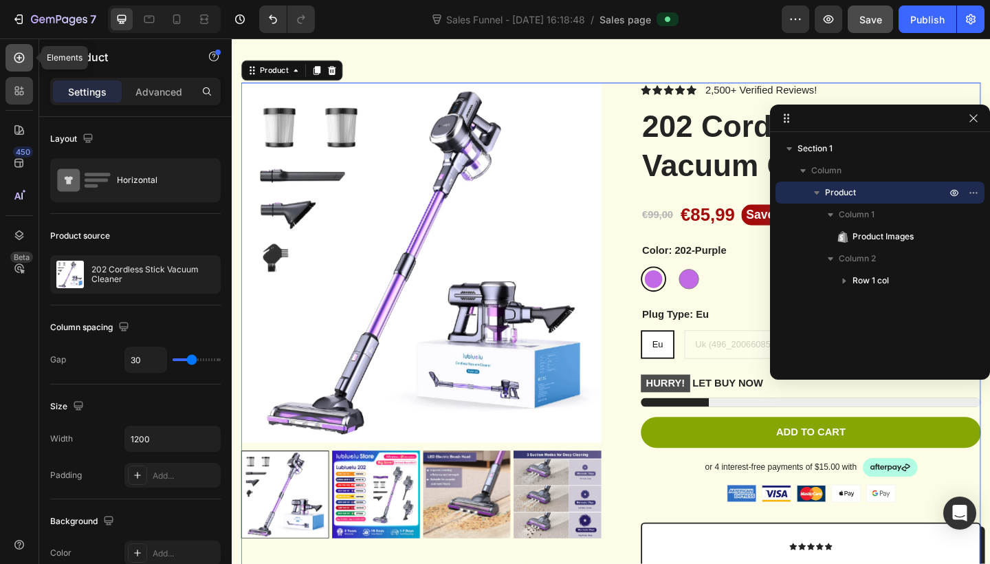
click at [15, 51] on icon at bounding box center [19, 58] width 14 height 14
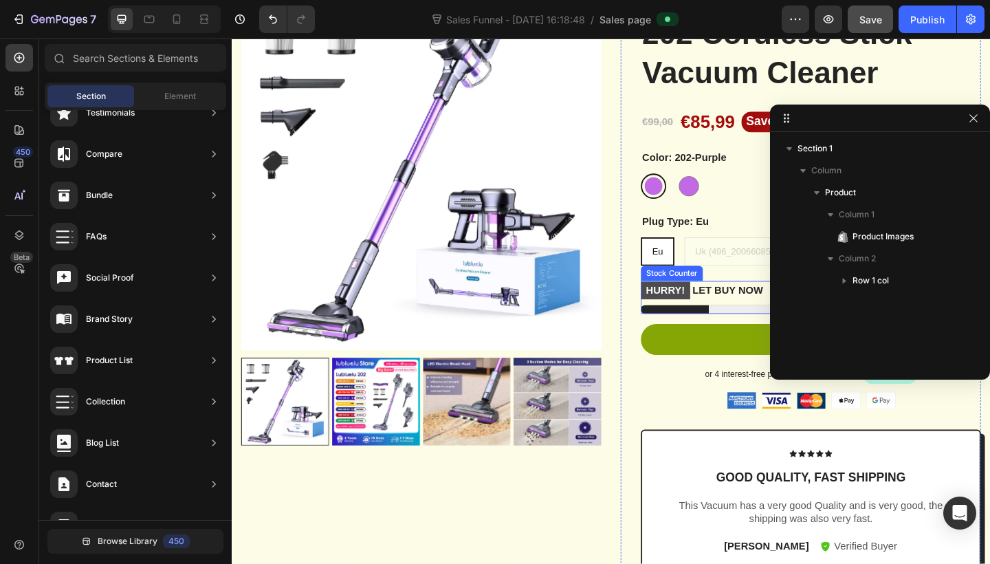
scroll to position [138, 0]
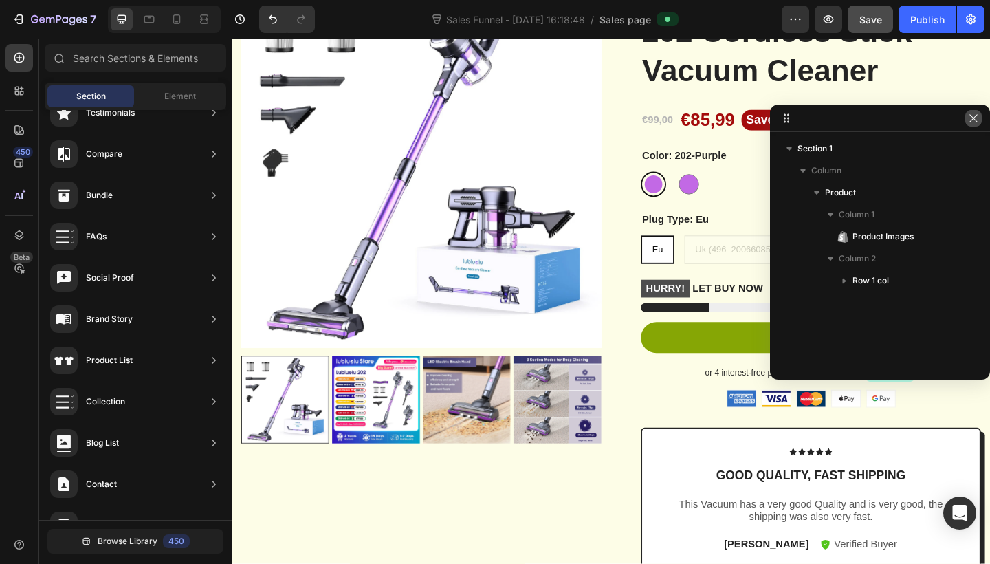
click at [977, 111] on button "button" at bounding box center [973, 118] width 16 height 16
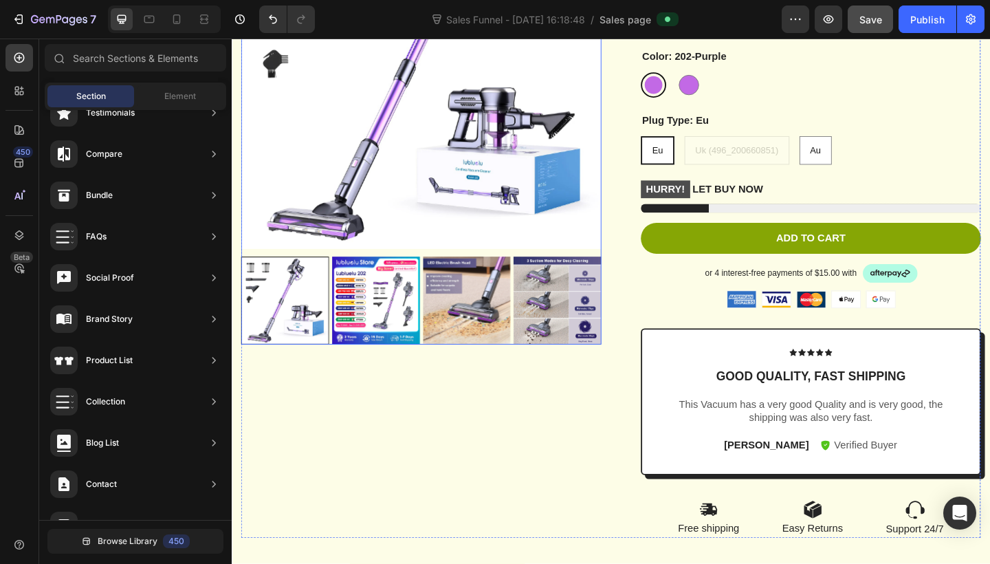
scroll to position [252, 0]
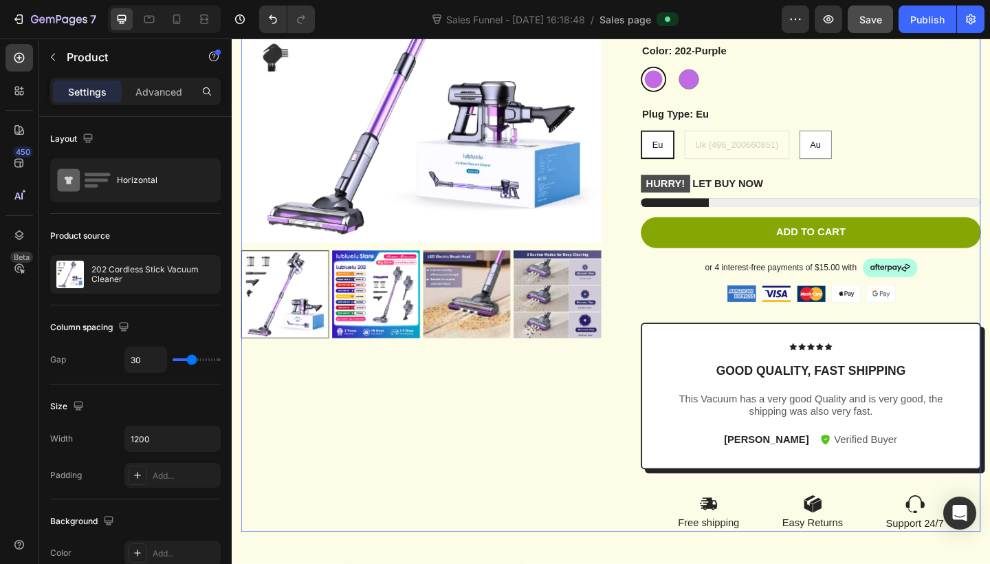
click at [371, 389] on div "Product Images" at bounding box center [438, 222] width 392 height 706
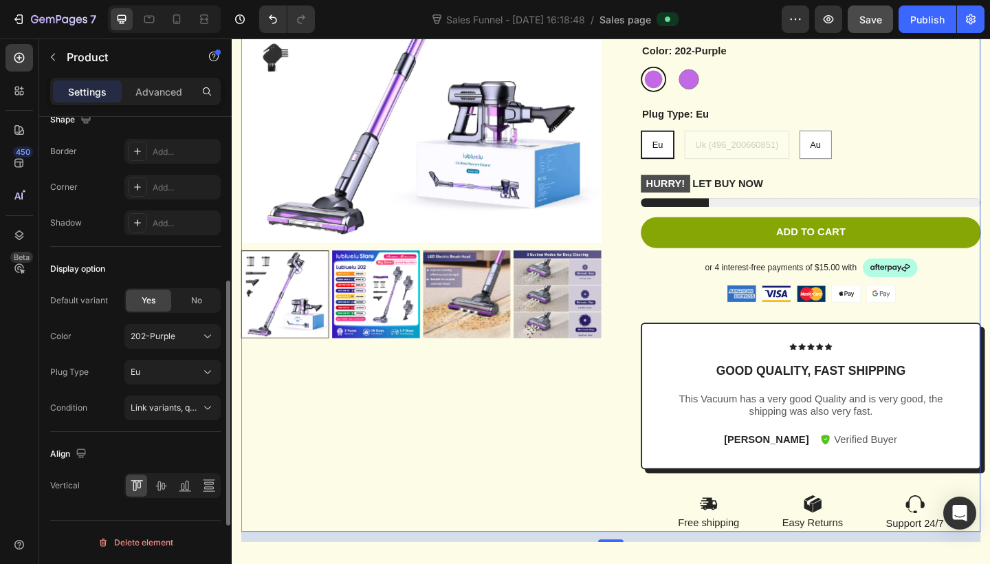
scroll to position [0, 0]
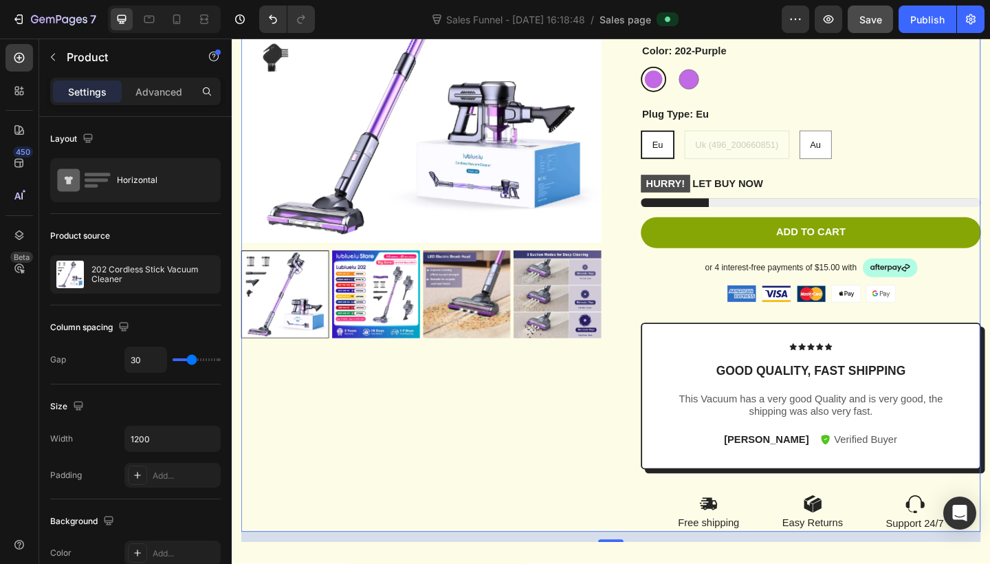
click at [348, 474] on div "Product Images" at bounding box center [438, 222] width 392 height 706
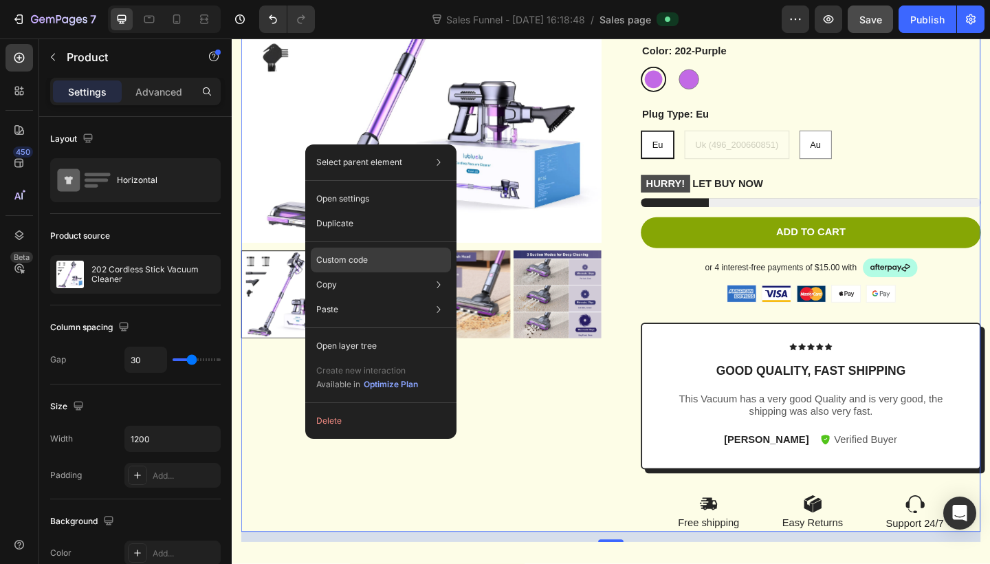
click at [396, 256] on div "Custom code" at bounding box center [381, 259] width 140 height 25
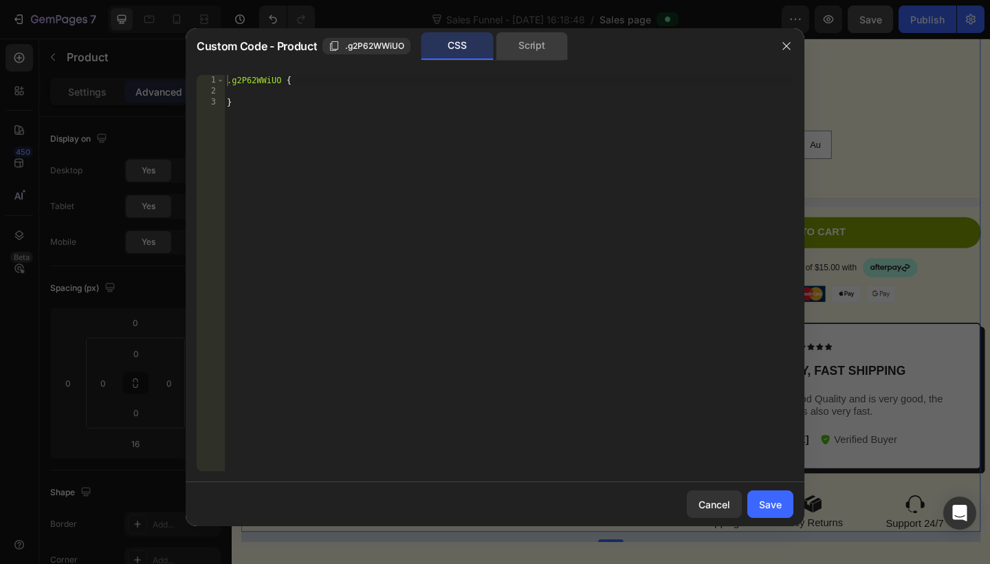
click at [513, 49] on div "Script" at bounding box center [532, 45] width 72 height 27
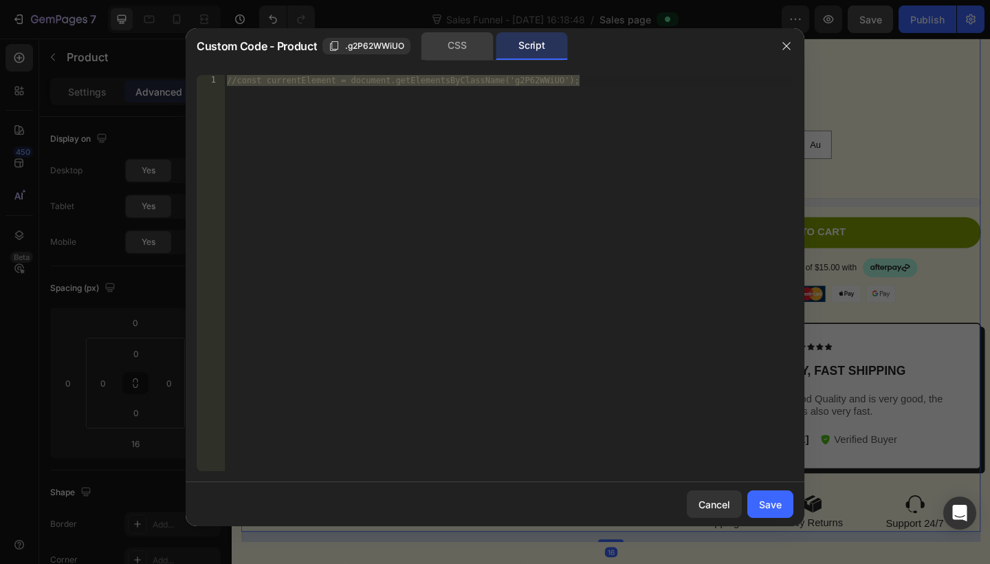
click at [476, 49] on div "CSS" at bounding box center [457, 45] width 72 height 27
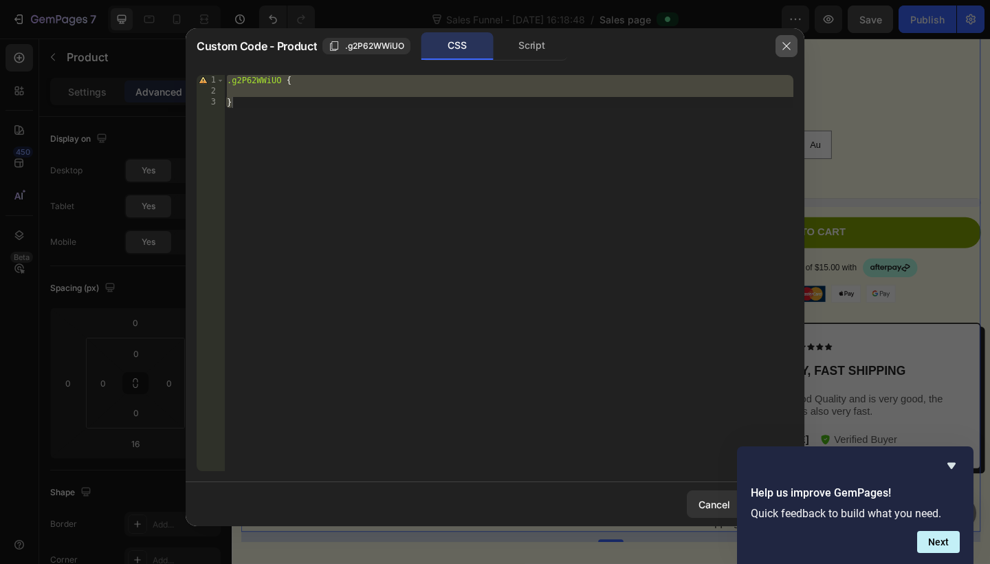
click at [793, 49] on button "button" at bounding box center [786, 46] width 22 height 22
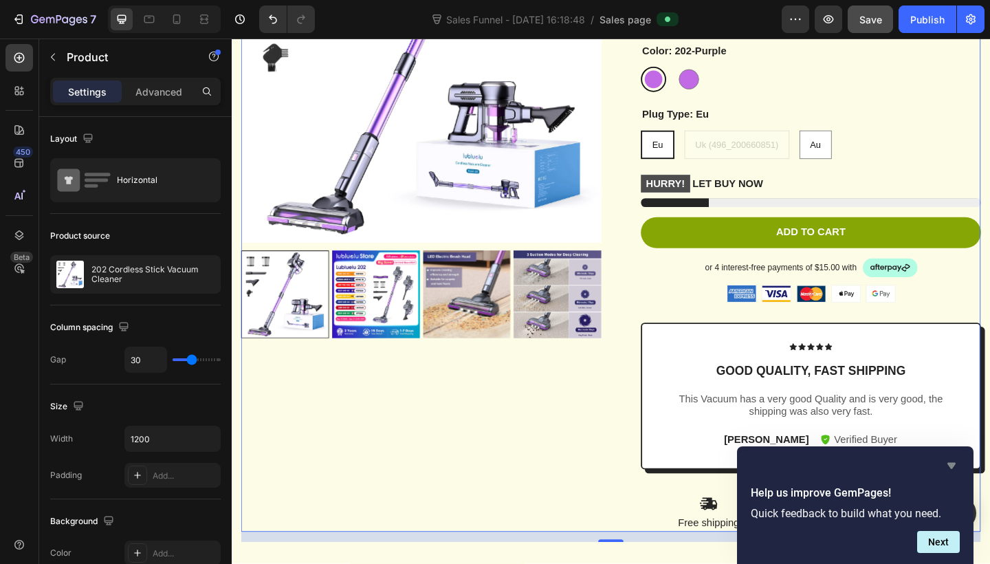
click at [957, 464] on icon "Hide survey" at bounding box center [951, 465] width 16 height 16
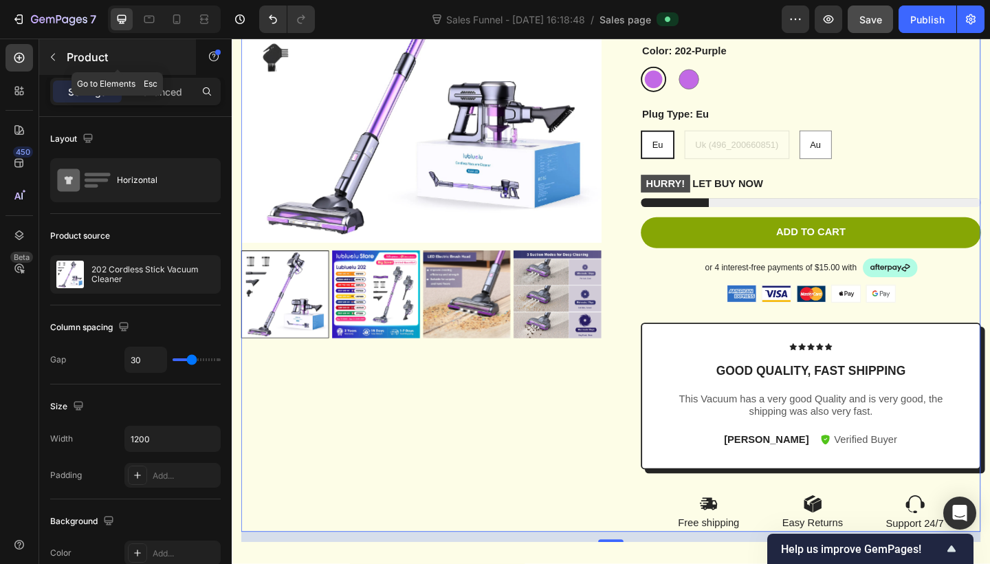
click at [63, 49] on button "button" at bounding box center [53, 57] width 22 height 22
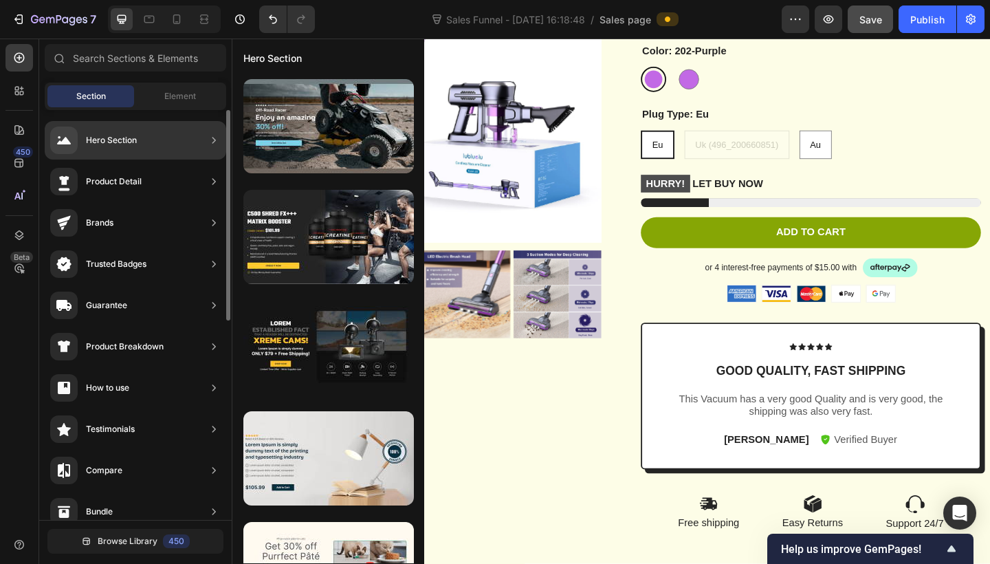
click at [155, 144] on div "Hero Section" at bounding box center [135, 140] width 181 height 38
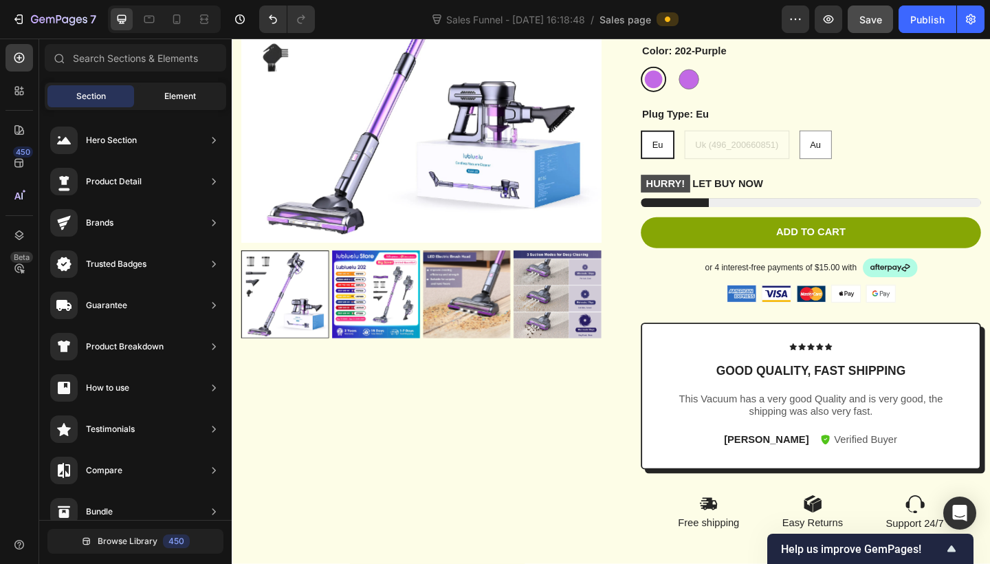
click at [170, 102] on span "Element" at bounding box center [180, 96] width 32 height 12
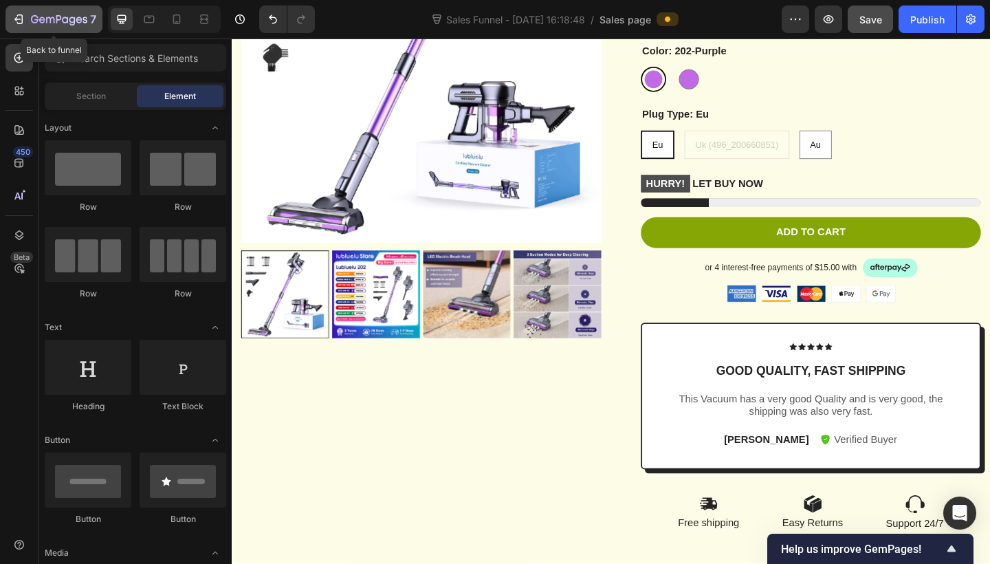
click at [84, 19] on icon "button" at bounding box center [59, 20] width 56 height 12
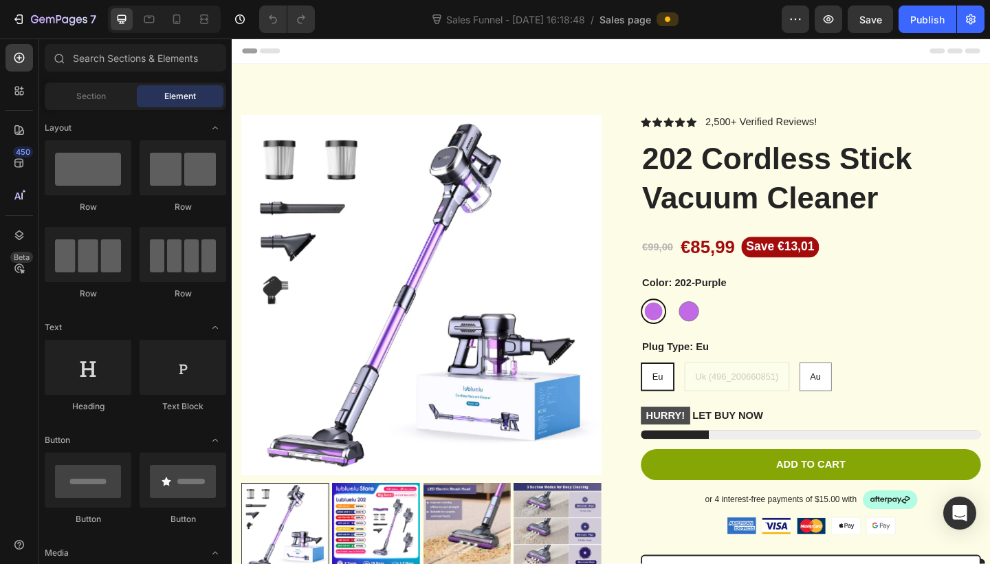
click at [266, 47] on span "Header" at bounding box center [273, 52] width 30 height 14
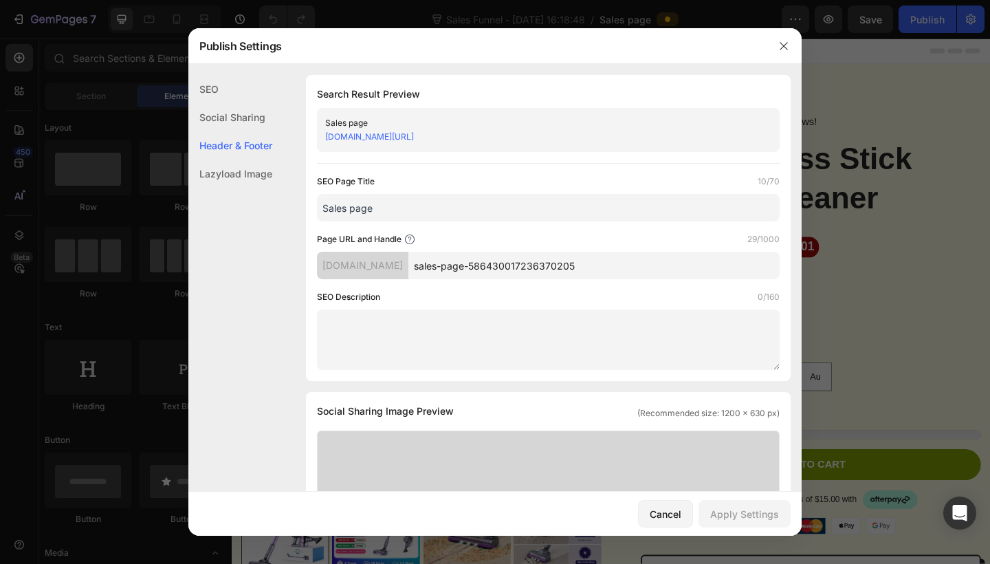
click at [248, 90] on div "SEO" at bounding box center [230, 89] width 84 height 28
click at [211, 82] on div "SEO" at bounding box center [230, 89] width 84 height 28
click at [673, 513] on div "Cancel" at bounding box center [666, 514] width 32 height 14
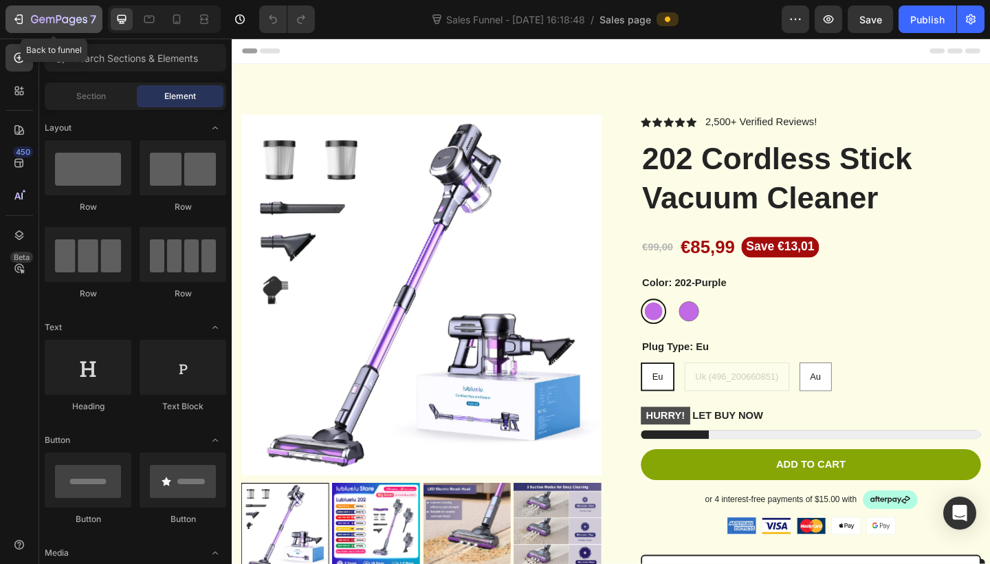
click at [60, 20] on icon "button" at bounding box center [59, 20] width 56 height 12
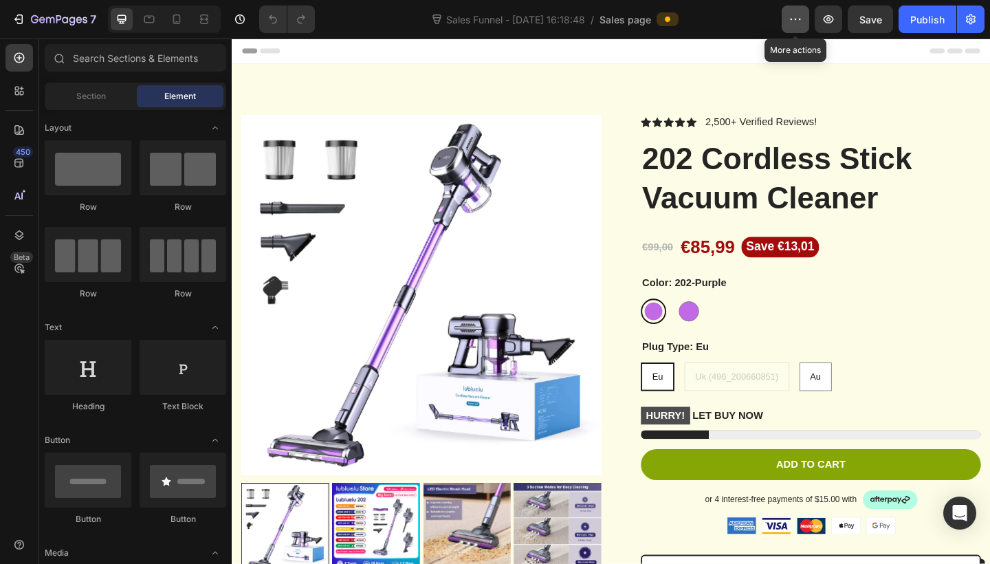
click at [789, 23] on icon "button" at bounding box center [795, 19] width 14 height 14
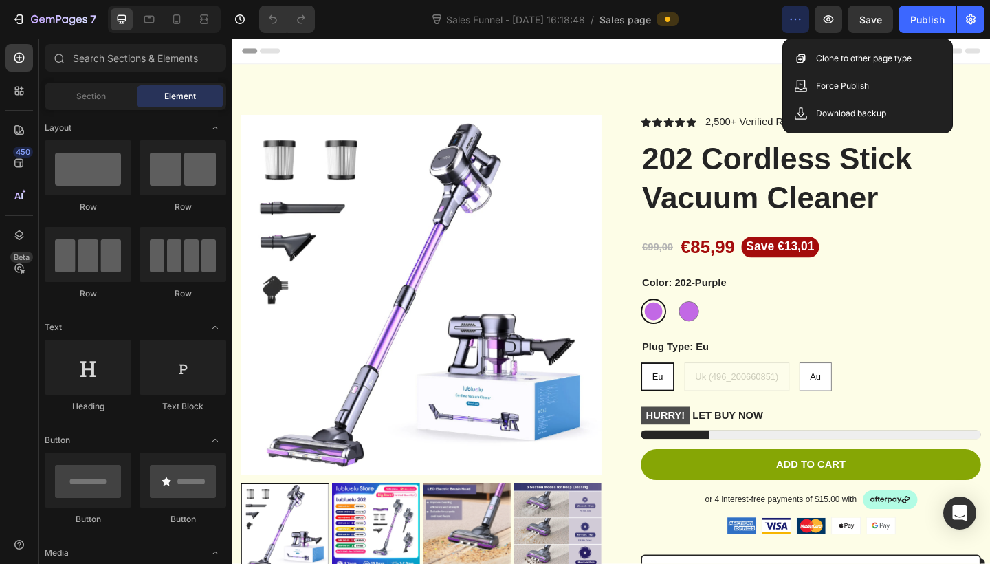
click at [795, 28] on button "button" at bounding box center [794, 18] width 27 height 27
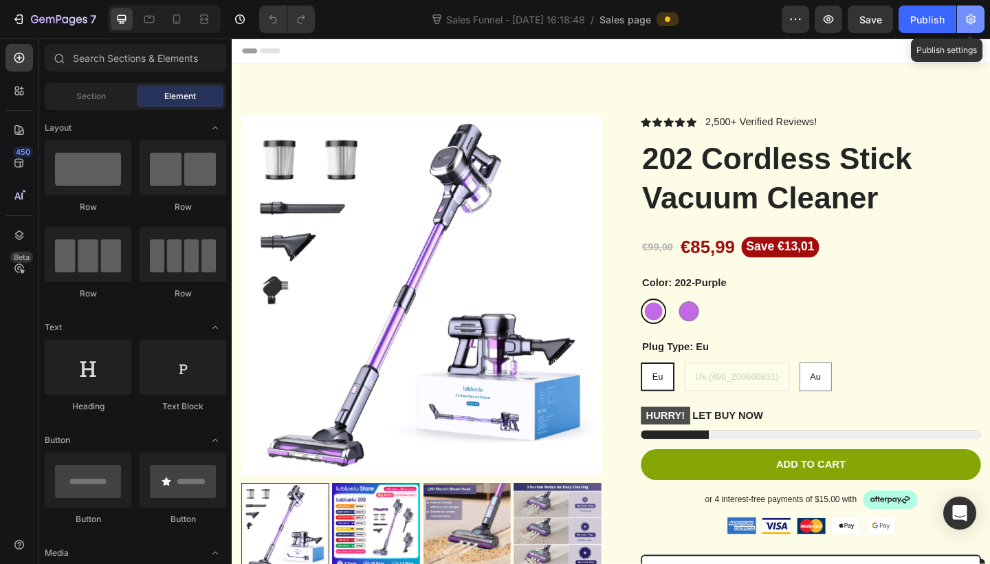
click at [966, 17] on icon "button" at bounding box center [971, 19] width 14 height 14
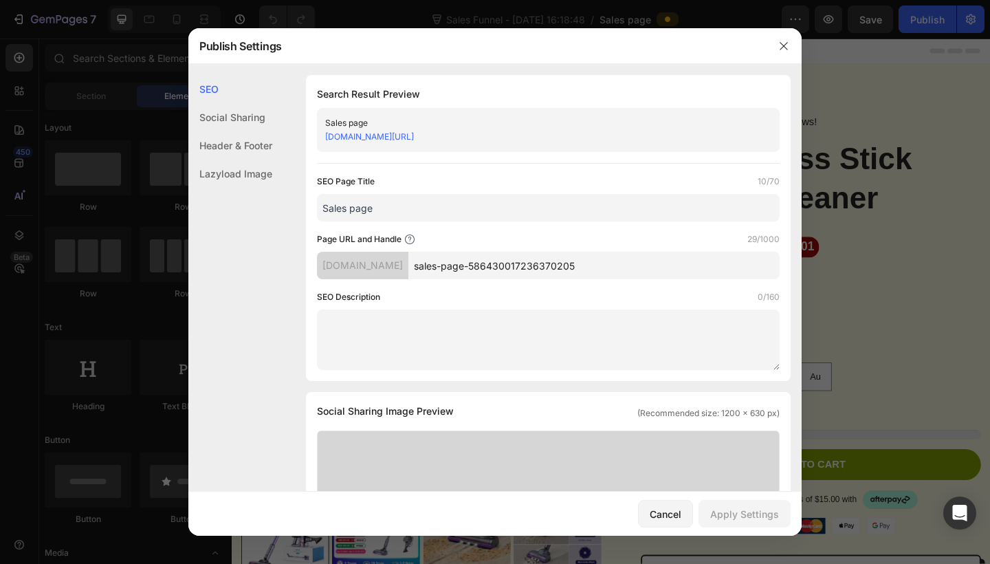
click at [238, 177] on div "Lazyload Image" at bounding box center [230, 173] width 84 height 28
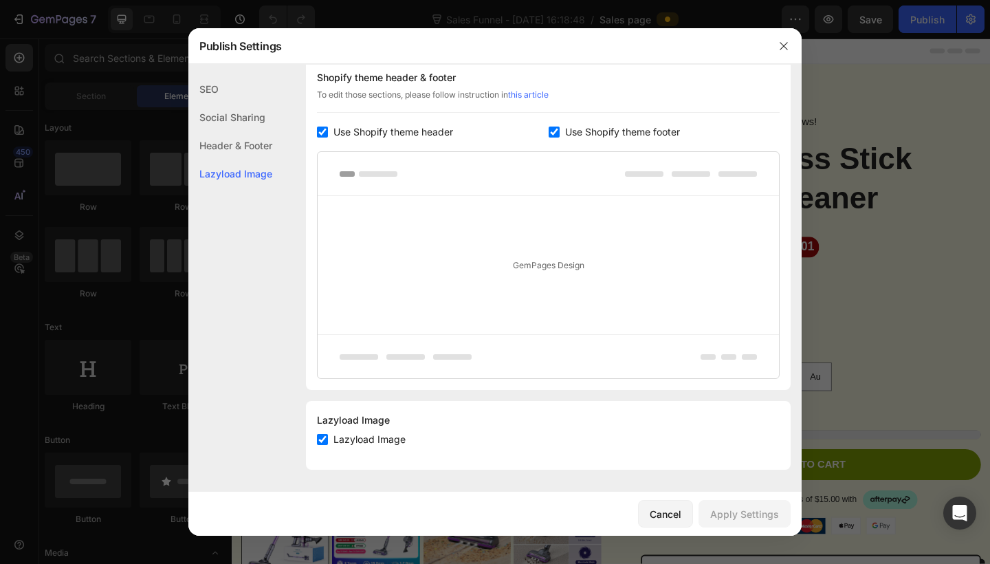
click at [247, 149] on div "Header & Footer" at bounding box center [230, 145] width 84 height 28
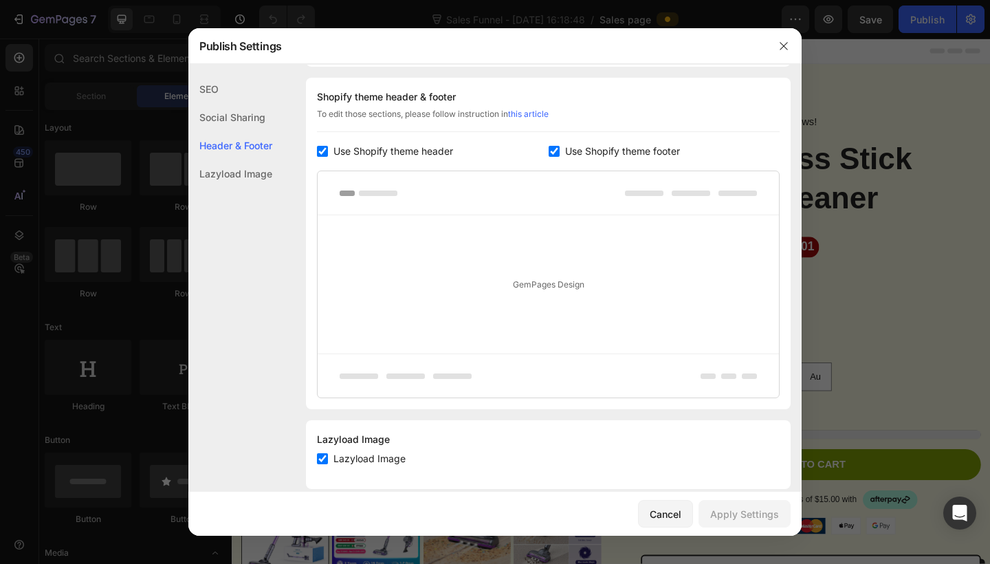
click at [256, 124] on div "Social Sharing" at bounding box center [230, 117] width 84 height 28
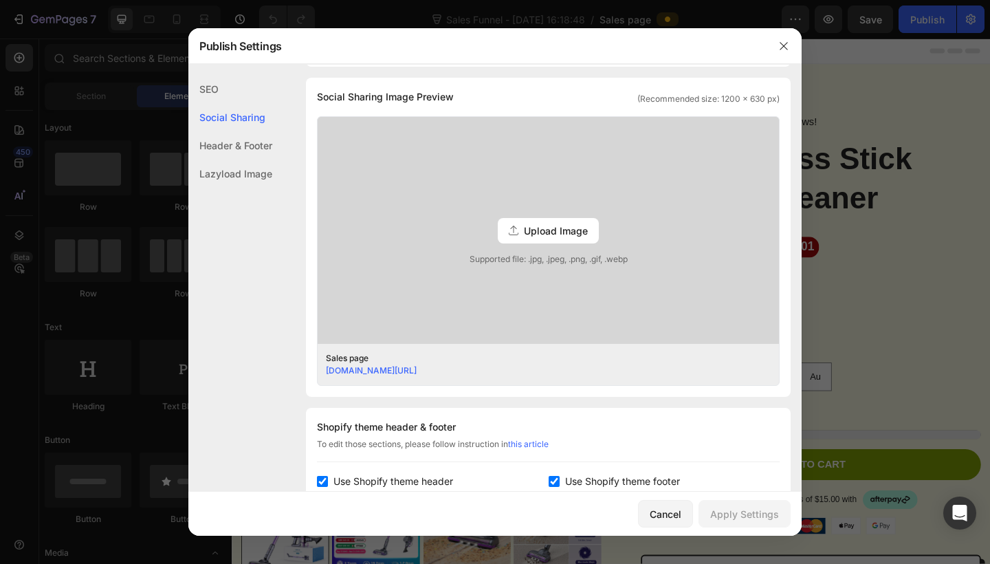
click at [260, 146] on div "Header & Footer" at bounding box center [230, 145] width 84 height 28
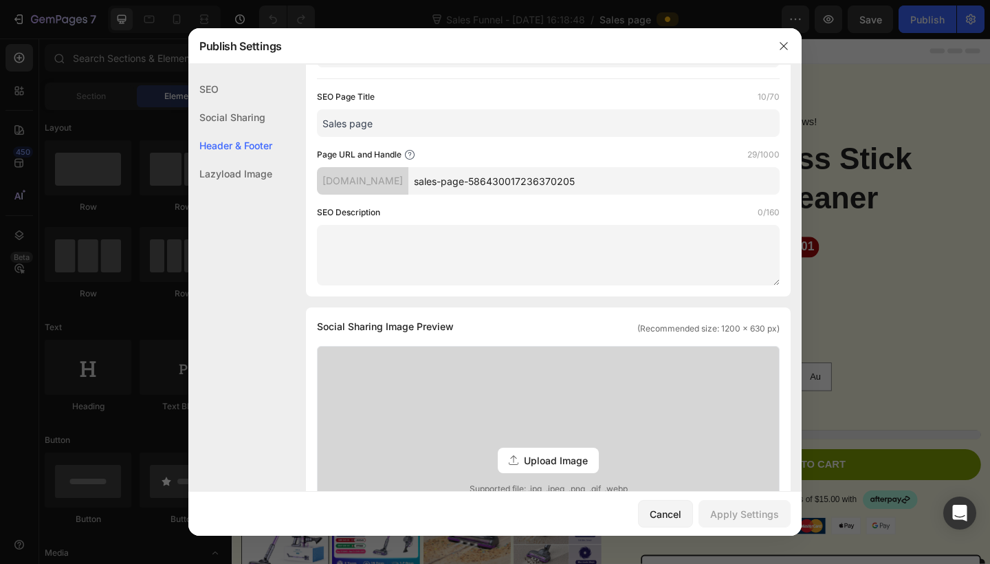
scroll to position [59, 0]
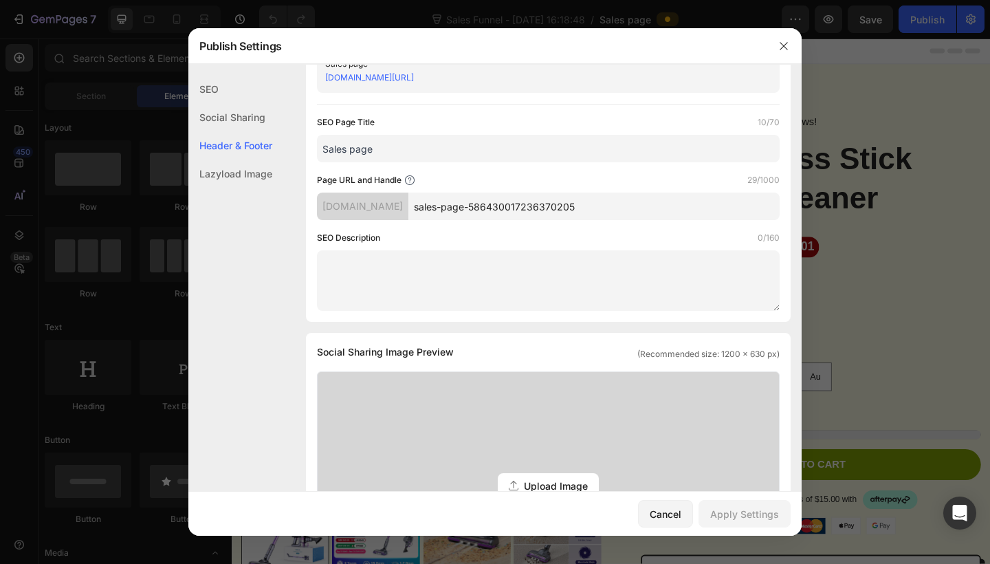
click at [248, 124] on div "Social Sharing" at bounding box center [230, 117] width 84 height 28
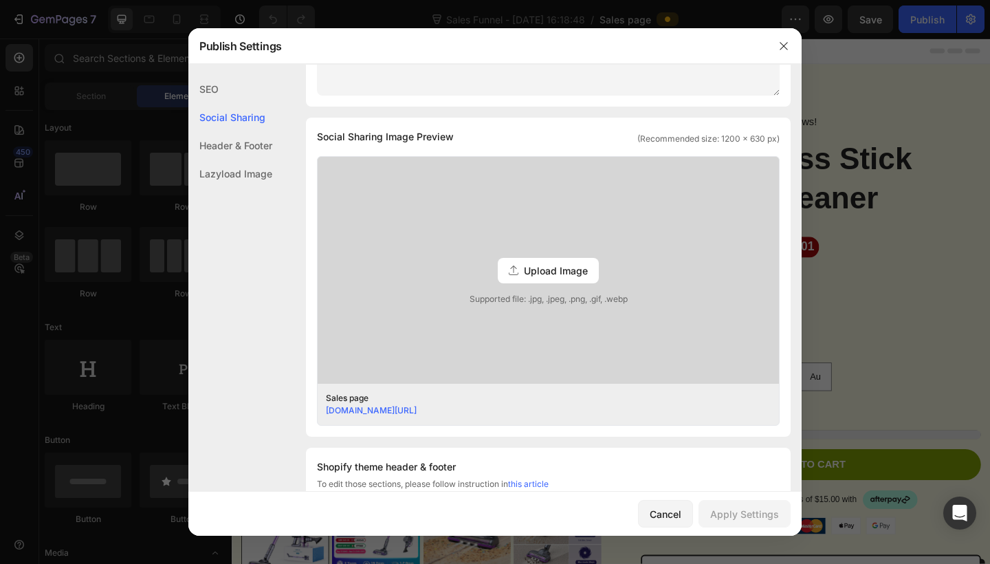
scroll to position [314, 0]
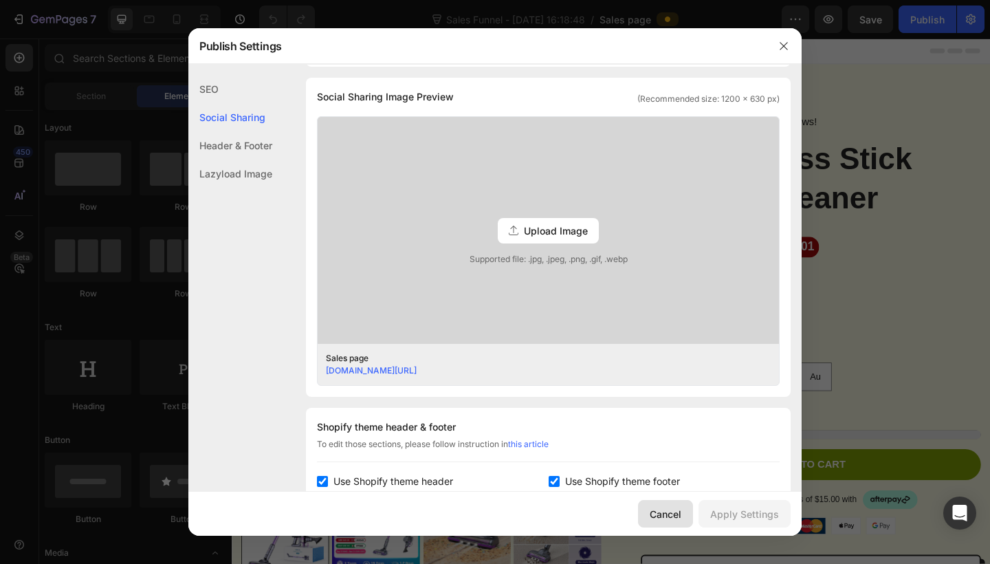
click at [661, 509] on div "Cancel" at bounding box center [666, 514] width 32 height 14
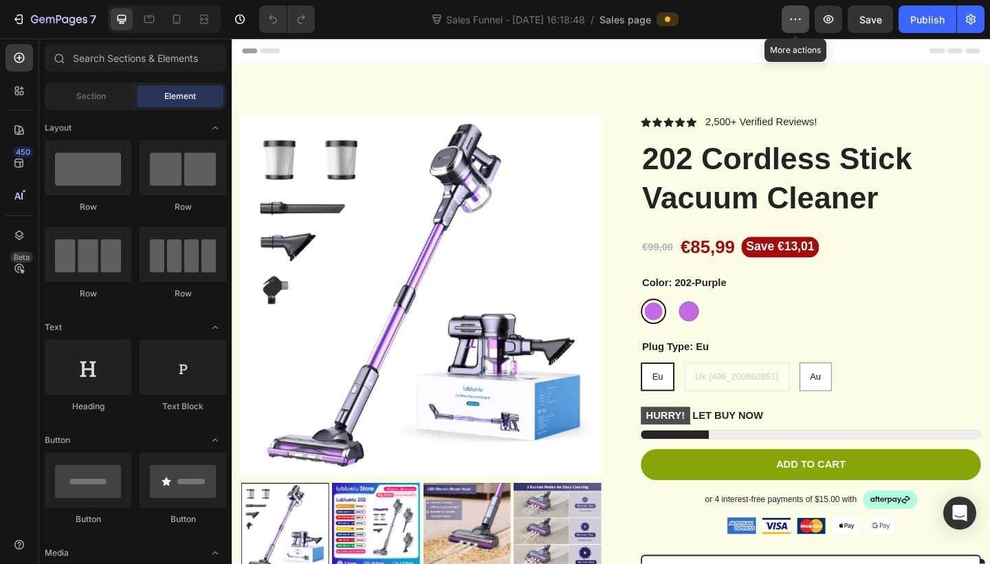
click at [792, 19] on icon "button" at bounding box center [795, 19] width 14 height 14
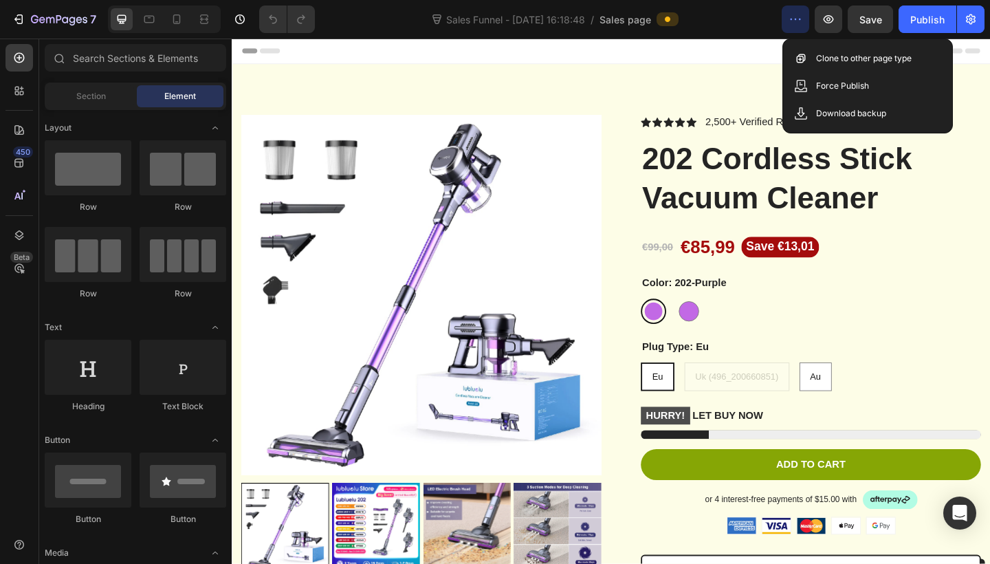
click at [792, 19] on icon "button" at bounding box center [795, 19] width 14 height 14
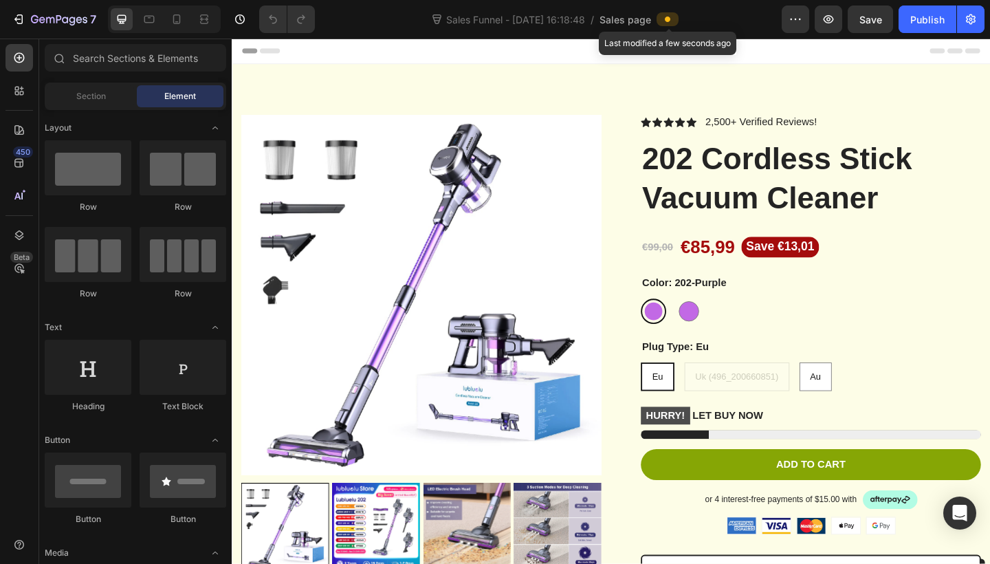
click at [673, 23] on span at bounding box center [667, 19] width 11 height 11
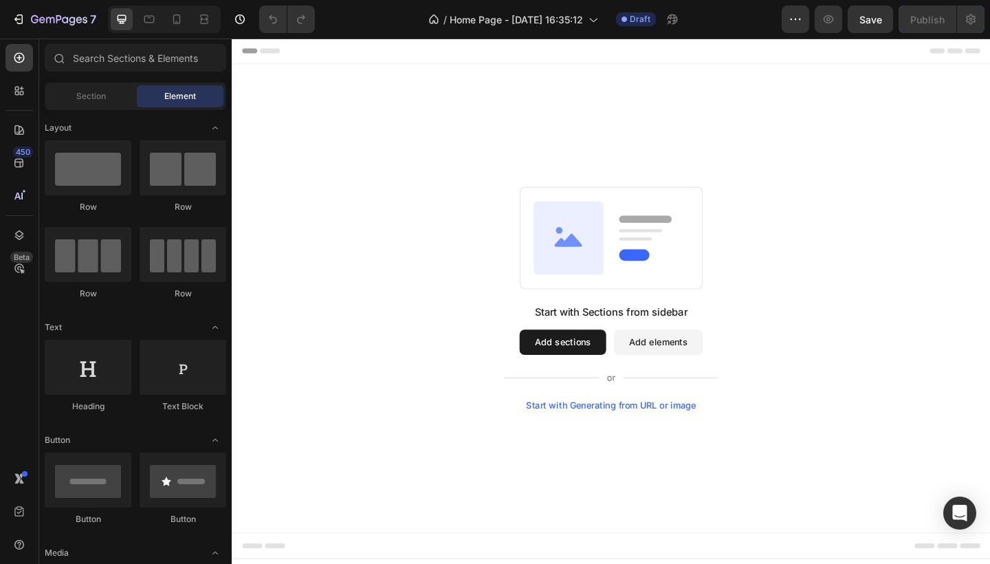
click at [614, 379] on button "Add sections" at bounding box center [591, 368] width 94 height 27
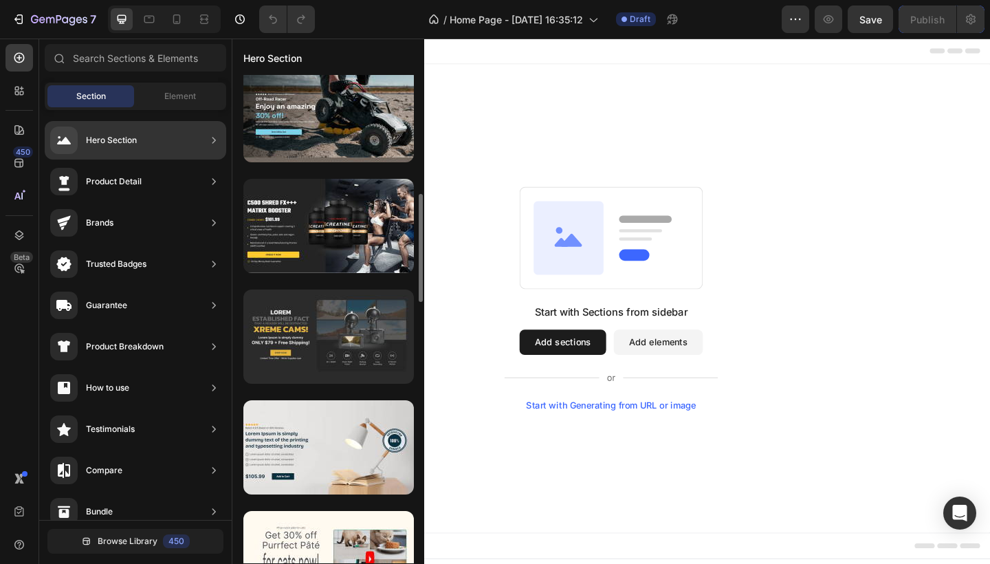
scroll to position [124, 0]
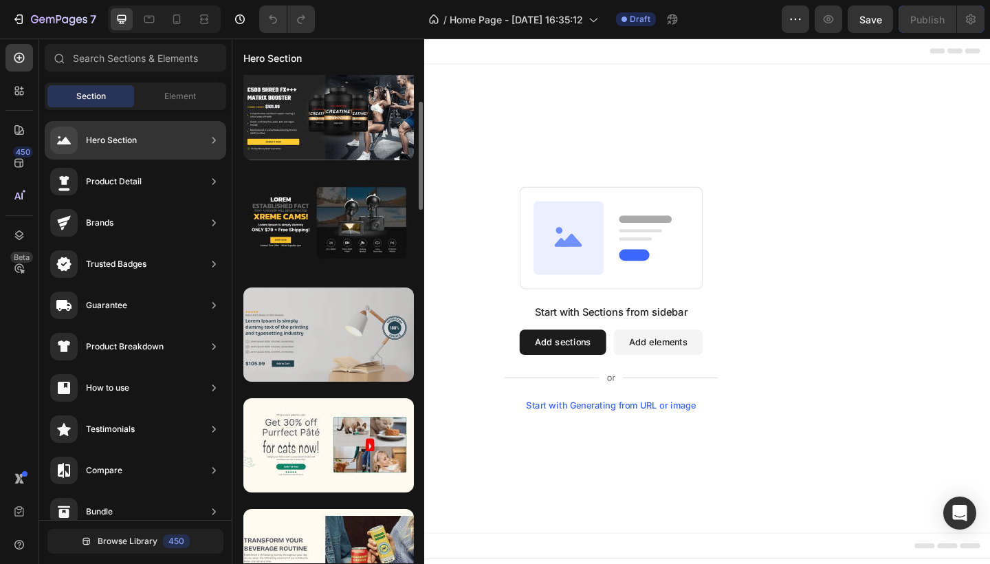
click at [344, 360] on div at bounding box center [328, 334] width 170 height 94
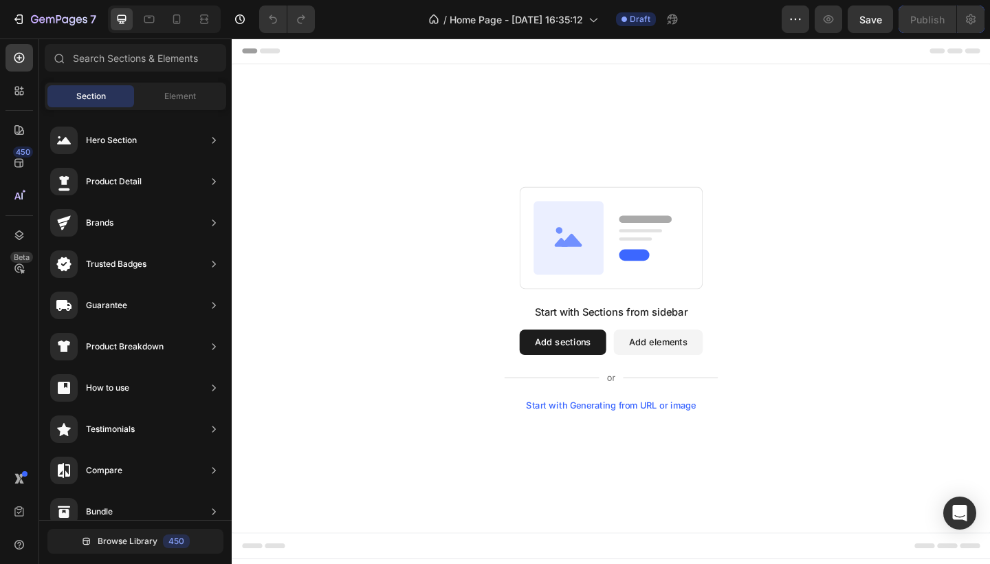
click at [612, 370] on button "Add sections" at bounding box center [591, 368] width 94 height 27
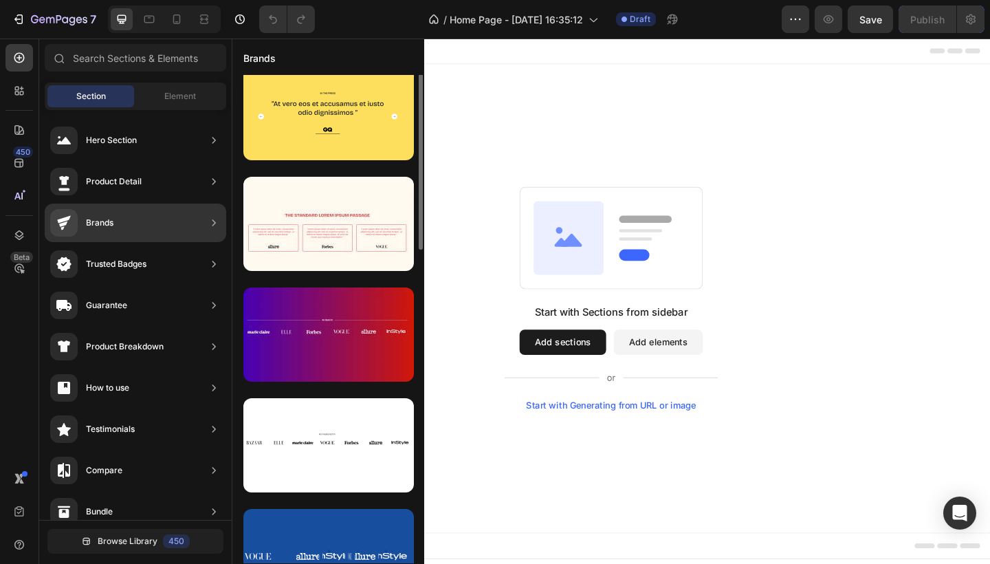
scroll to position [57, 0]
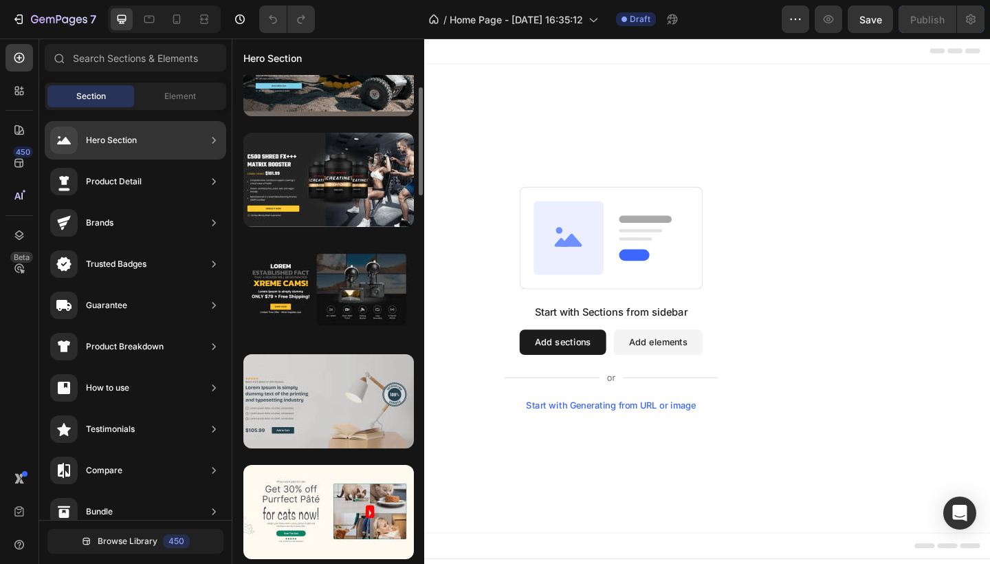
click at [326, 383] on div at bounding box center [328, 401] width 170 height 94
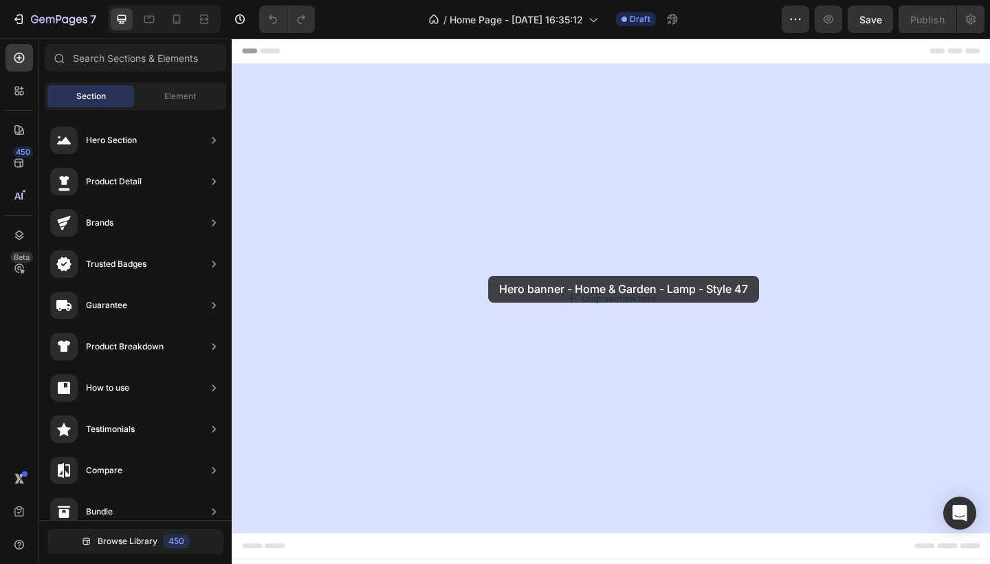
drag, startPoint x: 558, startPoint y: 421, endPoint x: 511, endPoint y: 296, distance: 133.8
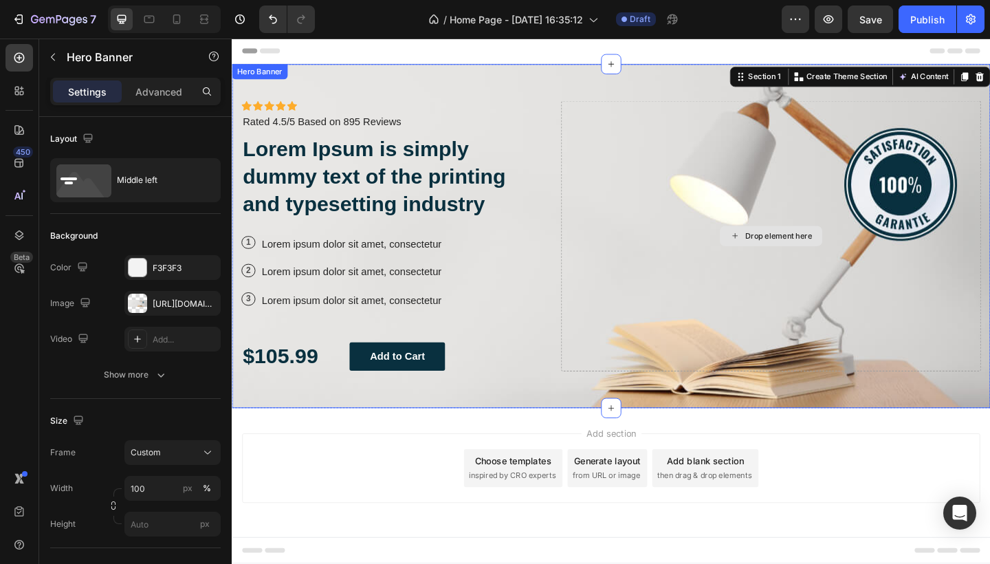
click at [855, 206] on div "Drop element here" at bounding box center [818, 254] width 456 height 294
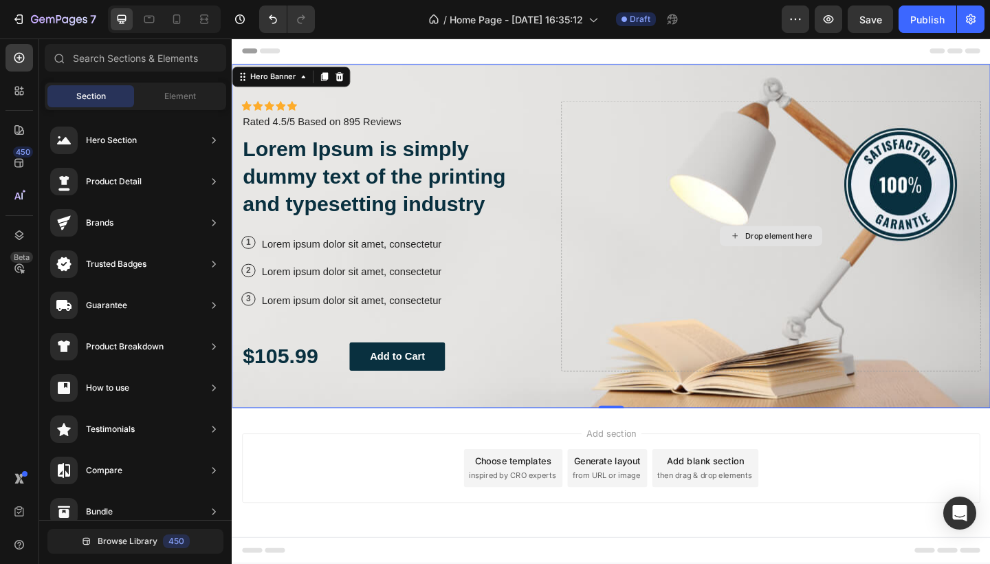
click at [809, 248] on div "Drop element here" at bounding box center [826, 253] width 73 height 11
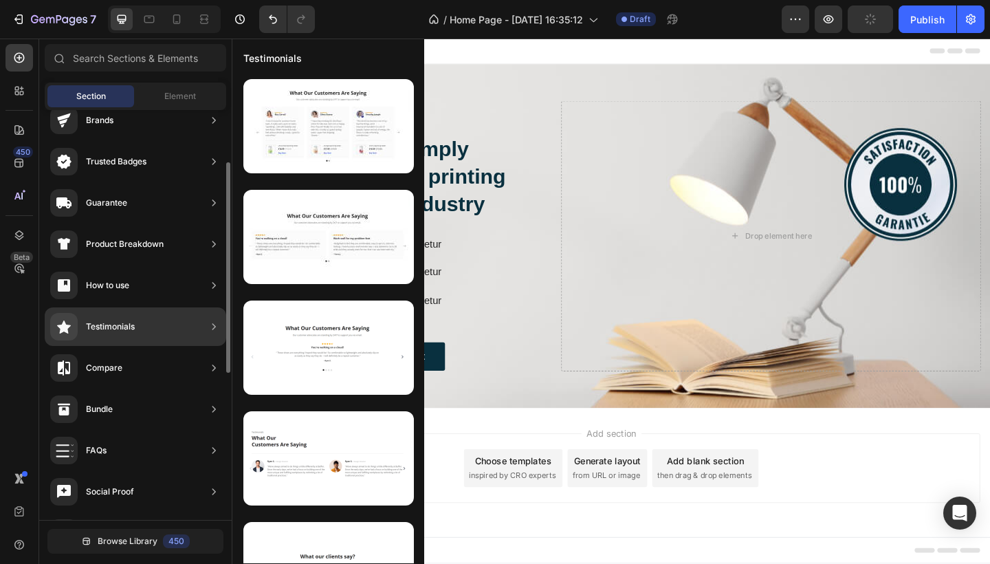
scroll to position [0, 0]
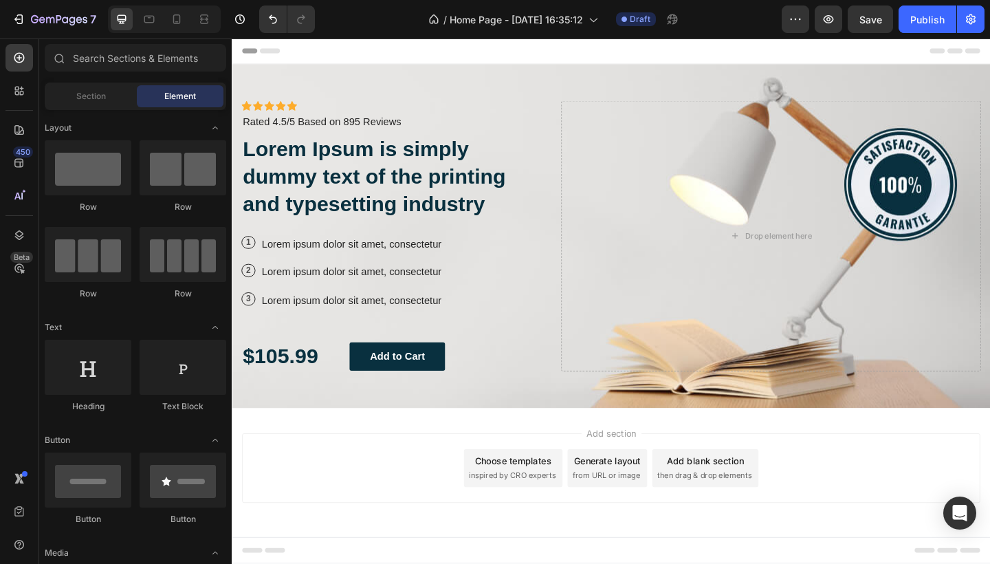
click at [663, 508] on span "from URL or image" at bounding box center [639, 514] width 74 height 12
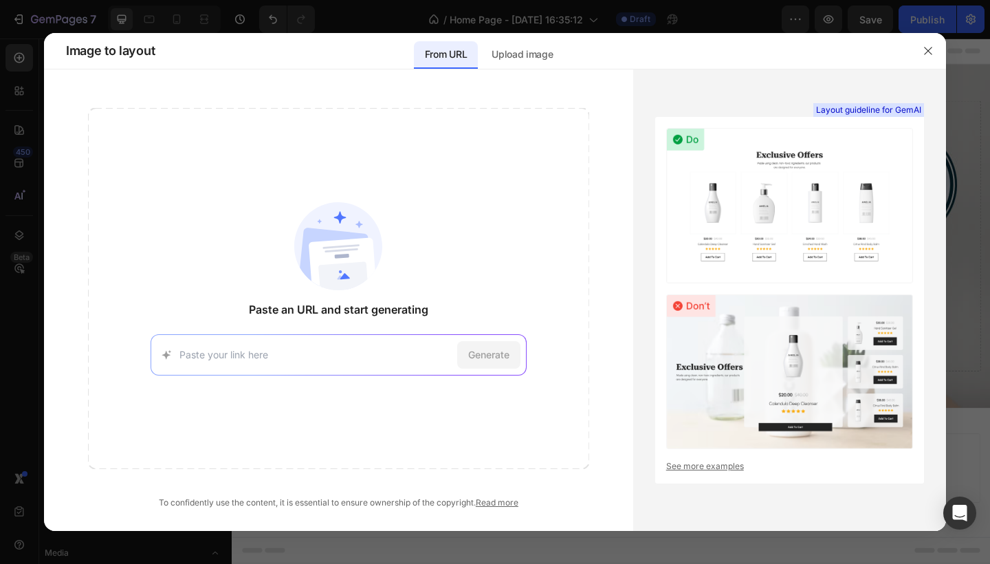
click at [357, 342] on div "Generate" at bounding box center [339, 354] width 376 height 41
click at [302, 352] on input at bounding box center [315, 354] width 272 height 14
type input "[DOMAIN_NAME]"
click at [495, 357] on span "Generate" at bounding box center [488, 354] width 41 height 14
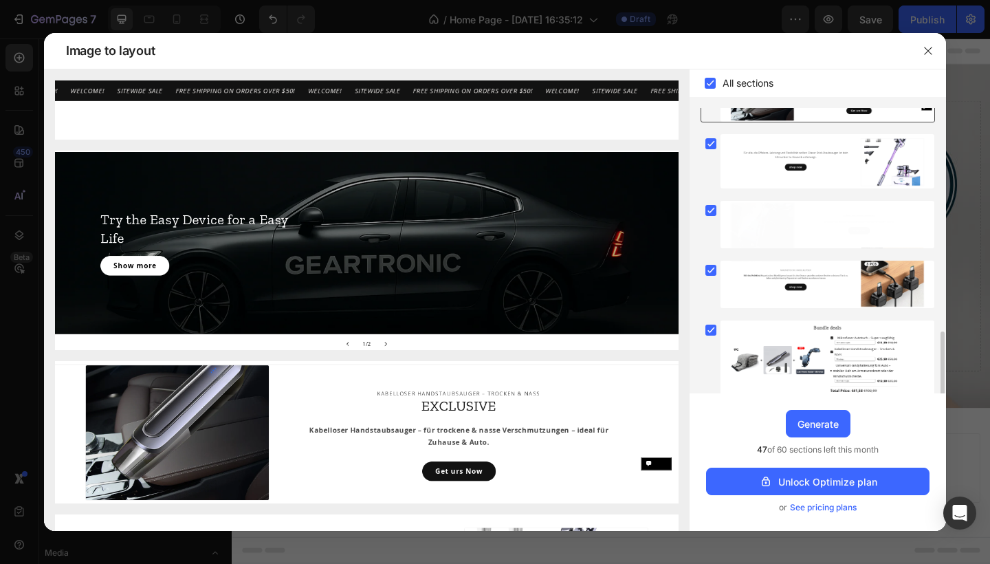
scroll to position [592, 0]
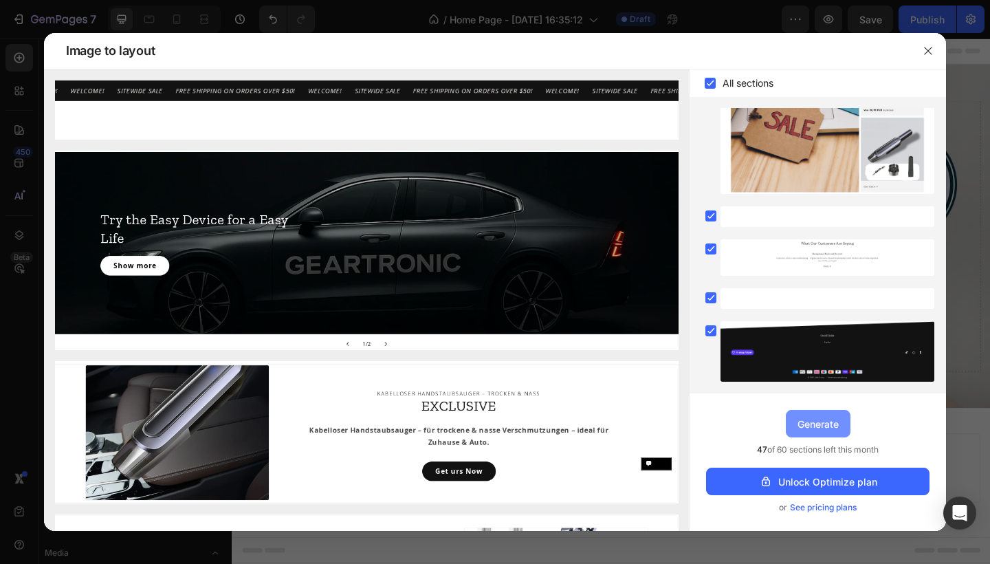
click at [820, 425] on div "Generate" at bounding box center [817, 424] width 41 height 14
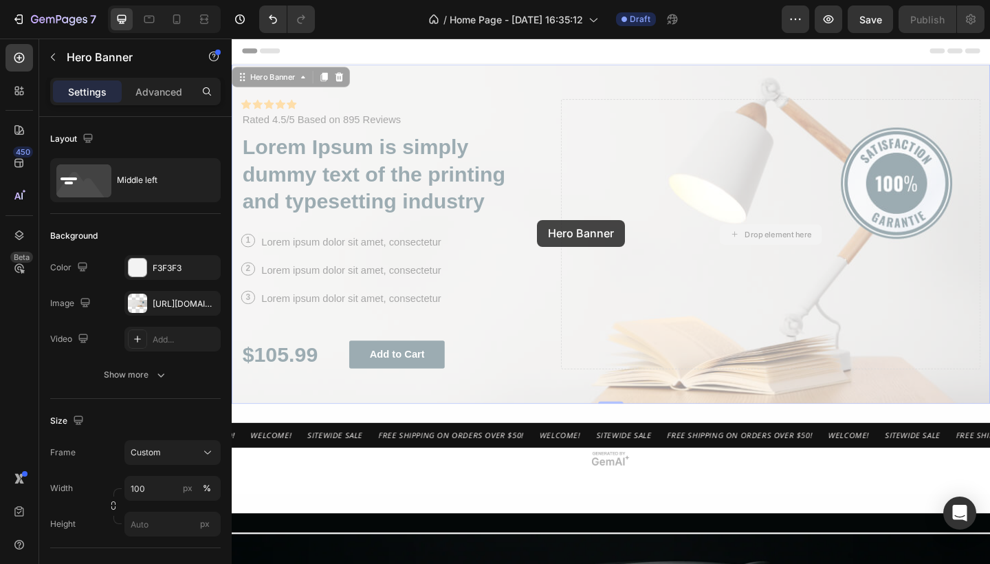
scroll to position [0, 0]
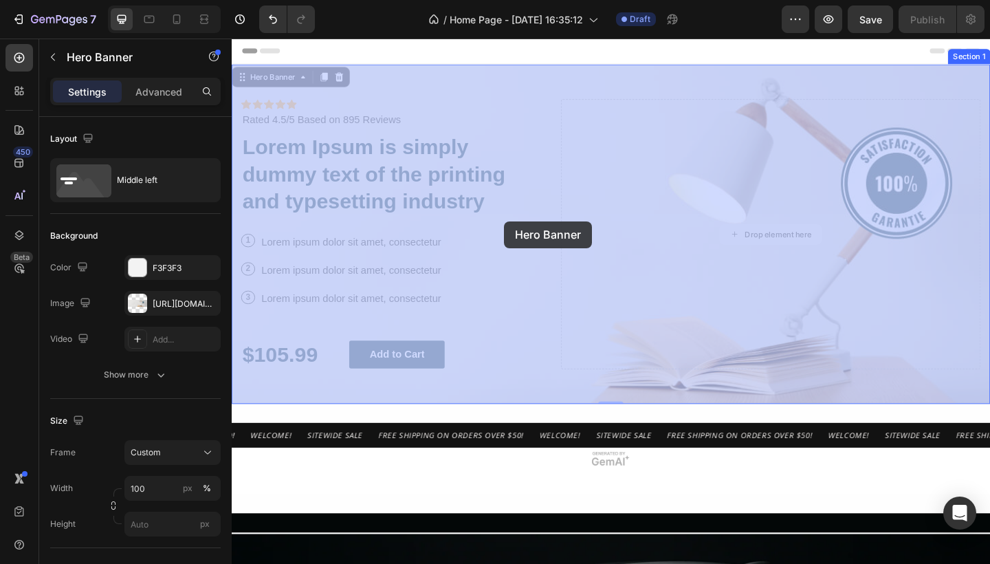
drag, startPoint x: 602, startPoint y: 227, endPoint x: 528, endPoint y: 237, distance: 74.9
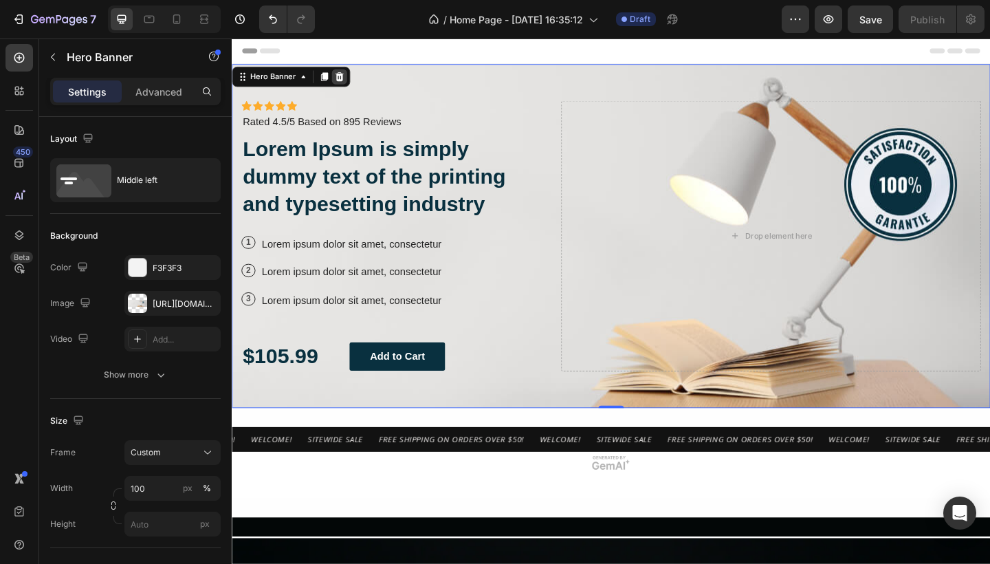
click at [347, 80] on icon at bounding box center [348, 80] width 11 height 11
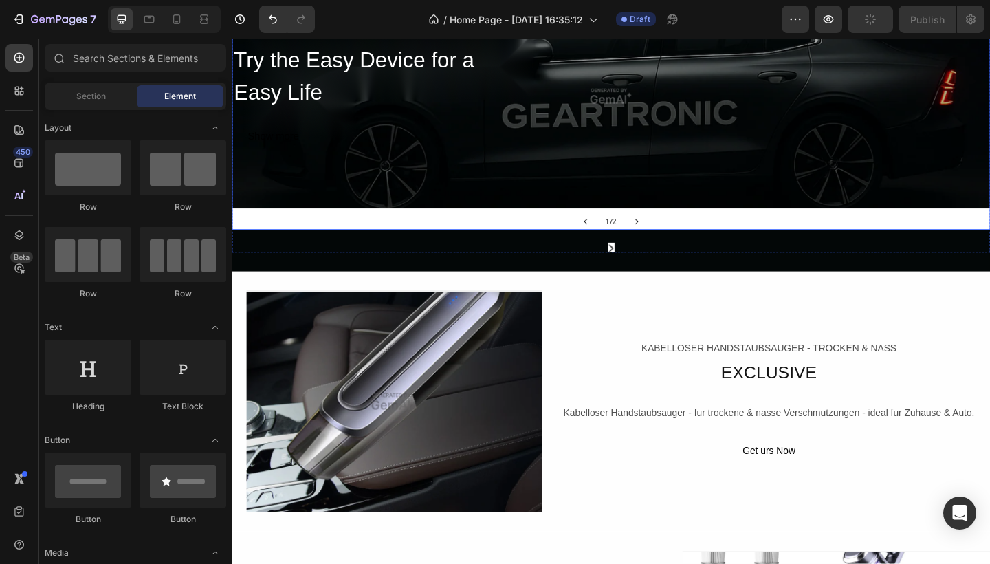
scroll to position [290, 0]
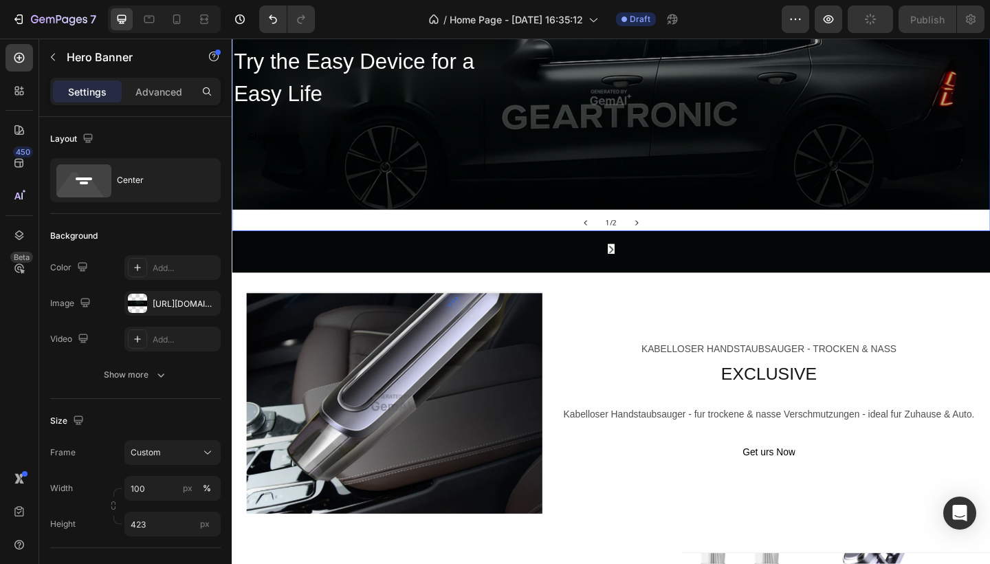
click at [582, 168] on div "Overlay" at bounding box center [644, 102] width 825 height 291
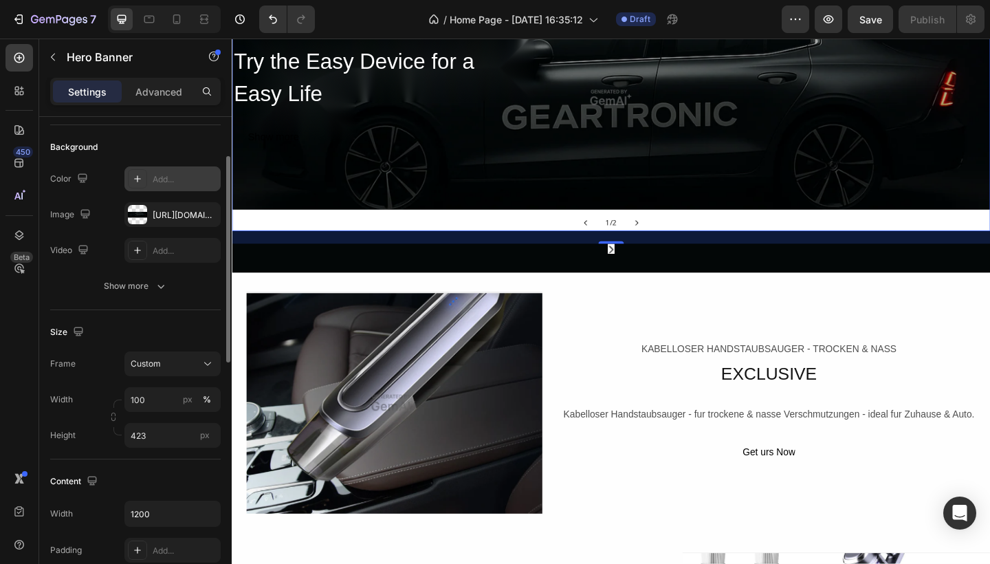
scroll to position [91, 0]
click at [175, 212] on div "[URL][DOMAIN_NAME]" at bounding box center [173, 212] width 40 height 12
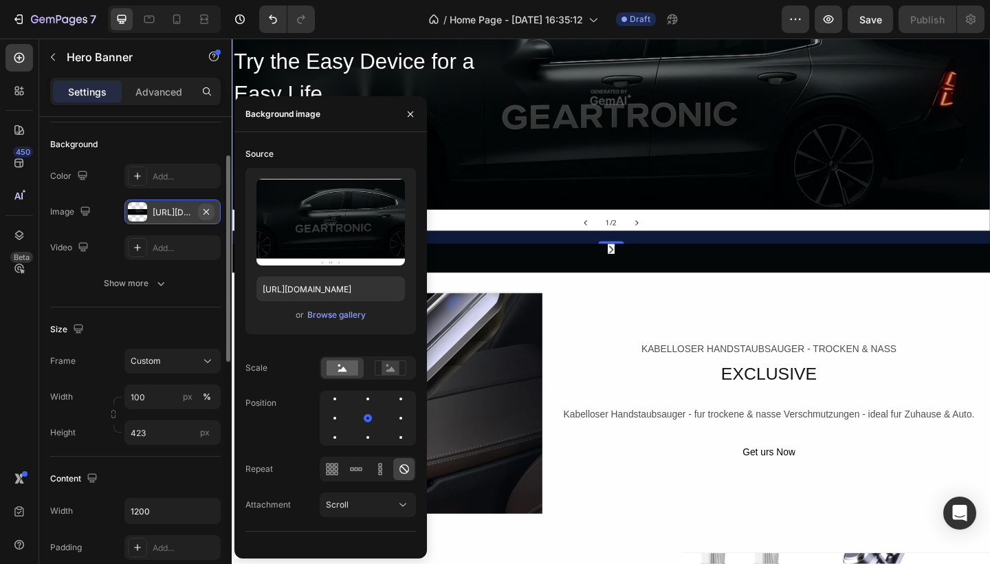
click at [208, 210] on icon "button" at bounding box center [205, 210] width 5 height 5
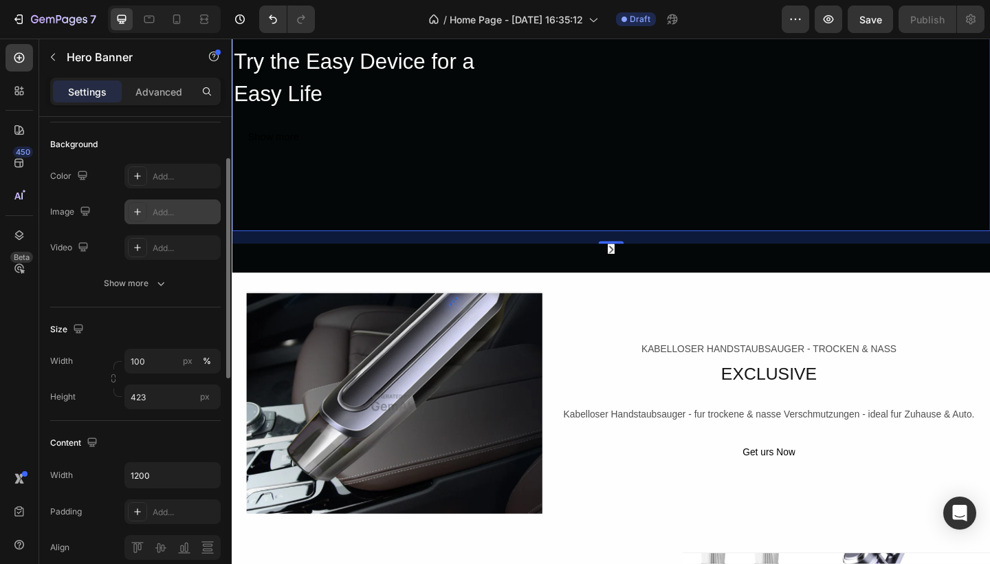
click at [181, 215] on div "Add..." at bounding box center [185, 212] width 65 height 12
type input "[URL][DOMAIN_NAME]"
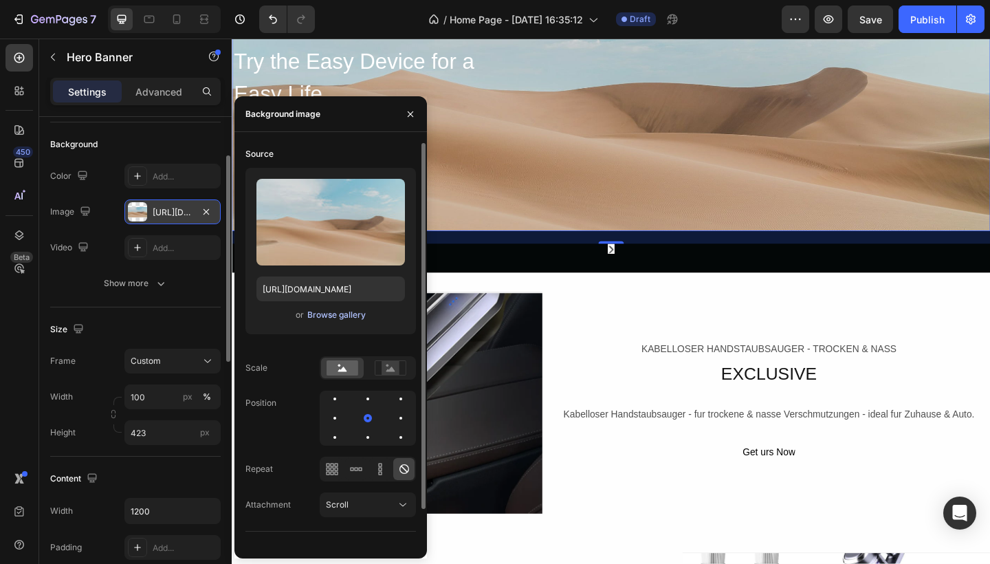
click at [355, 318] on div "Browse gallery" at bounding box center [336, 315] width 58 height 12
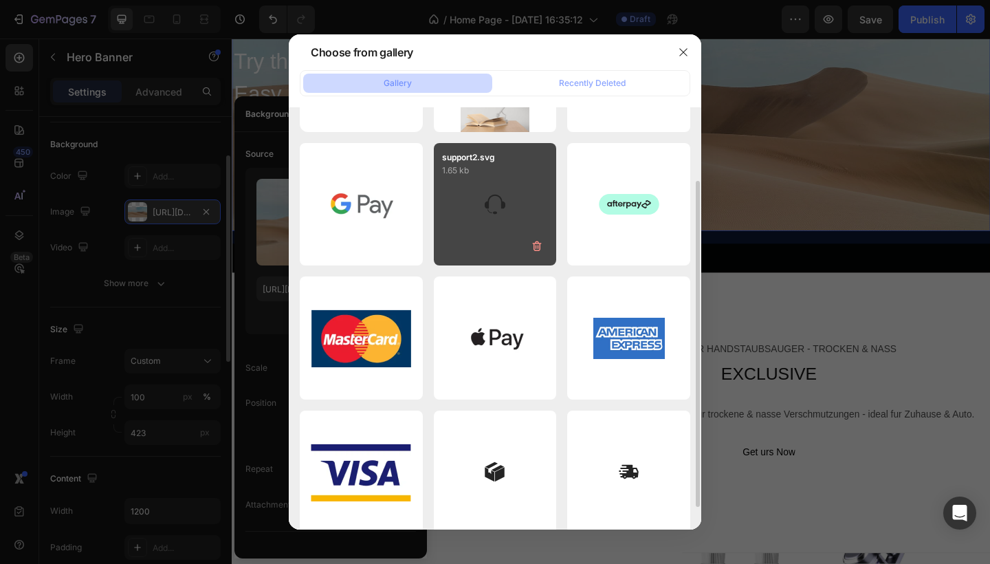
scroll to position [124, 0]
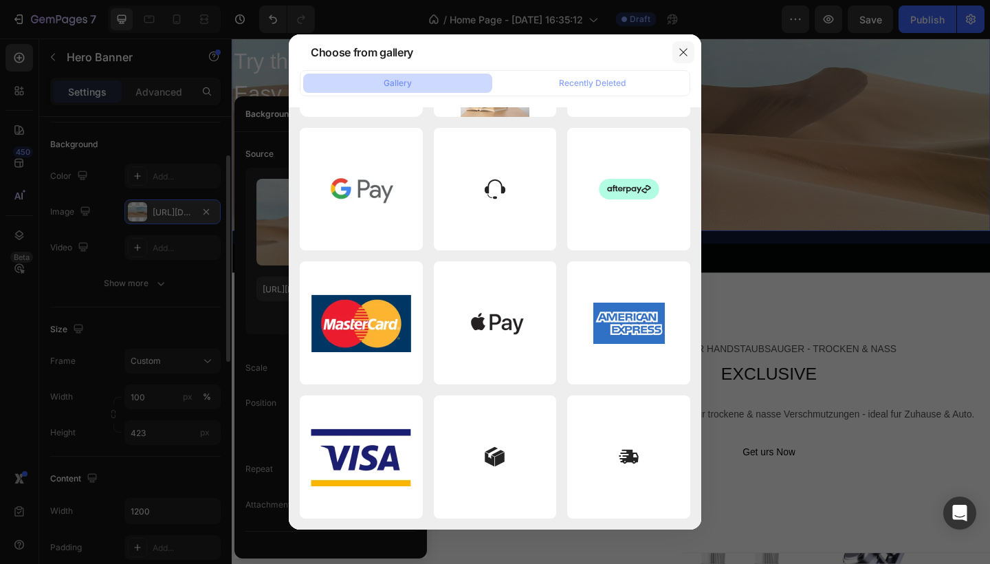
click at [689, 49] on button "button" at bounding box center [683, 52] width 22 height 22
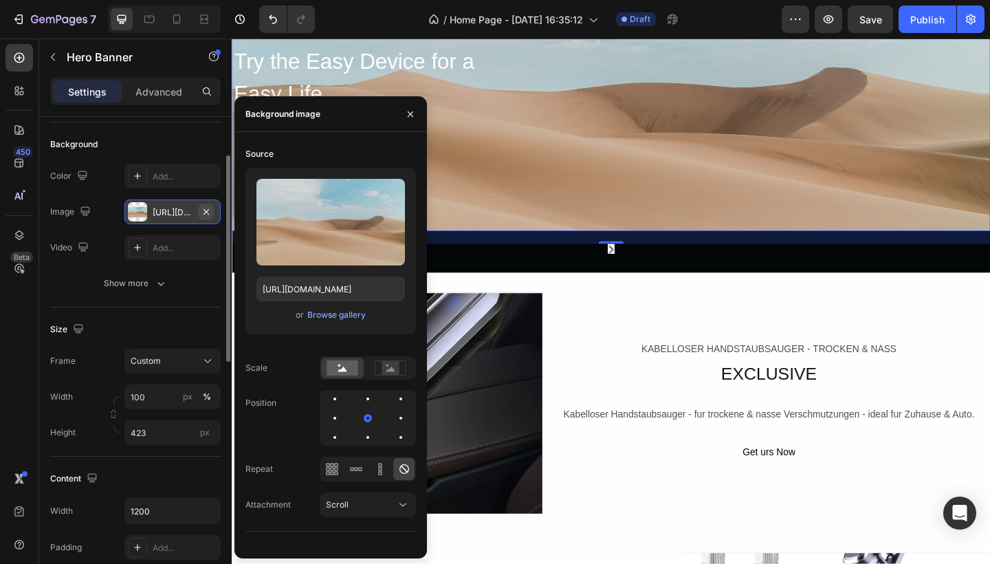
click at [208, 212] on icon "button" at bounding box center [206, 211] width 11 height 11
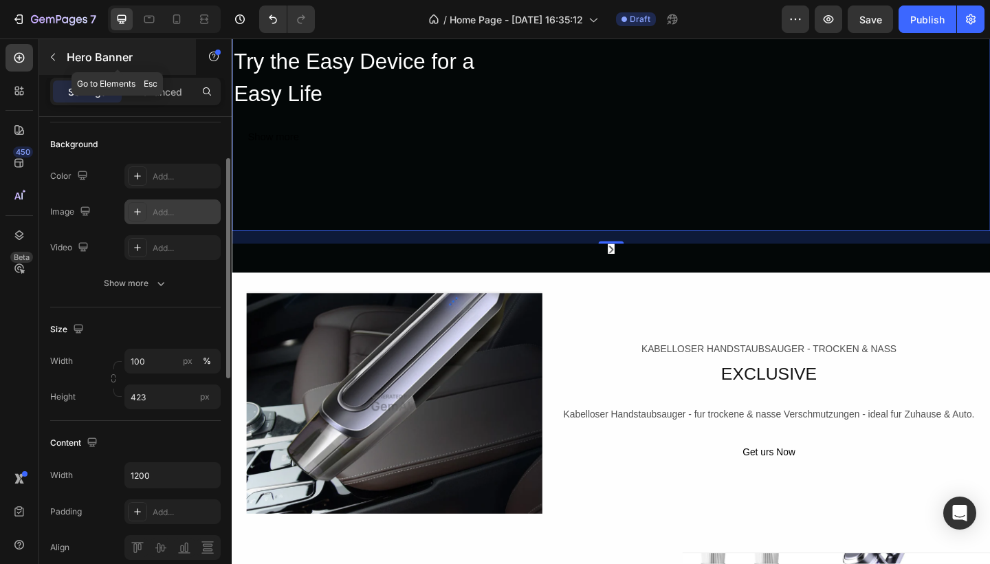
click at [65, 57] on div "Hero Banner" at bounding box center [117, 57] width 157 height 36
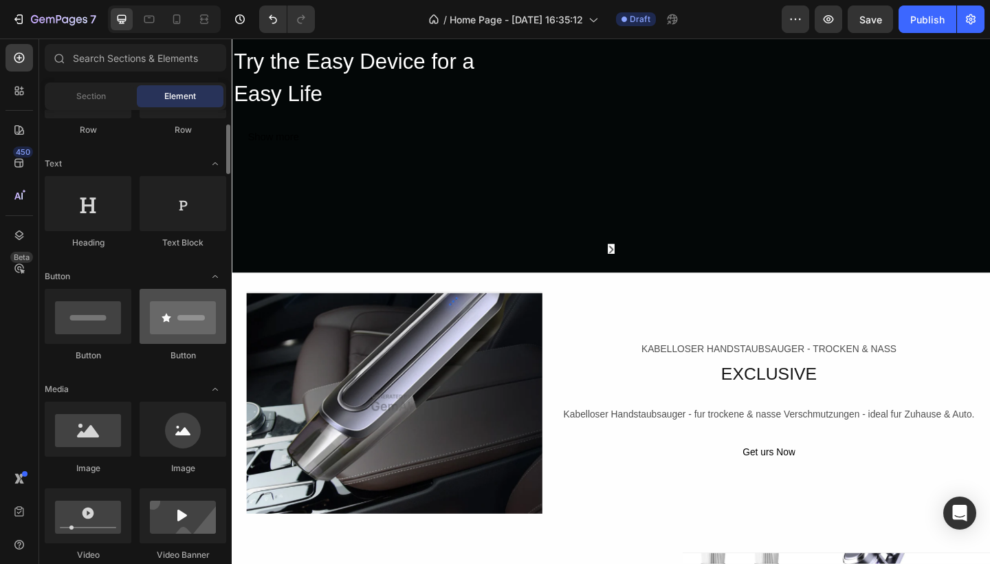
scroll to position [183, 0]
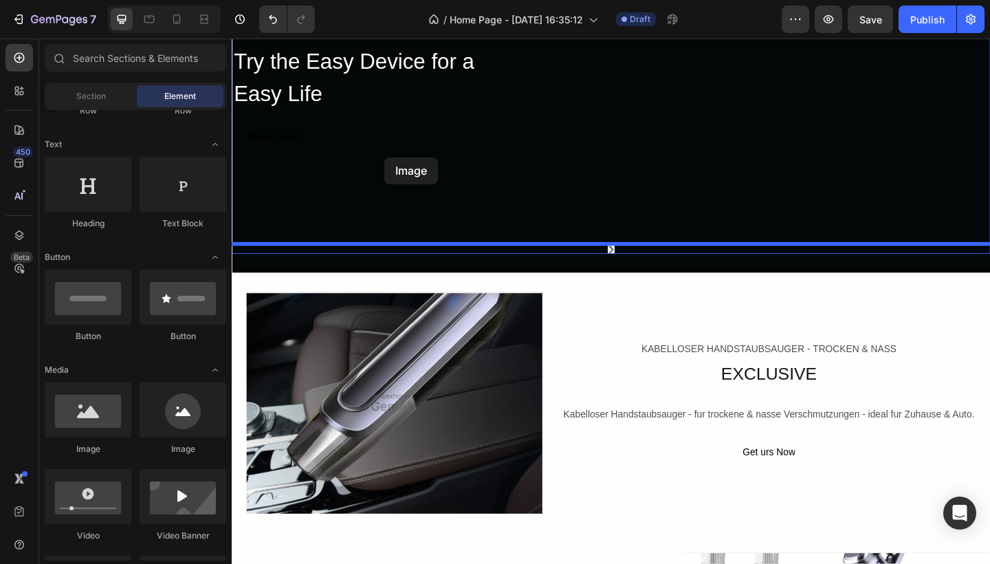
drag, startPoint x: 315, startPoint y: 455, endPoint x: 398, endPoint y: 168, distance: 299.1
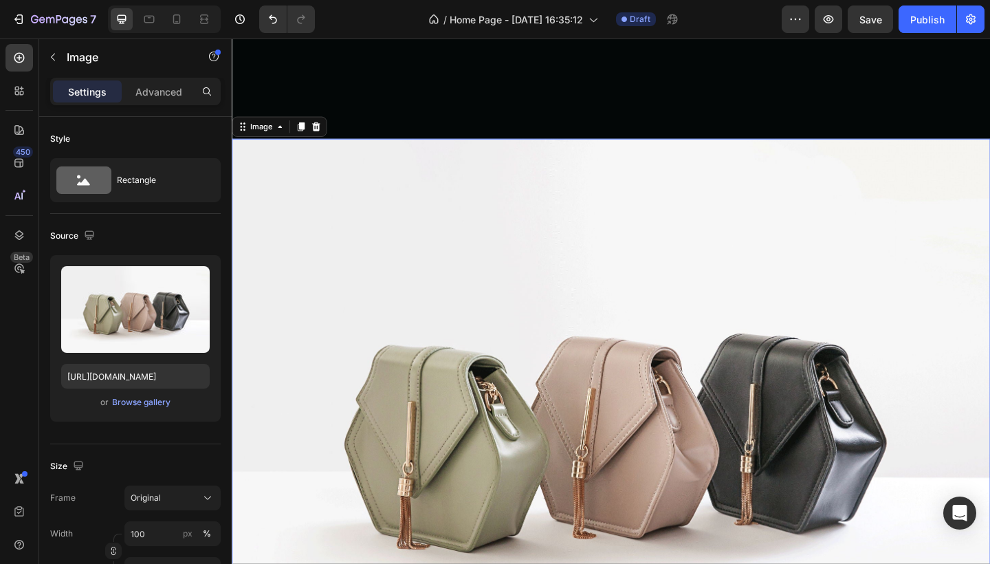
scroll to position [400, 0]
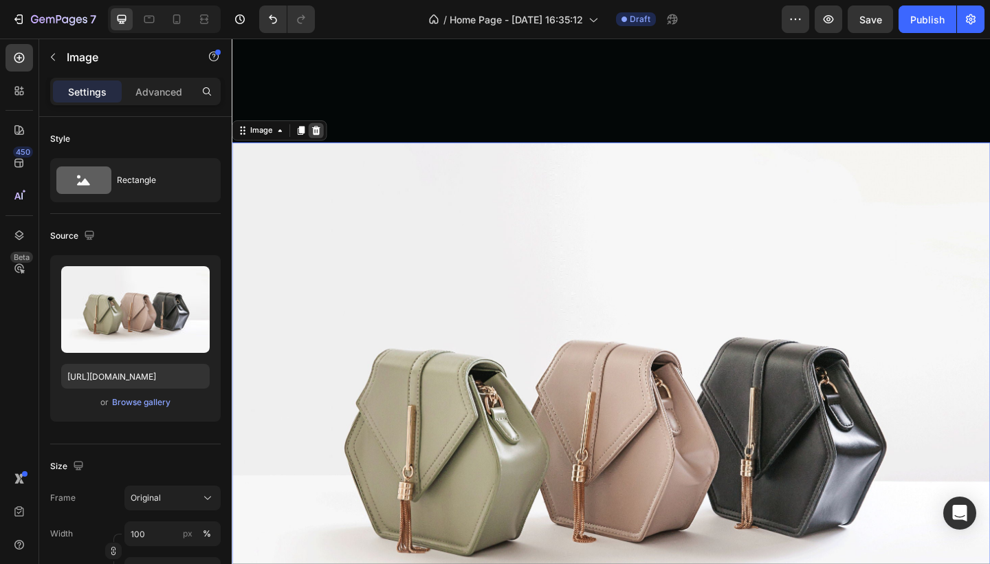
click at [320, 142] on icon at bounding box center [323, 139] width 9 height 10
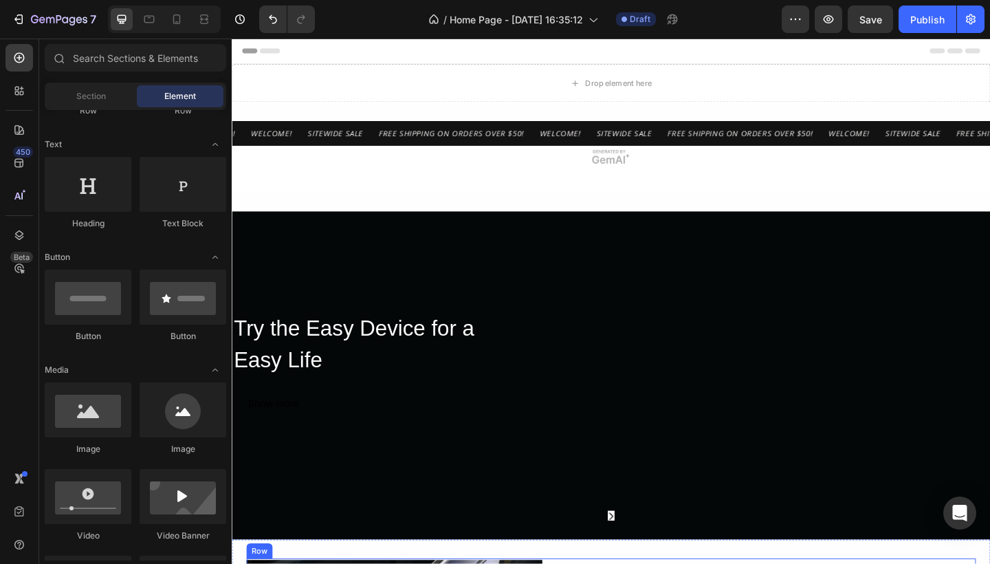
scroll to position [0, 0]
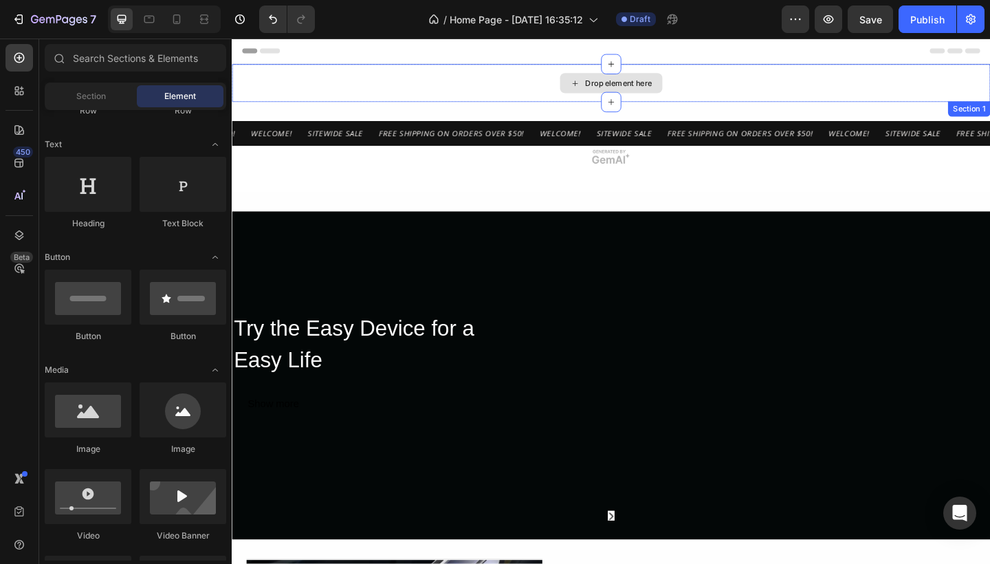
click at [658, 90] on div "Drop element here" at bounding box center [652, 87] width 73 height 11
click at [669, 81] on div "Drop element here" at bounding box center [643, 87] width 111 height 22
click at [646, 71] on icon at bounding box center [644, 66] width 11 height 11
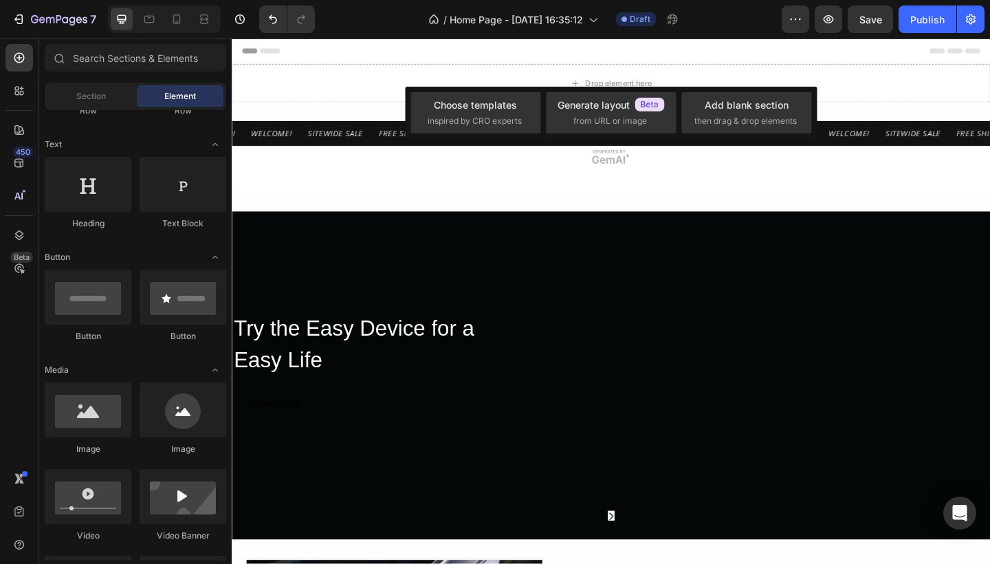
click at [717, 66] on div "Header" at bounding box center [644, 52] width 825 height 28
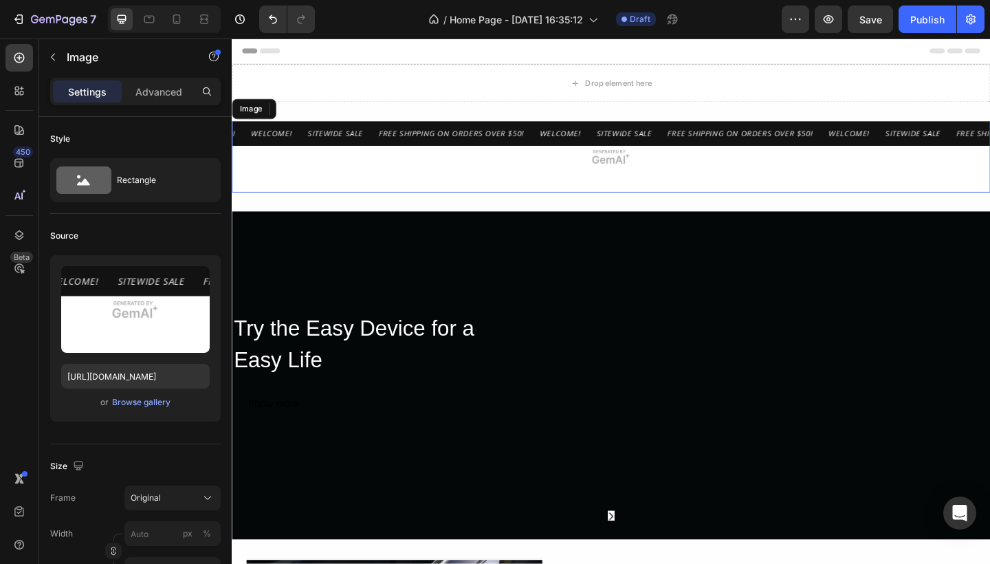
click at [639, 174] on img at bounding box center [644, 168] width 825 height 78
